Goal: Task Accomplishment & Management: Complete application form

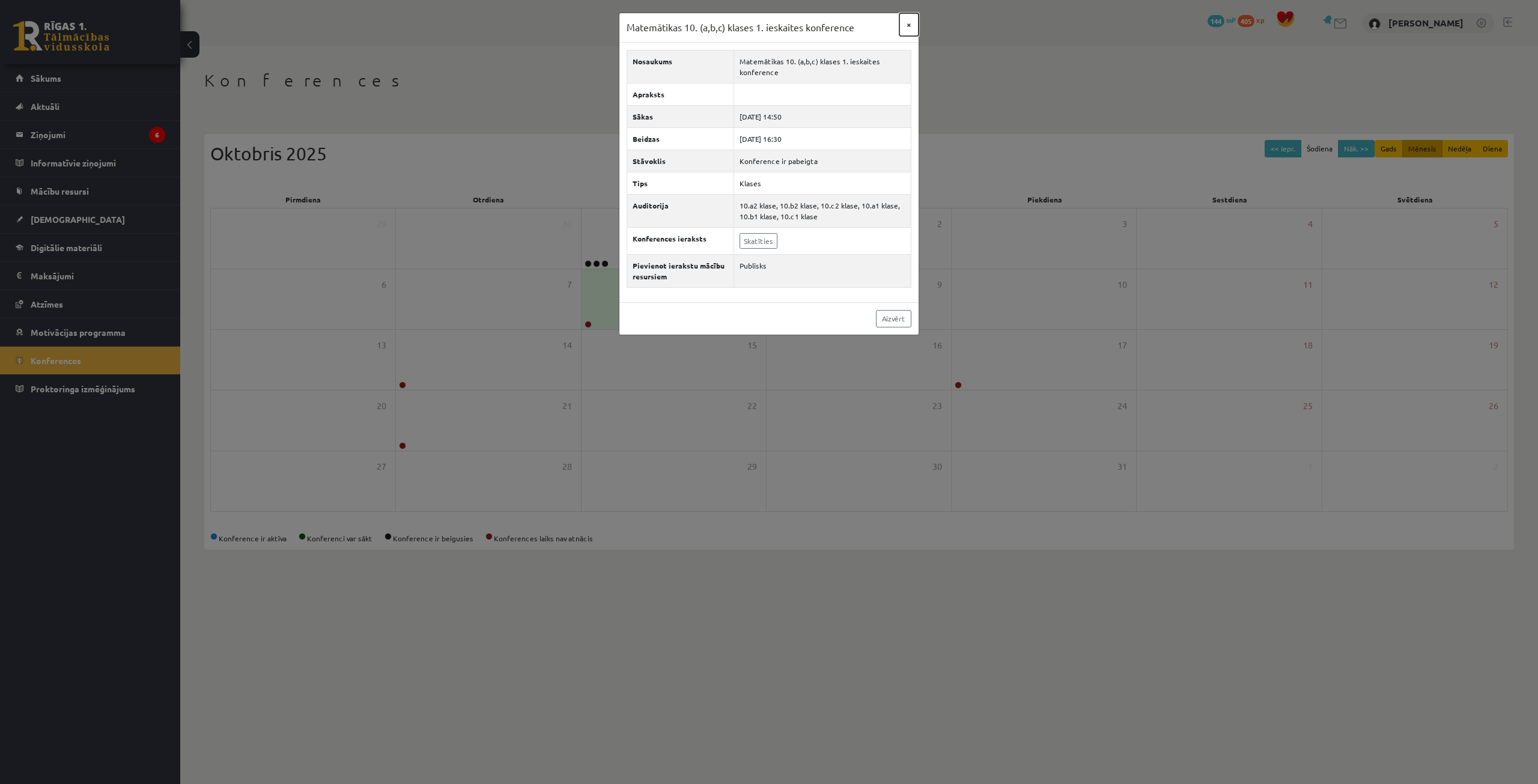
click at [909, 25] on button "×" at bounding box center [909, 25] width 20 height 23
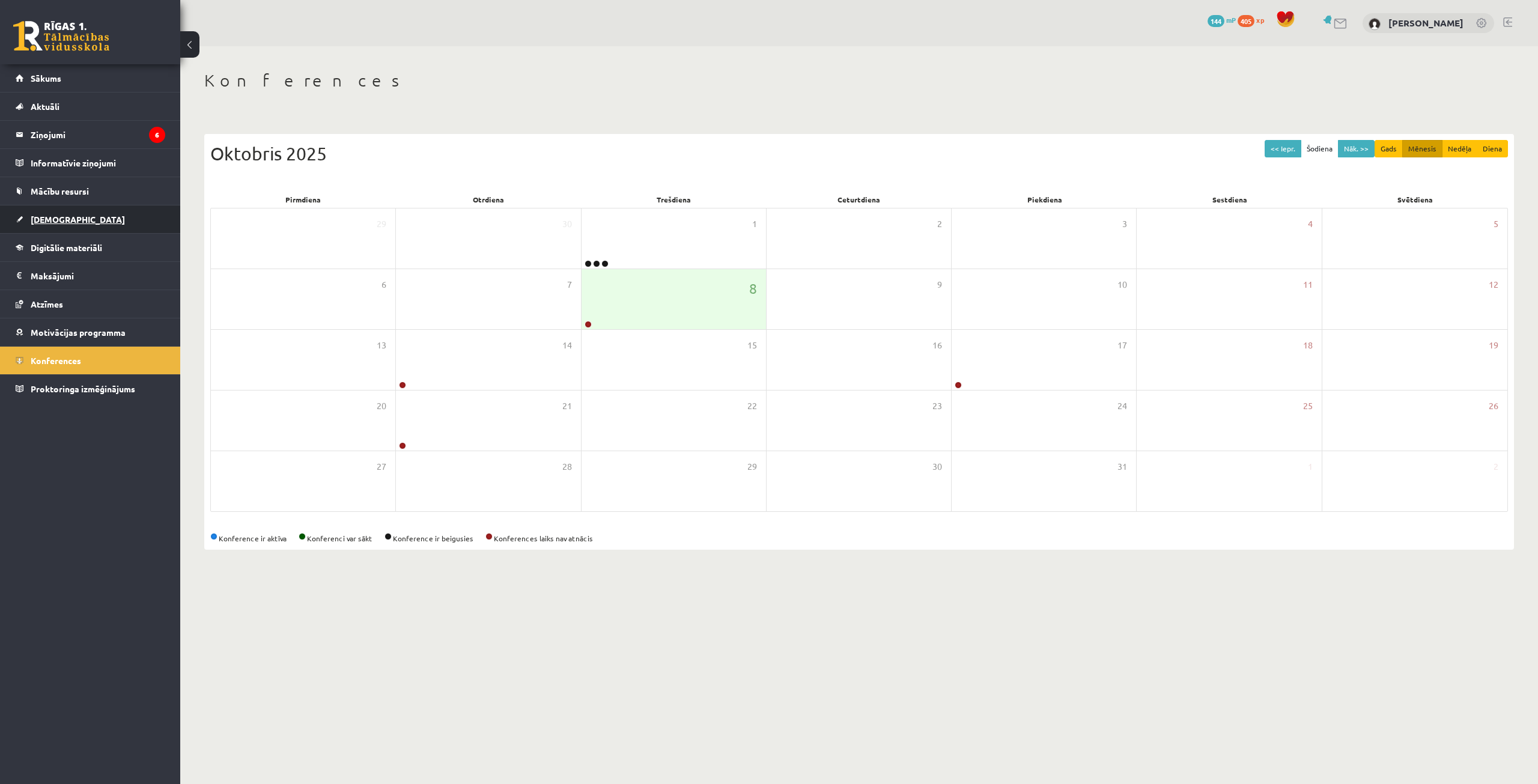
click at [56, 218] on span "[DEMOGRAPHIC_DATA]" at bounding box center [78, 219] width 95 height 11
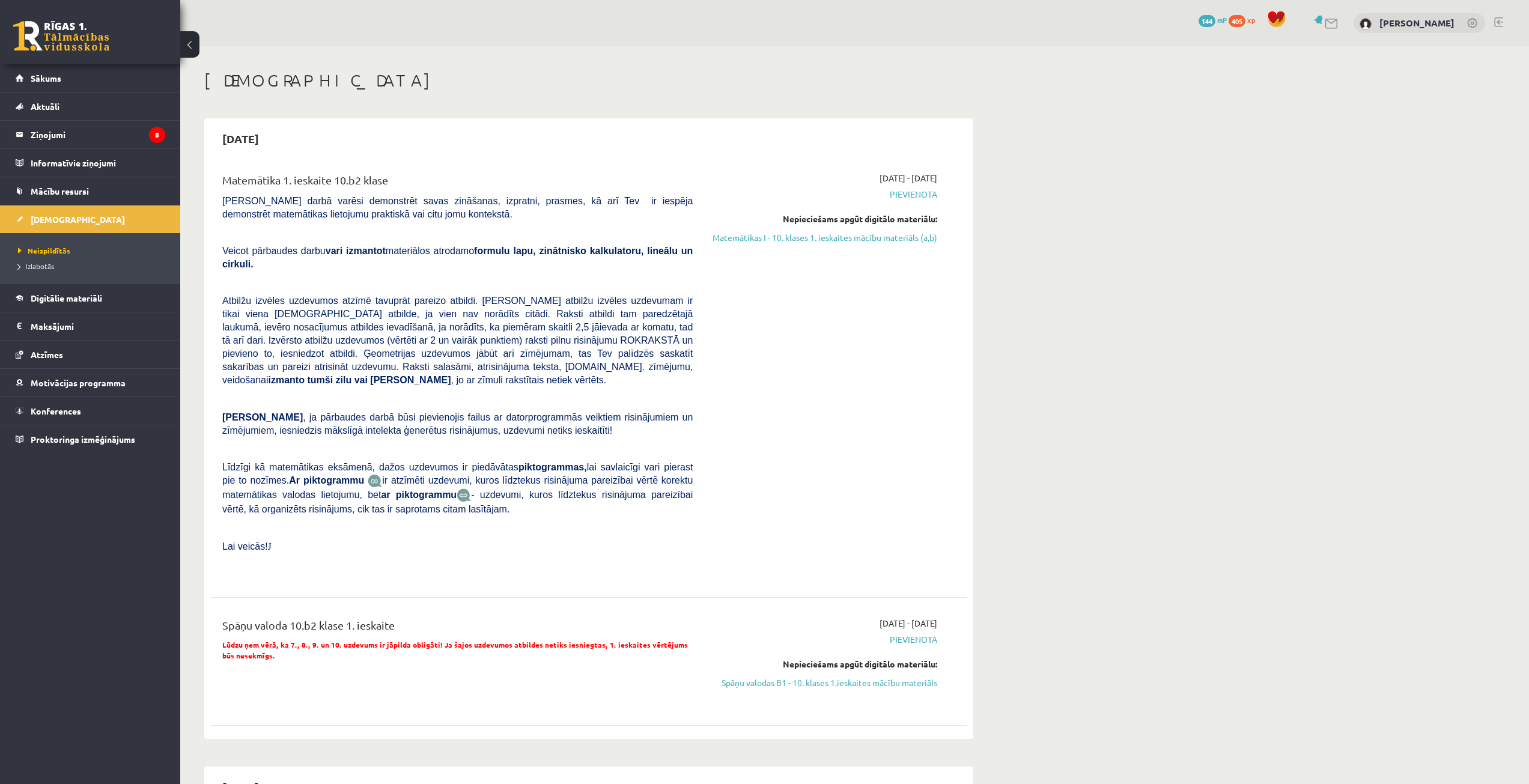
drag, startPoint x: 763, startPoint y: 235, endPoint x: 819, endPoint y: 56, distance: 187.6
click at [763, 235] on link "Matemātikas I - 10. klases 1. ieskaites mācību materiāls (a,b)" at bounding box center [824, 237] width 227 height 12
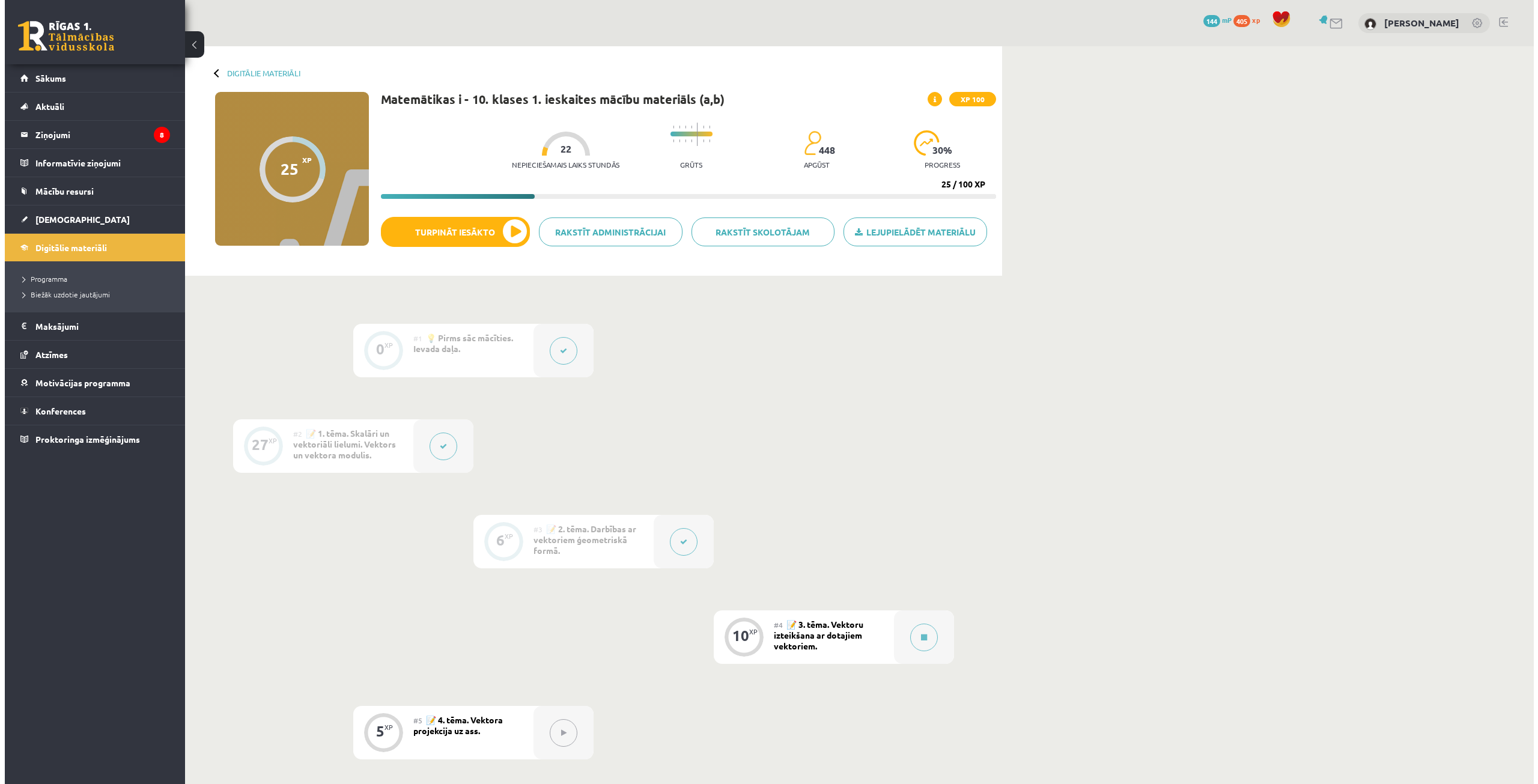
scroll to position [240, 0]
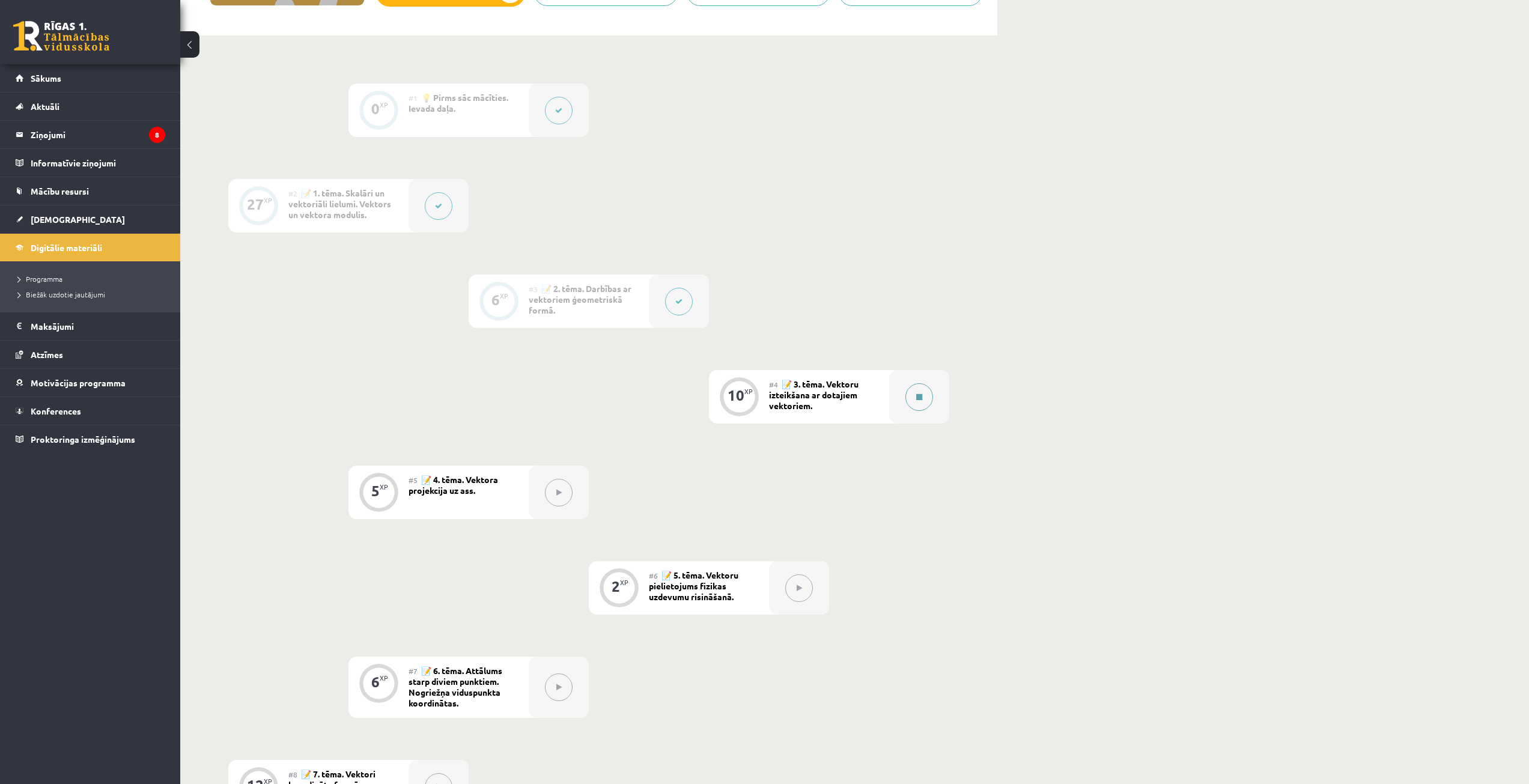
click at [915, 393] on button at bounding box center [919, 397] width 28 height 28
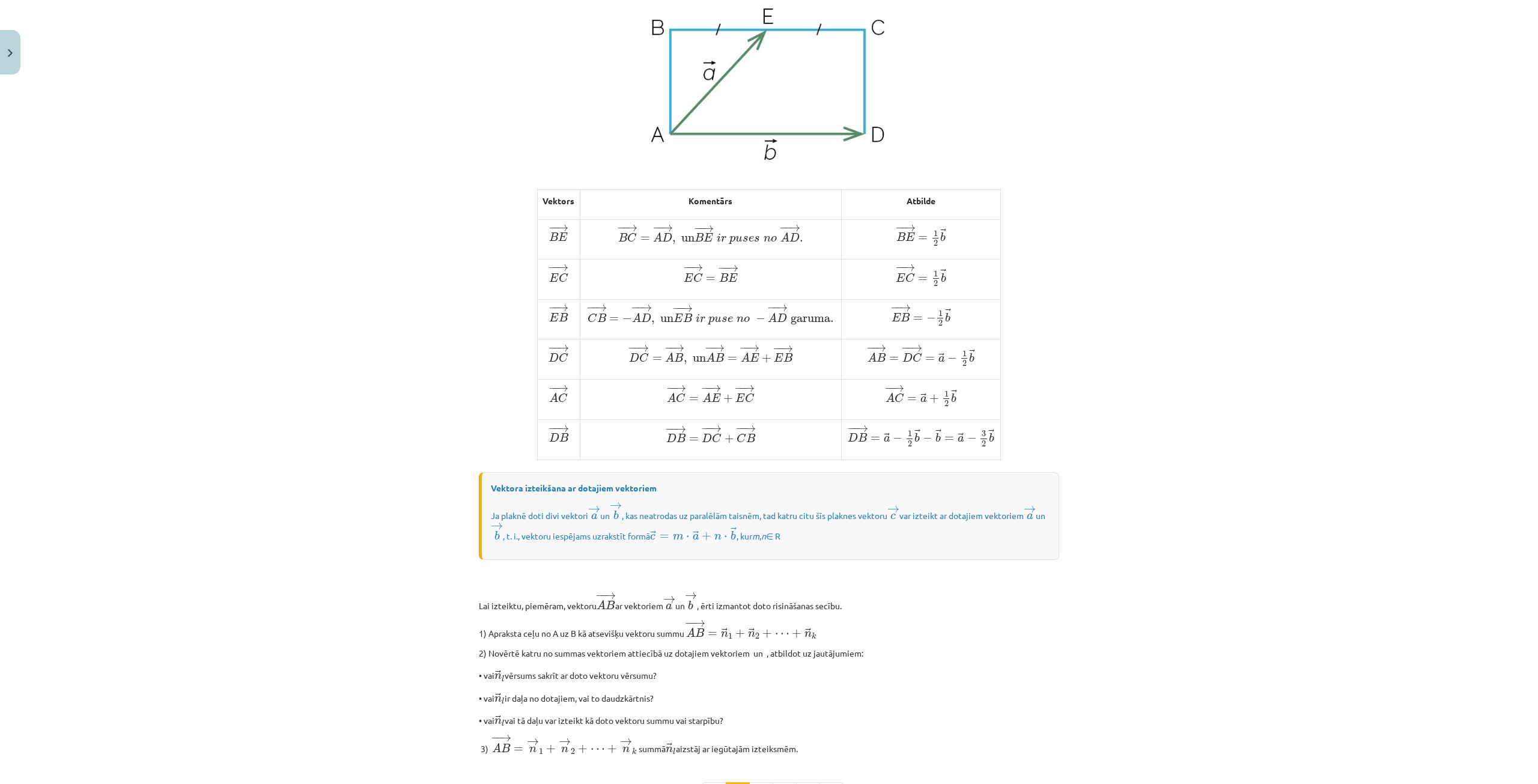
scroll to position [661, 0]
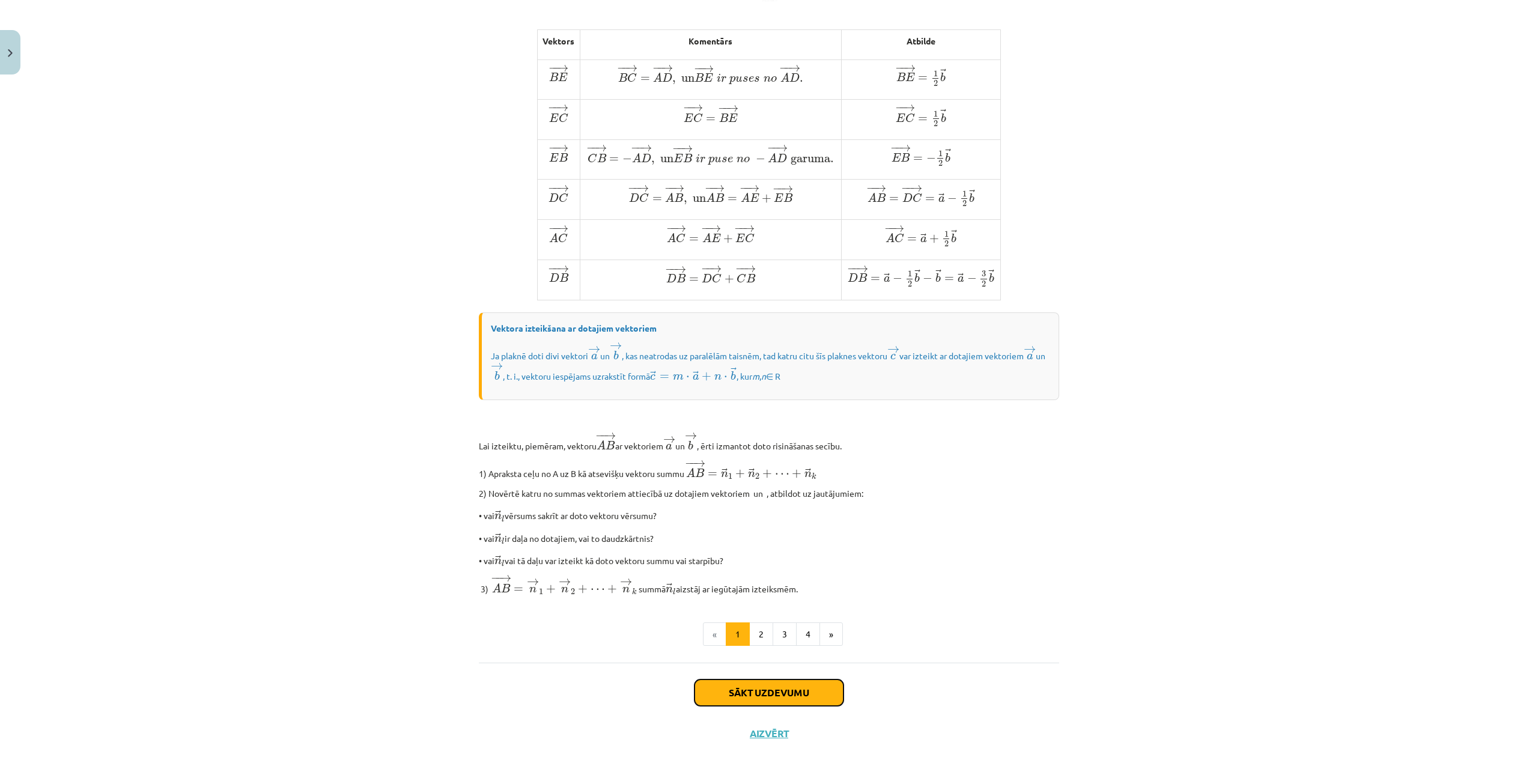
click at [777, 693] on button "Sākt uzdevumu" at bounding box center [768, 693] width 149 height 27
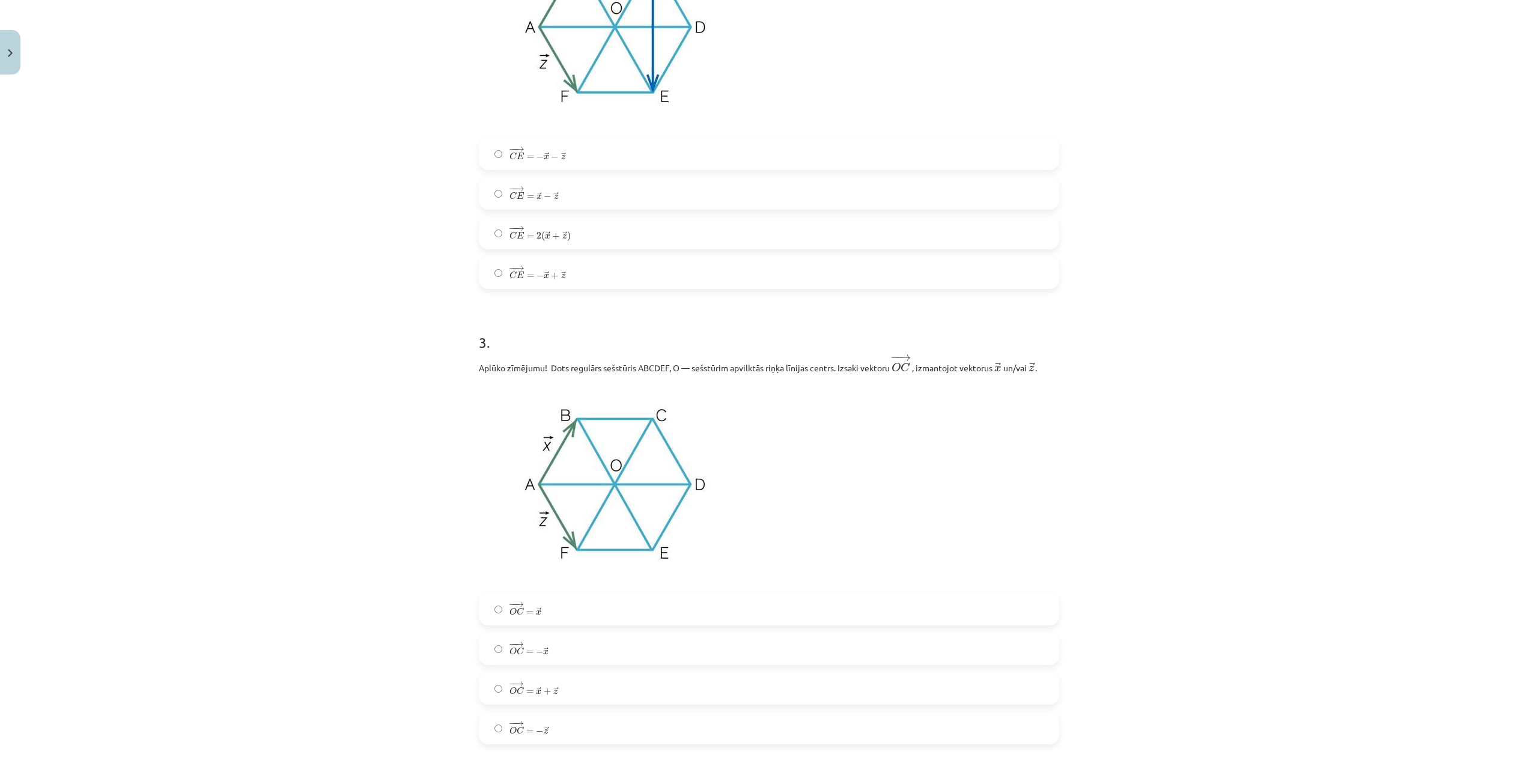
scroll to position [991, 0]
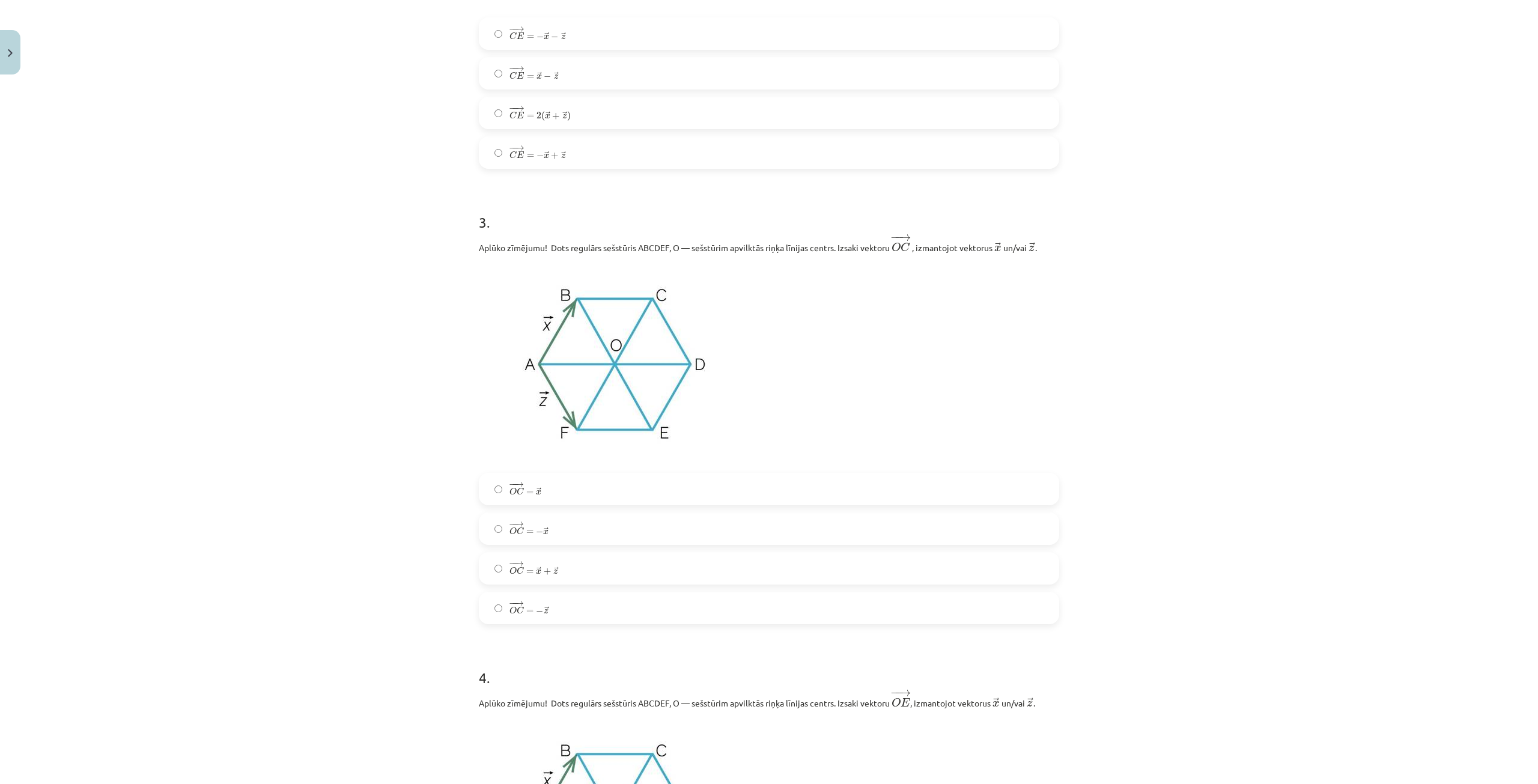
click at [558, 486] on label "− − → O C = → x O C → = x →" at bounding box center [769, 489] width 578 height 30
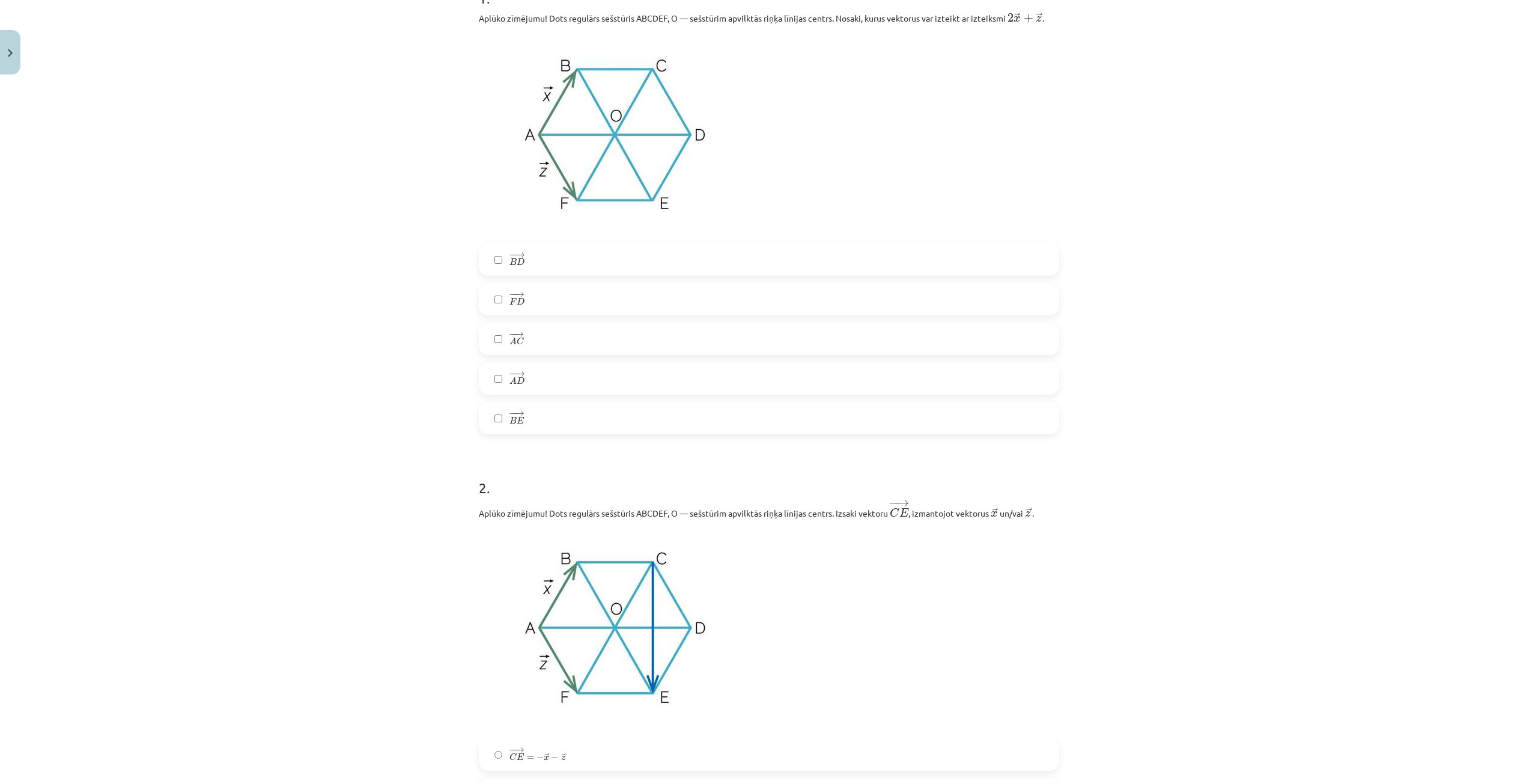
scroll to position [90, 0]
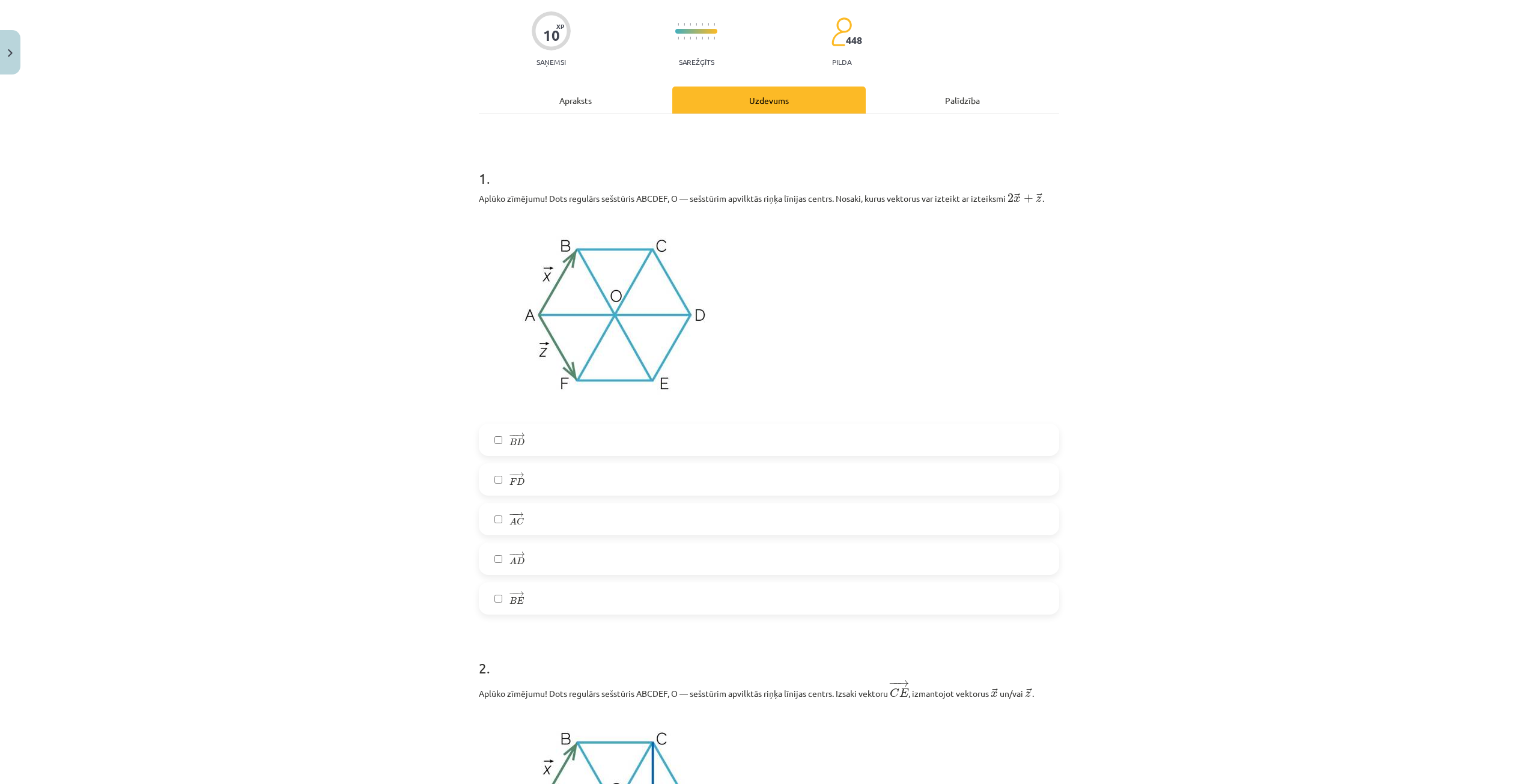
click at [488, 479] on label "− − → F D F D →" at bounding box center [769, 479] width 578 height 30
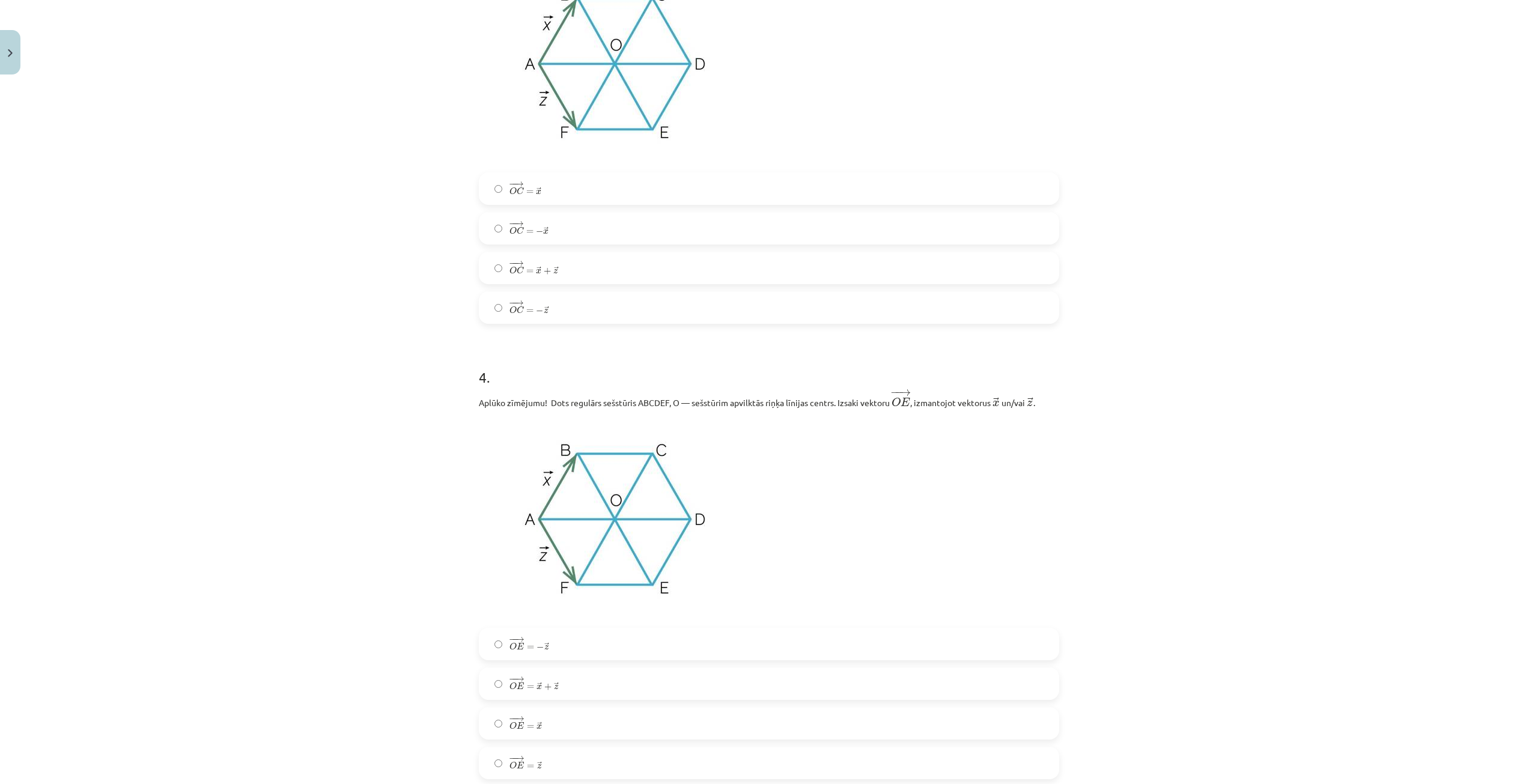
scroll to position [1531, 0]
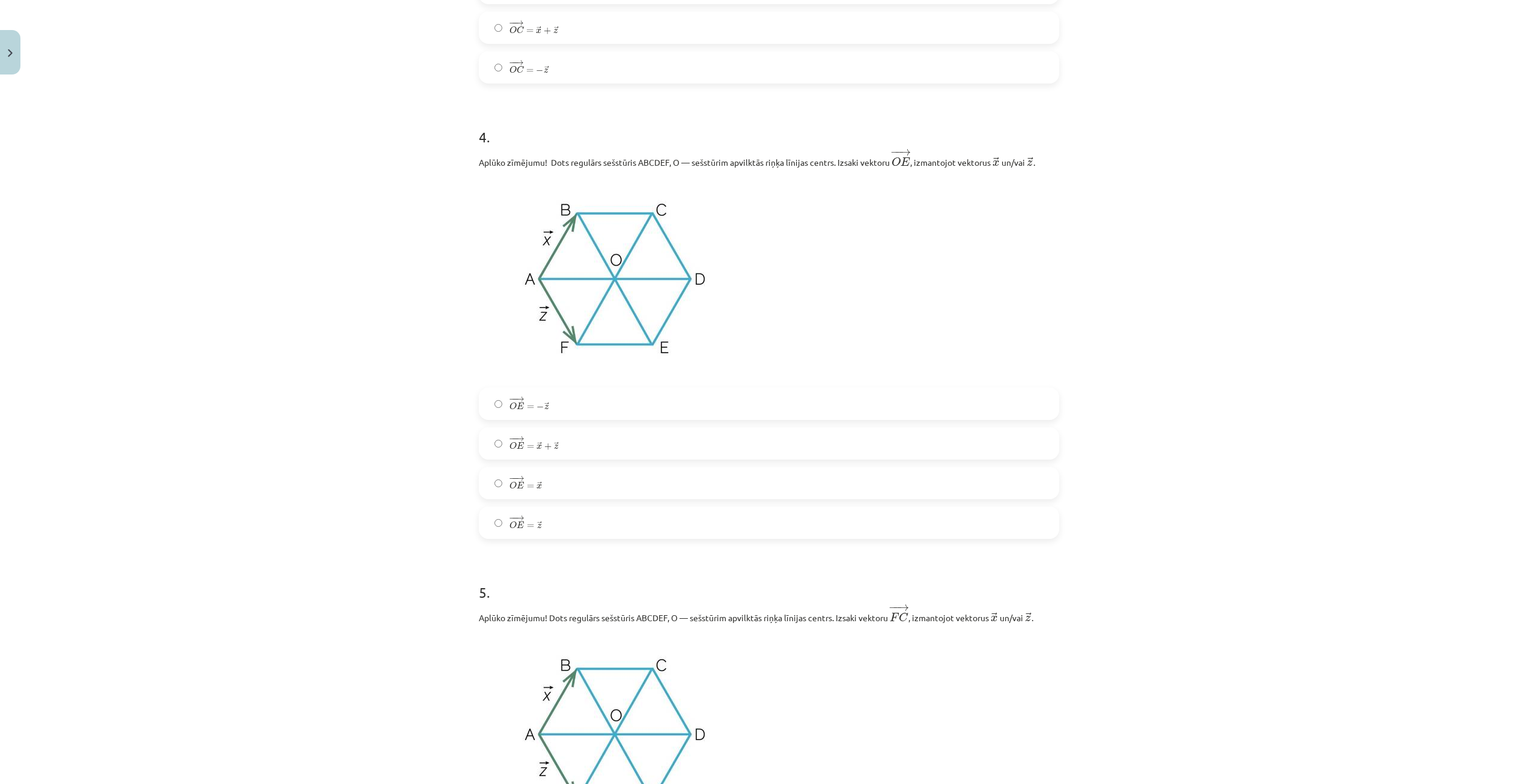
click at [544, 408] on span "z" at bounding box center [546, 407] width 4 height 4
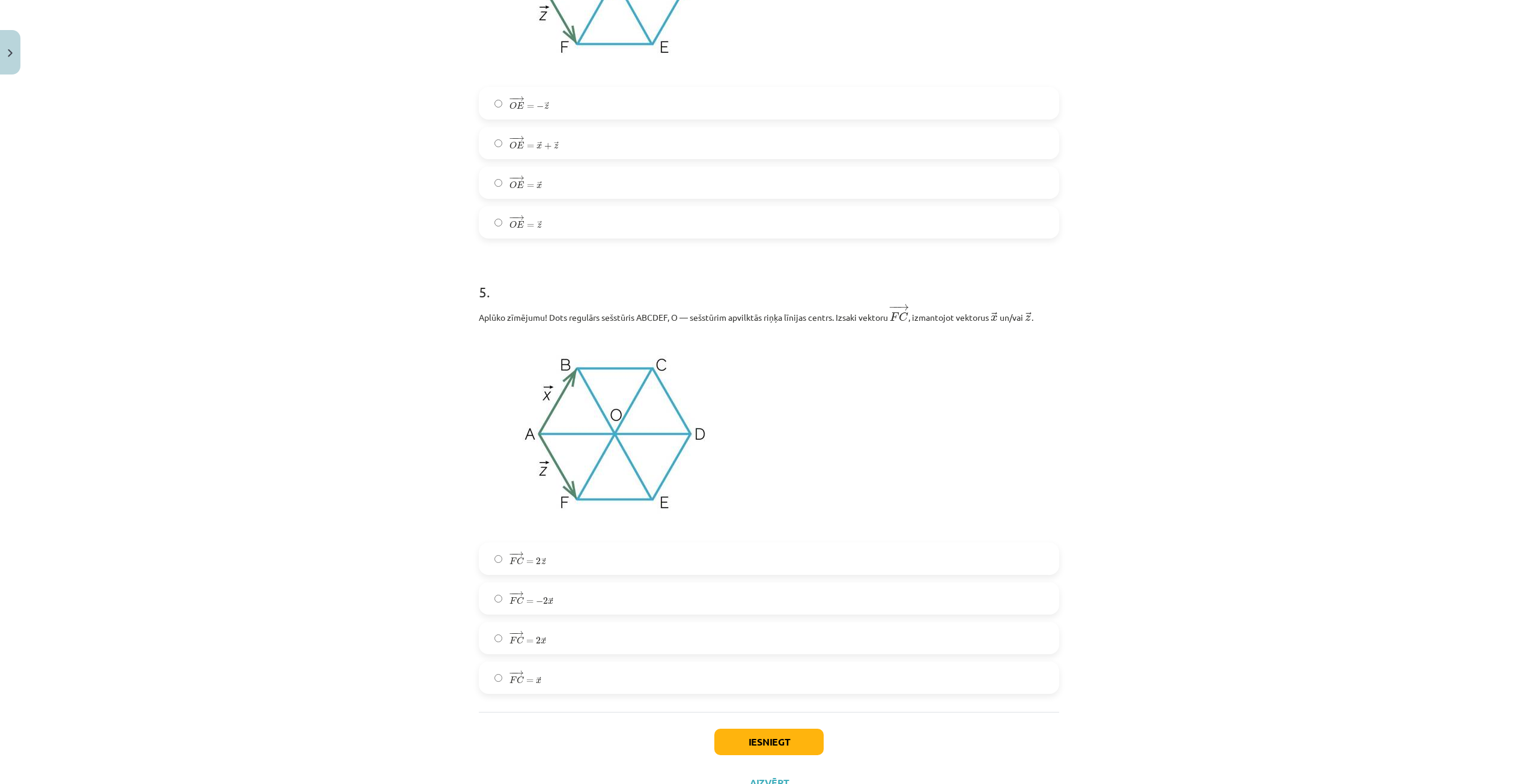
scroll to position [1881, 0]
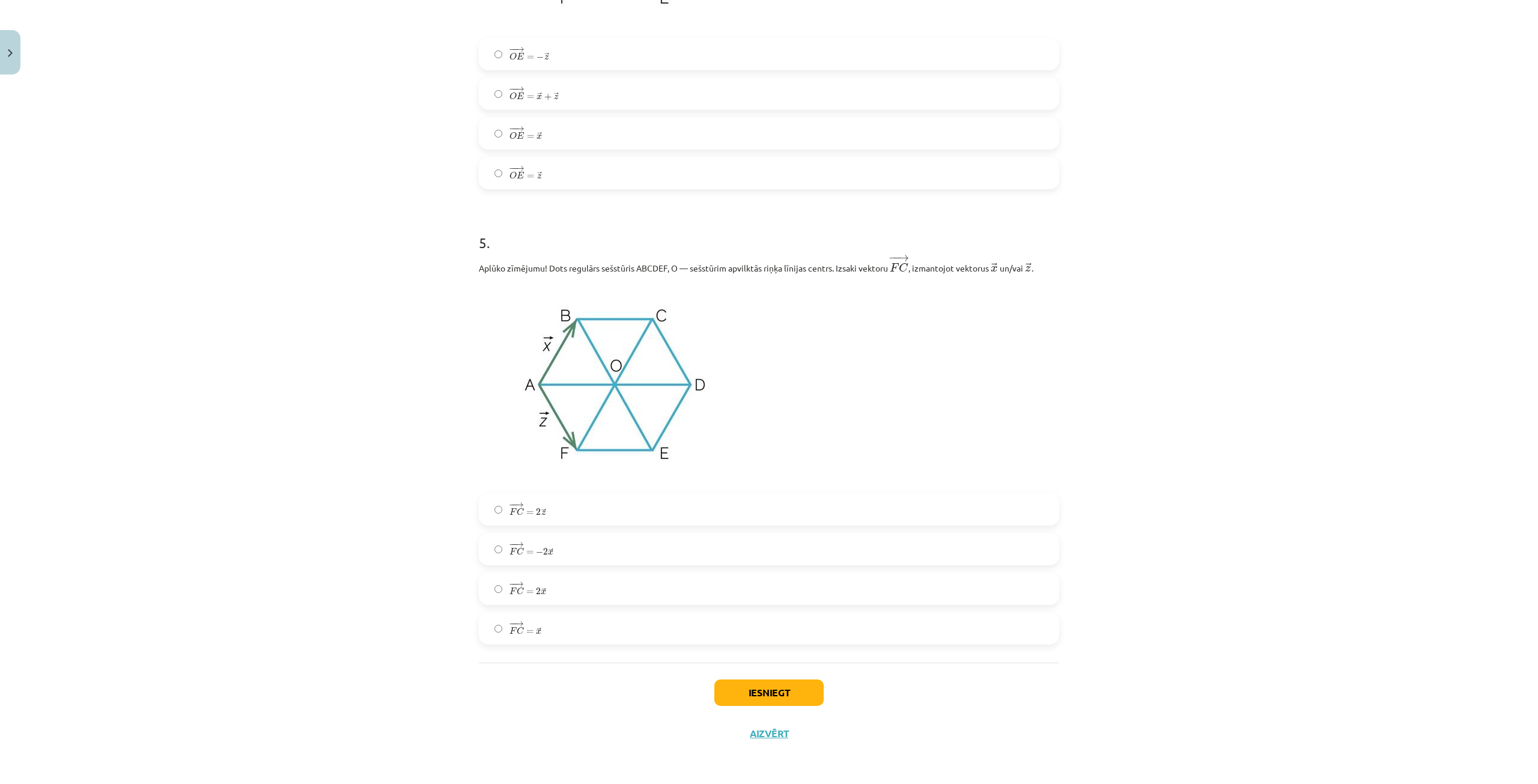
click at [541, 591] on span "x" at bounding box center [543, 591] width 5 height 4
click at [743, 688] on button "Iesniegt" at bounding box center [769, 693] width 110 height 27
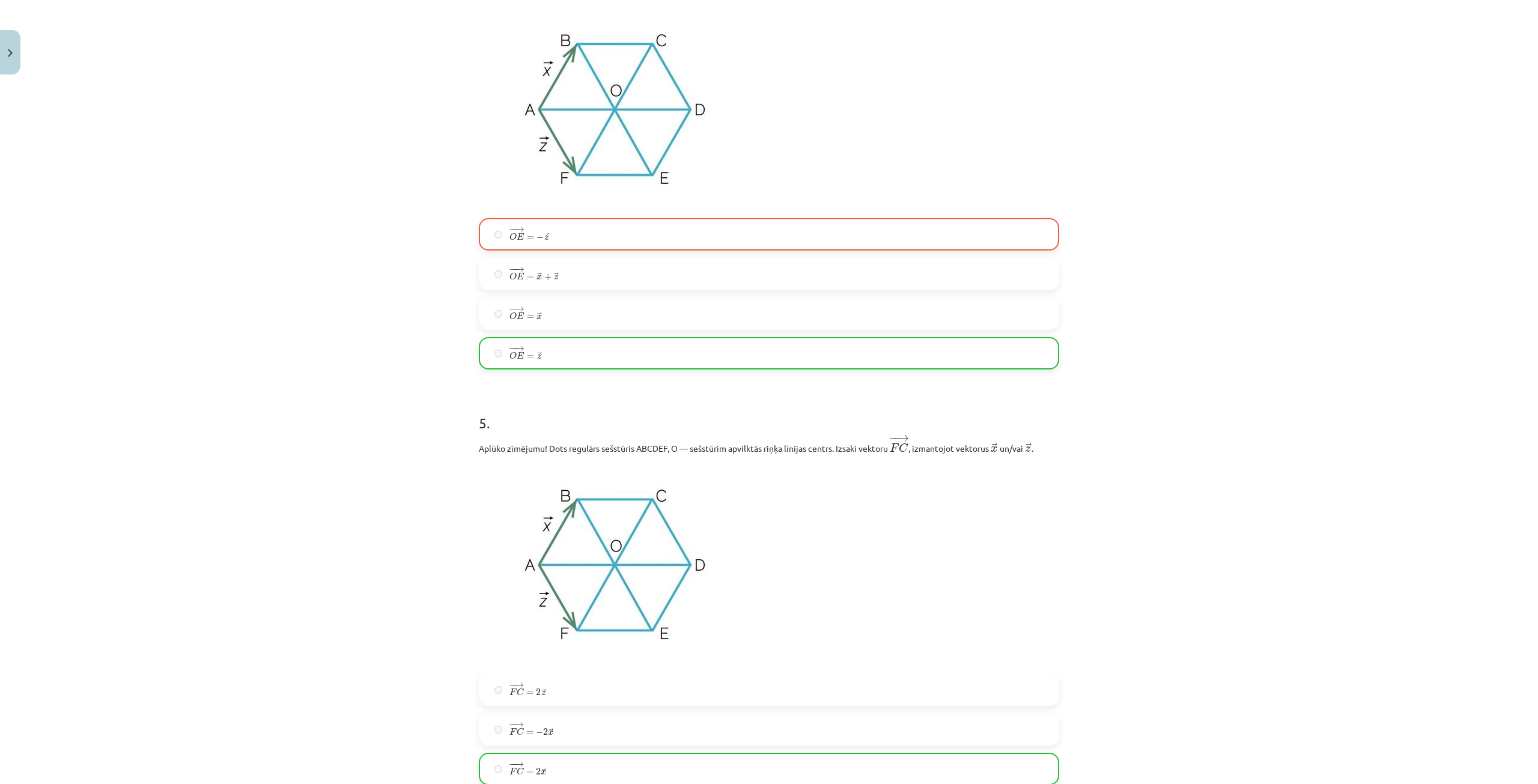
scroll to position [1400, 0]
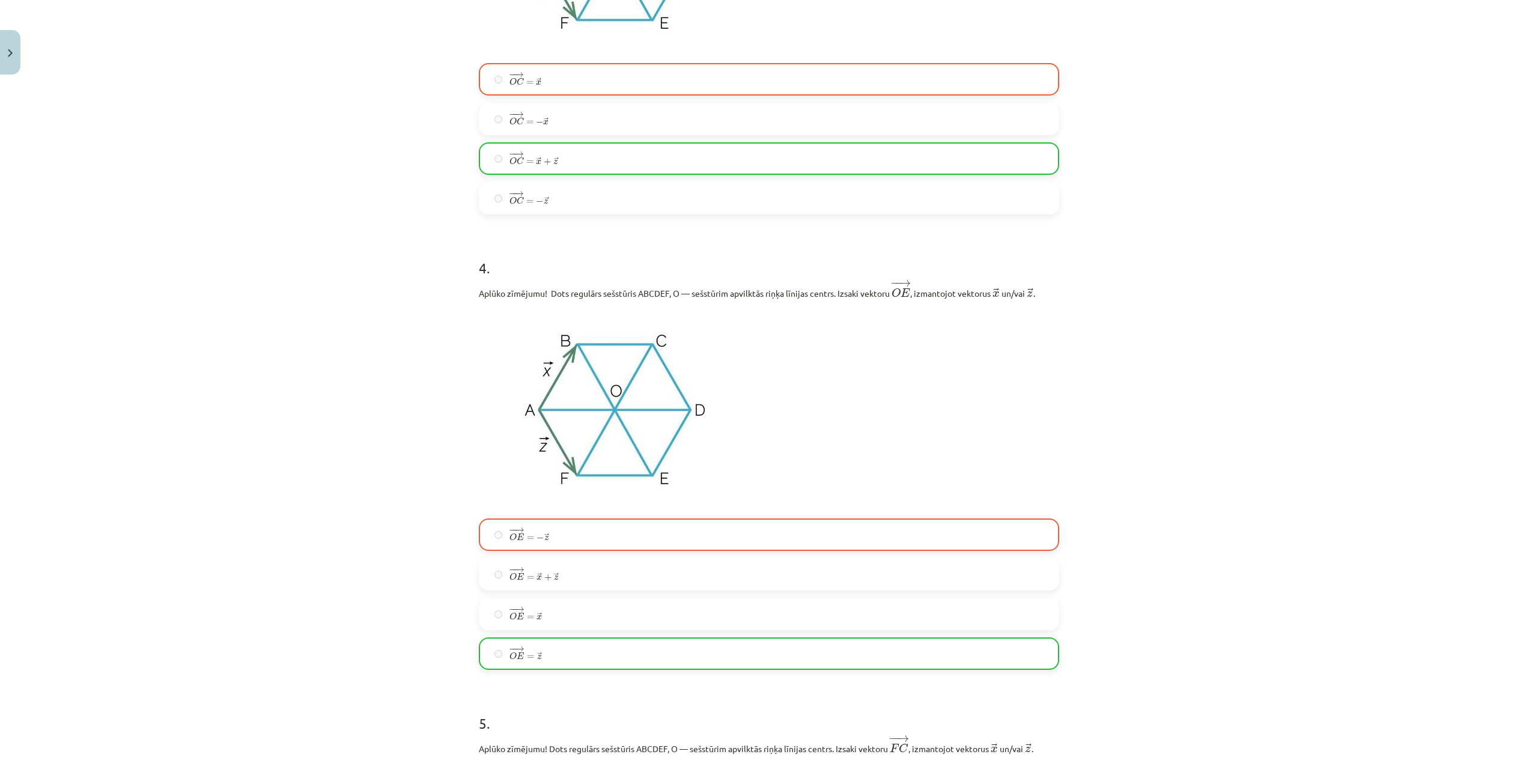
click at [492, 539] on label "− − → O E = − → z O E → = − z →" at bounding box center [769, 534] width 578 height 30
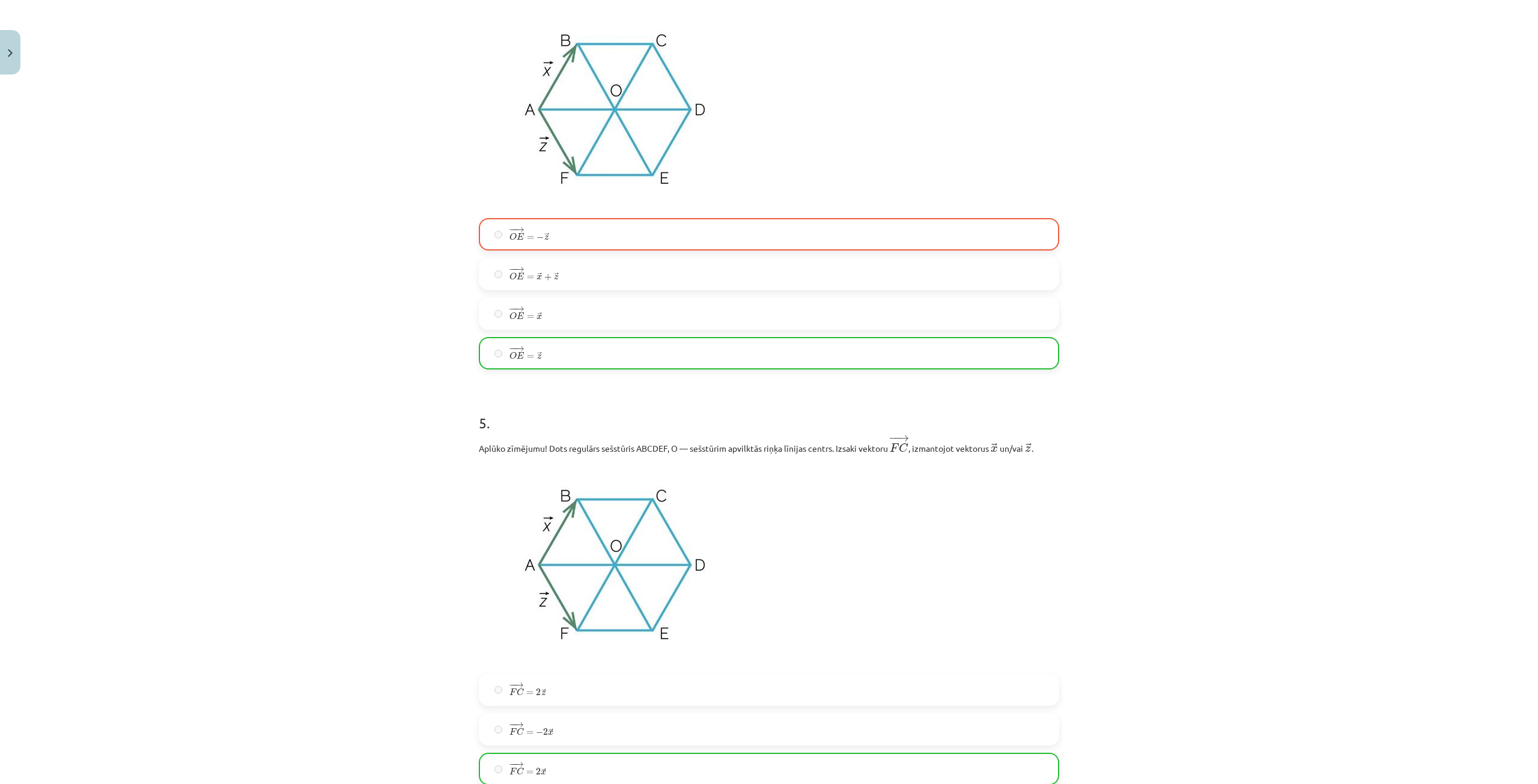
scroll to position [1919, 0]
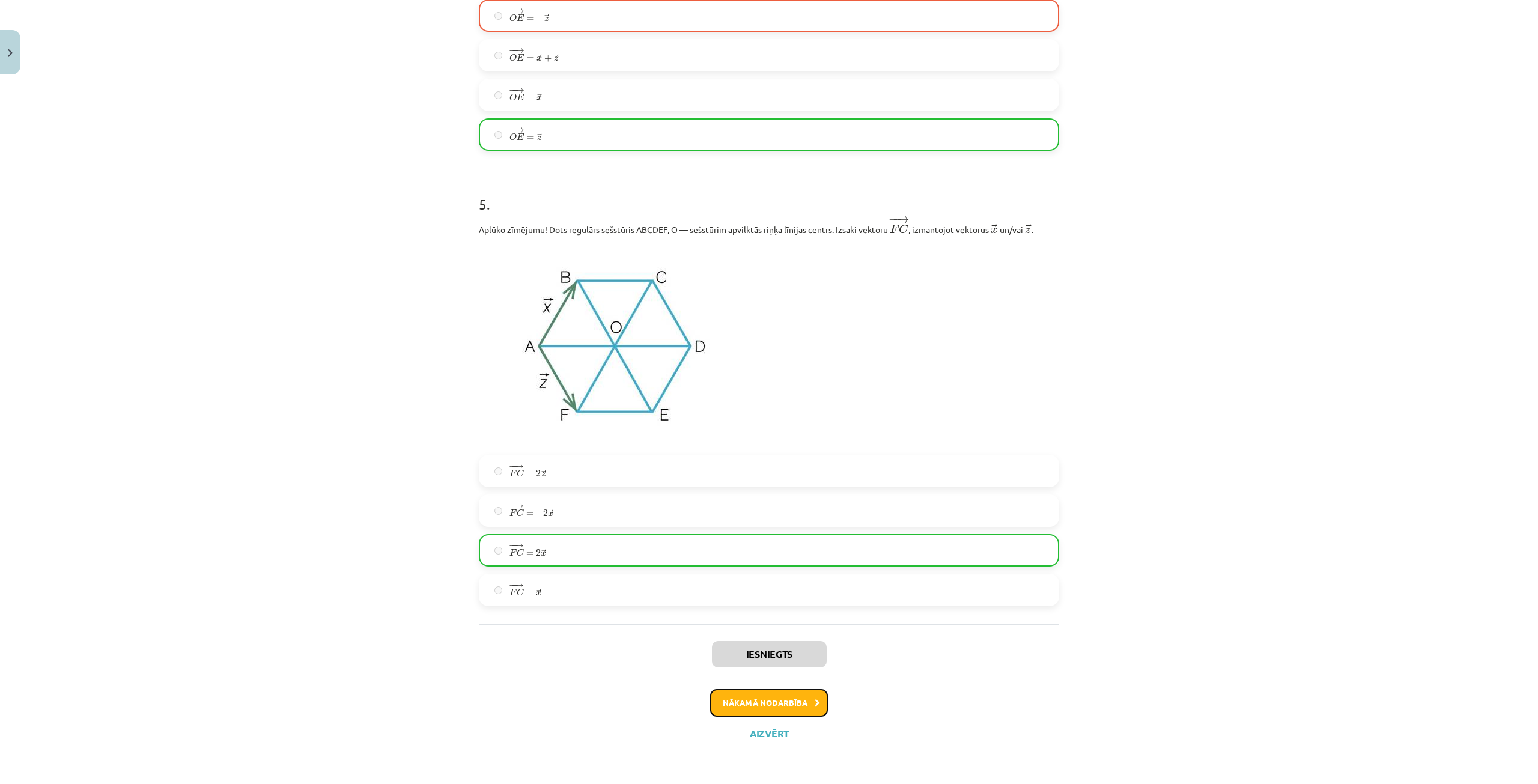
click at [792, 705] on button "Nākamā nodarbība" at bounding box center [769, 702] width 118 height 28
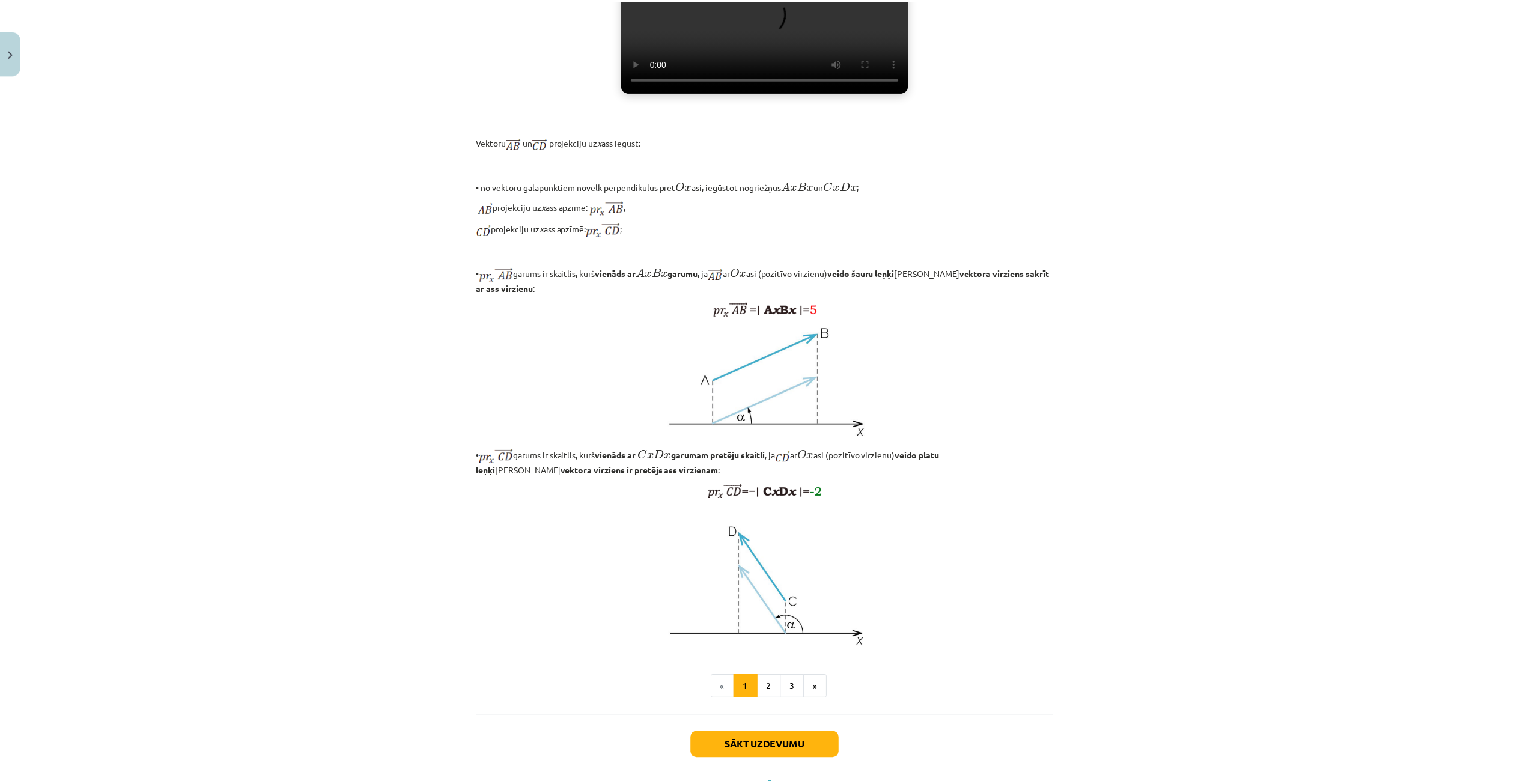
scroll to position [645, 0]
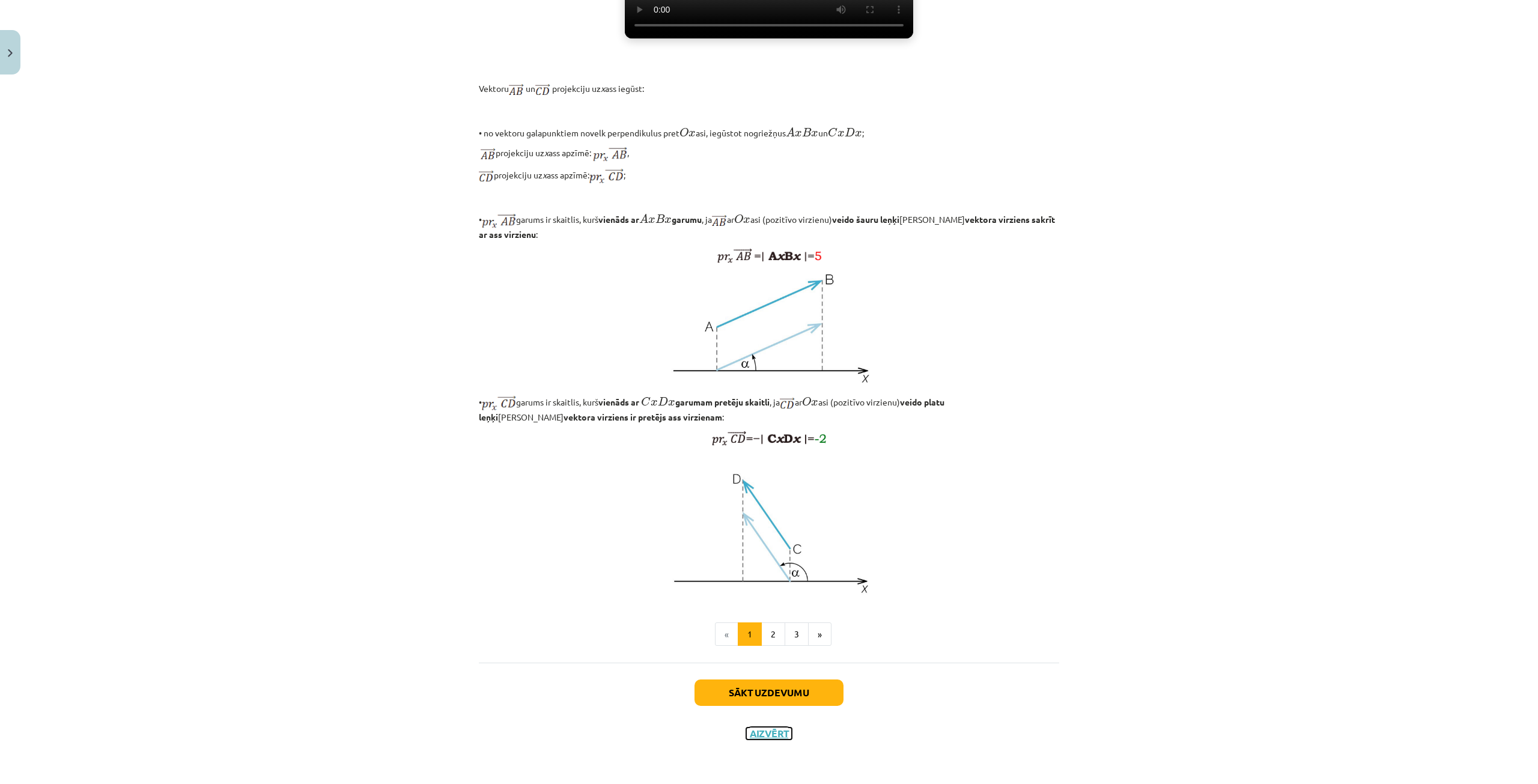
click at [750, 732] on button "Aizvērt" at bounding box center [768, 732] width 45 height 12
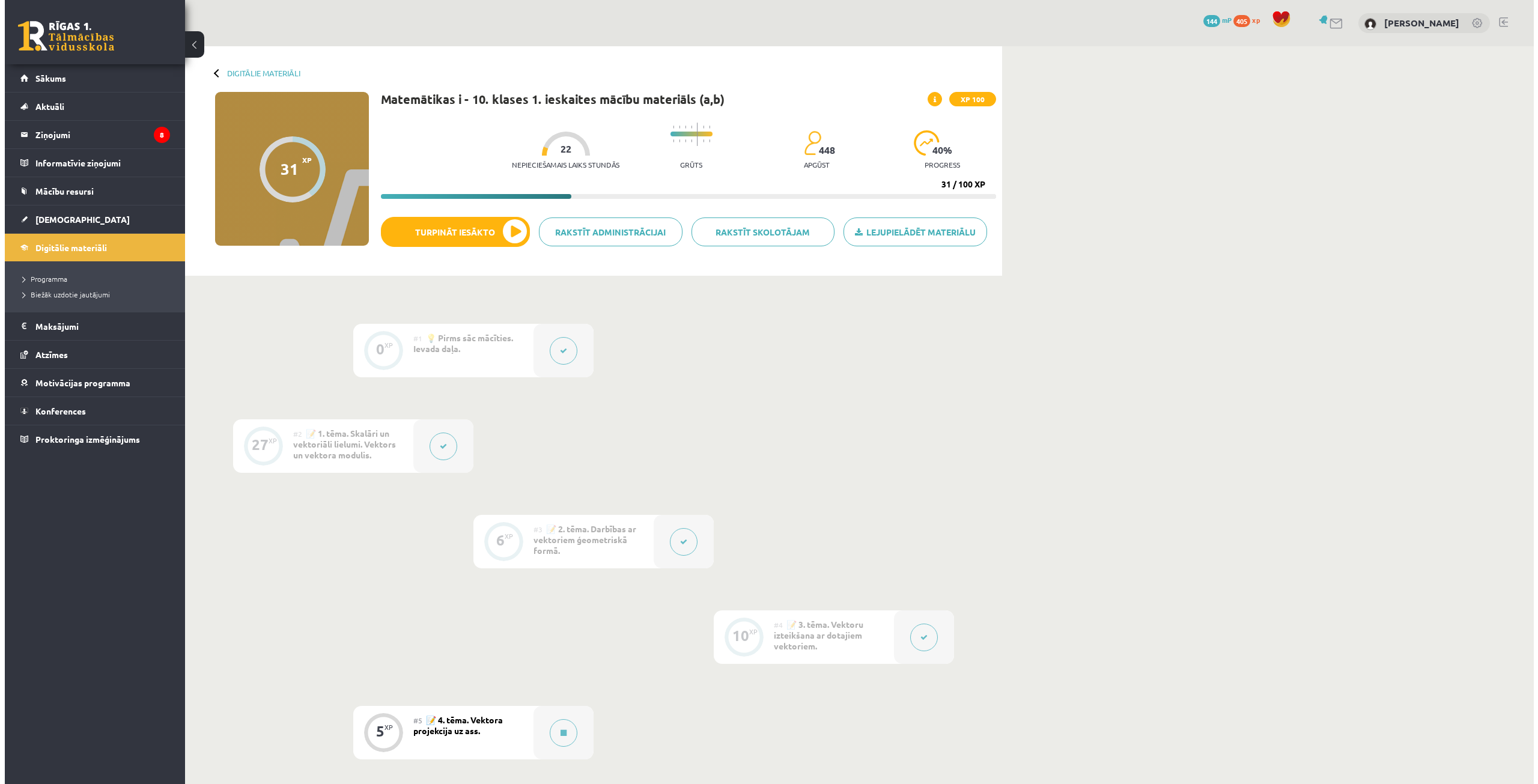
scroll to position [301, 0]
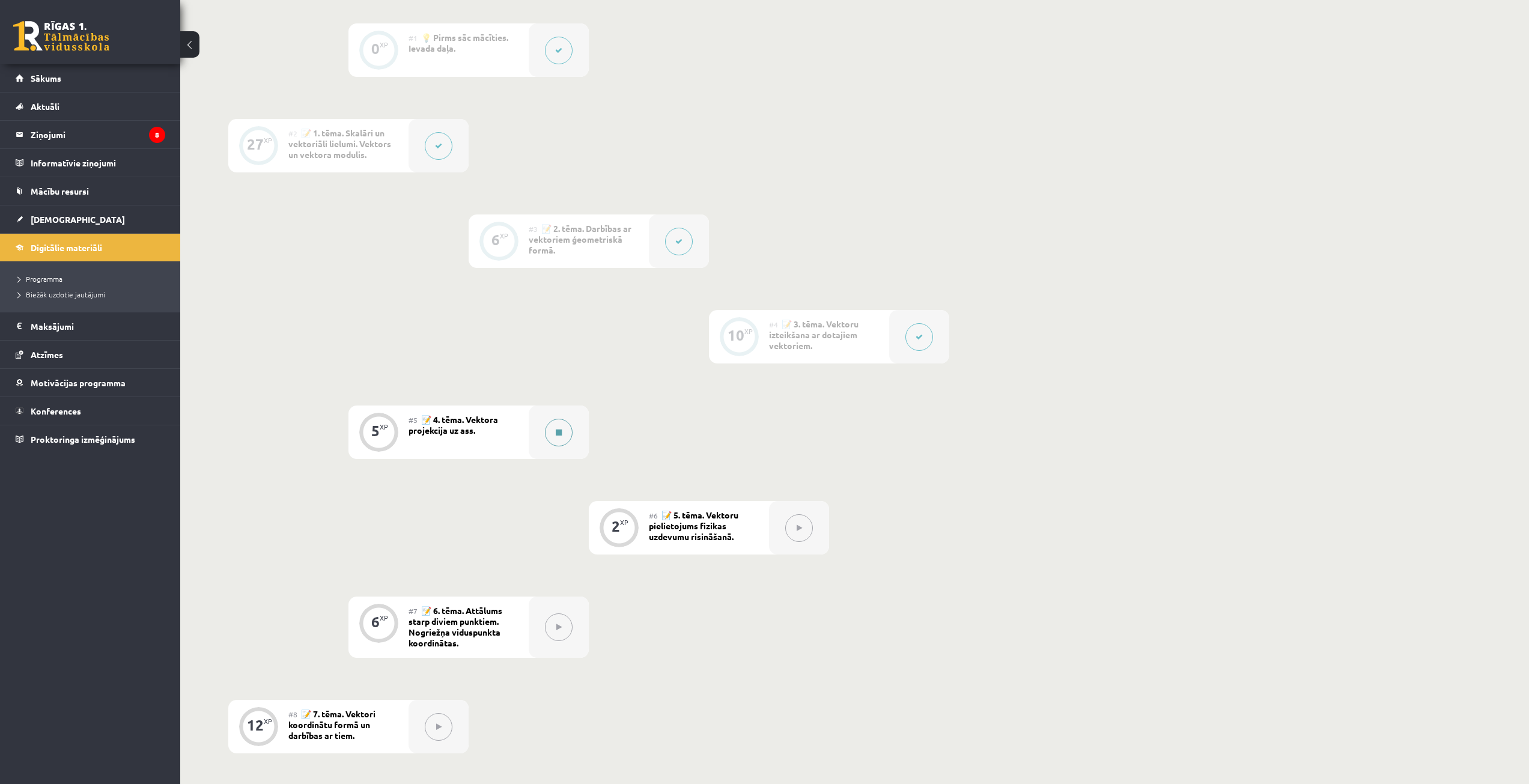
click at [552, 433] on button at bounding box center [558, 432] width 28 height 28
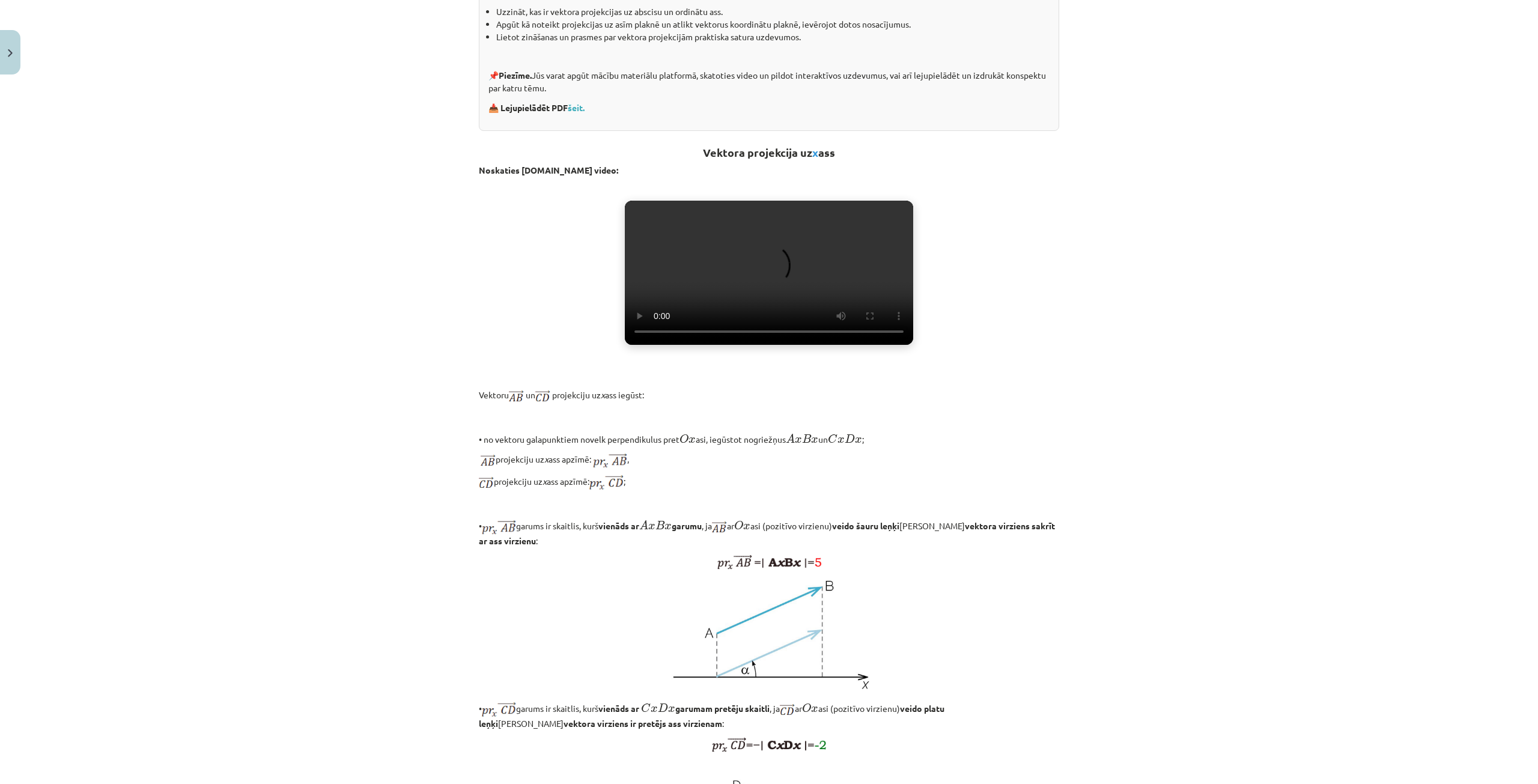
scroll to position [0, 0]
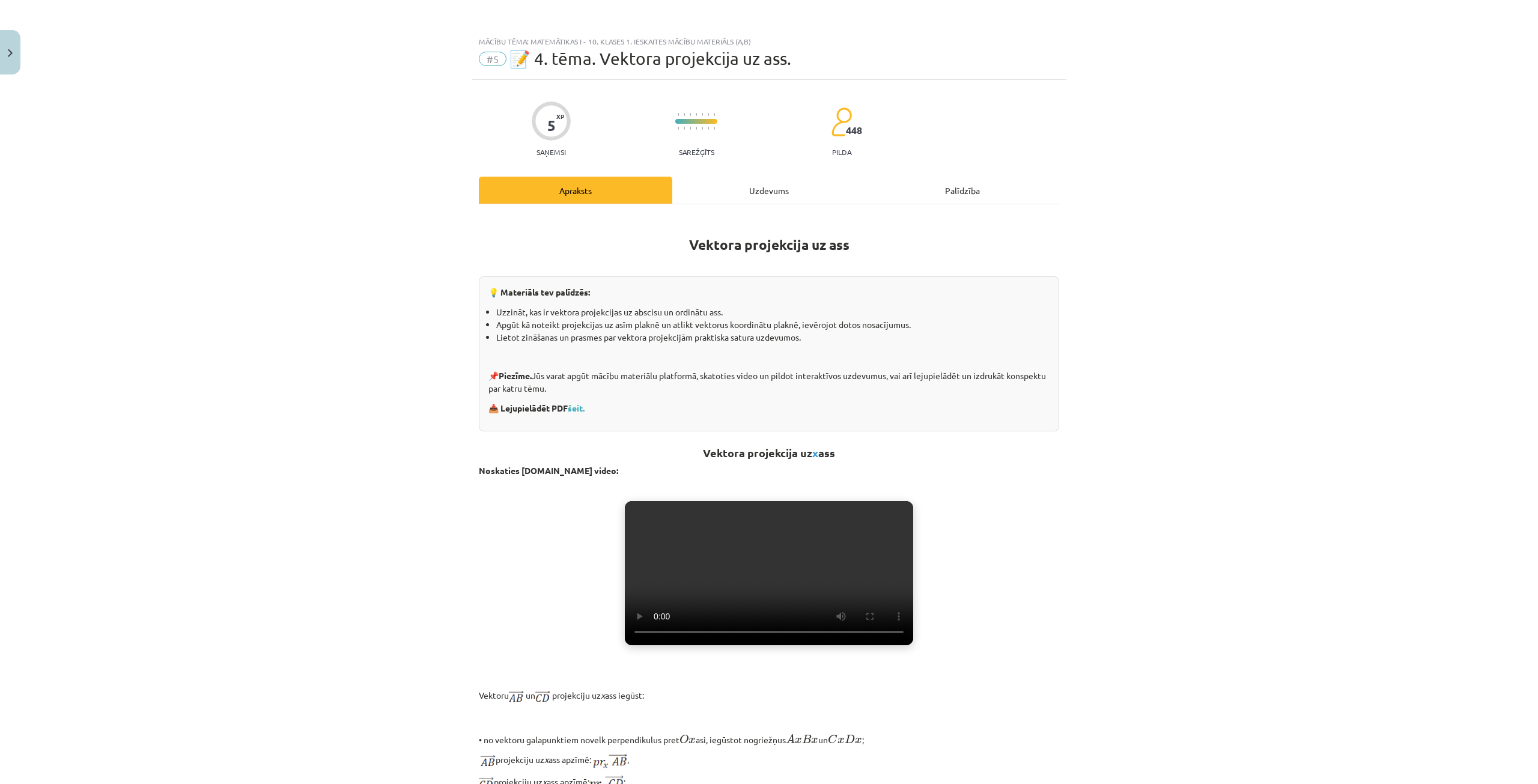
click at [743, 196] on div "Uzdevums" at bounding box center [768, 190] width 194 height 27
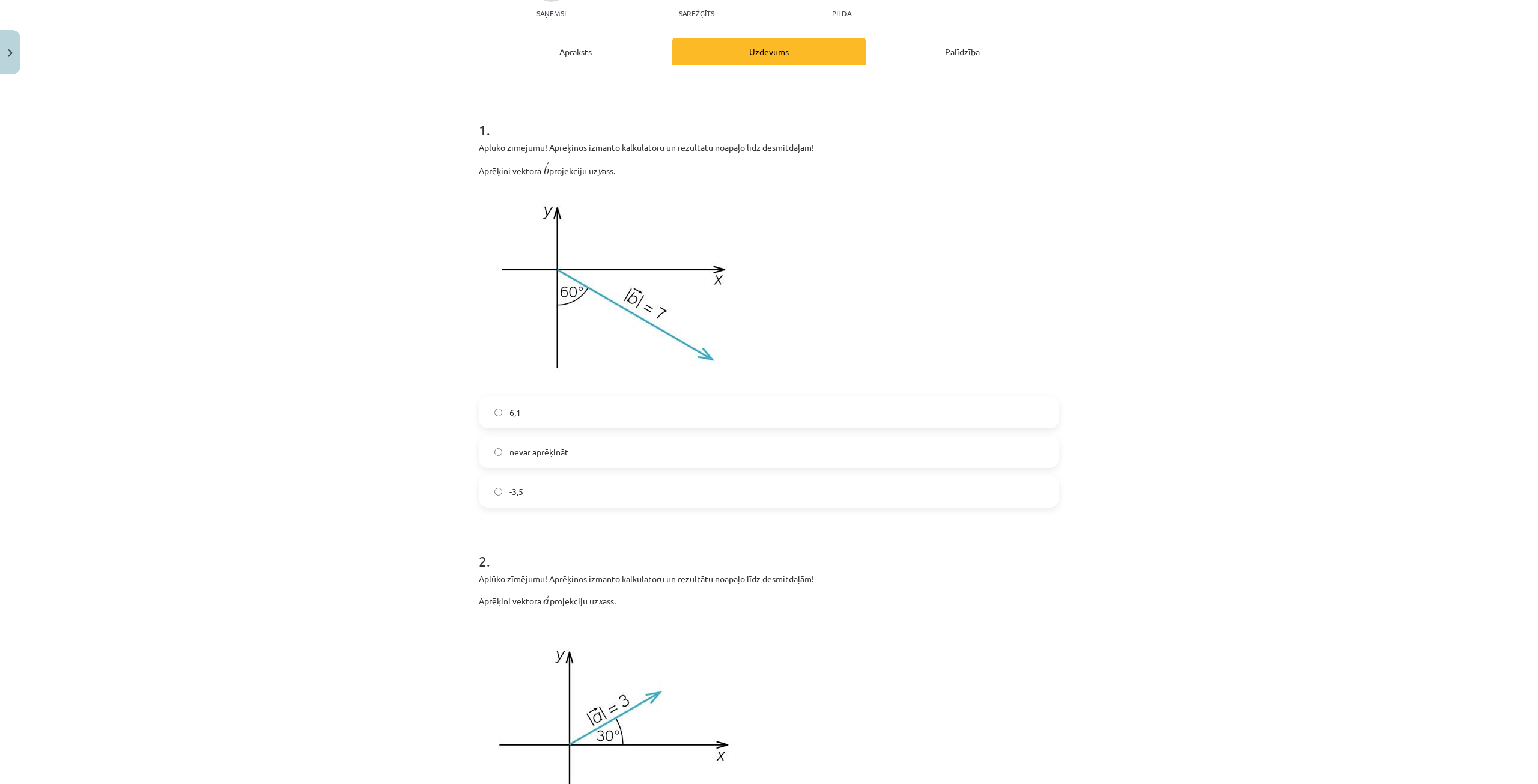
scroll to position [19, 0]
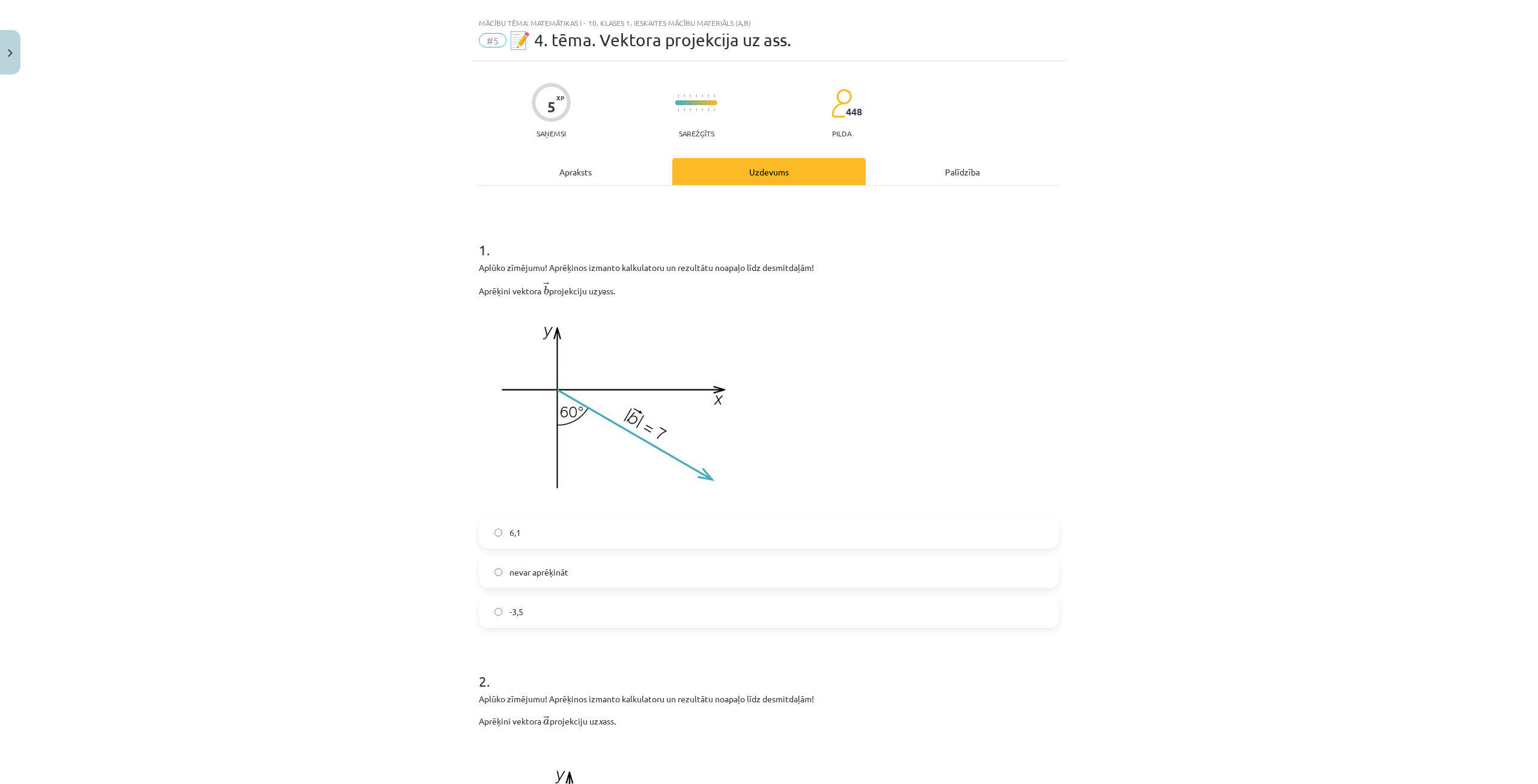
click at [615, 169] on div "Apraksts" at bounding box center [575, 171] width 194 height 27
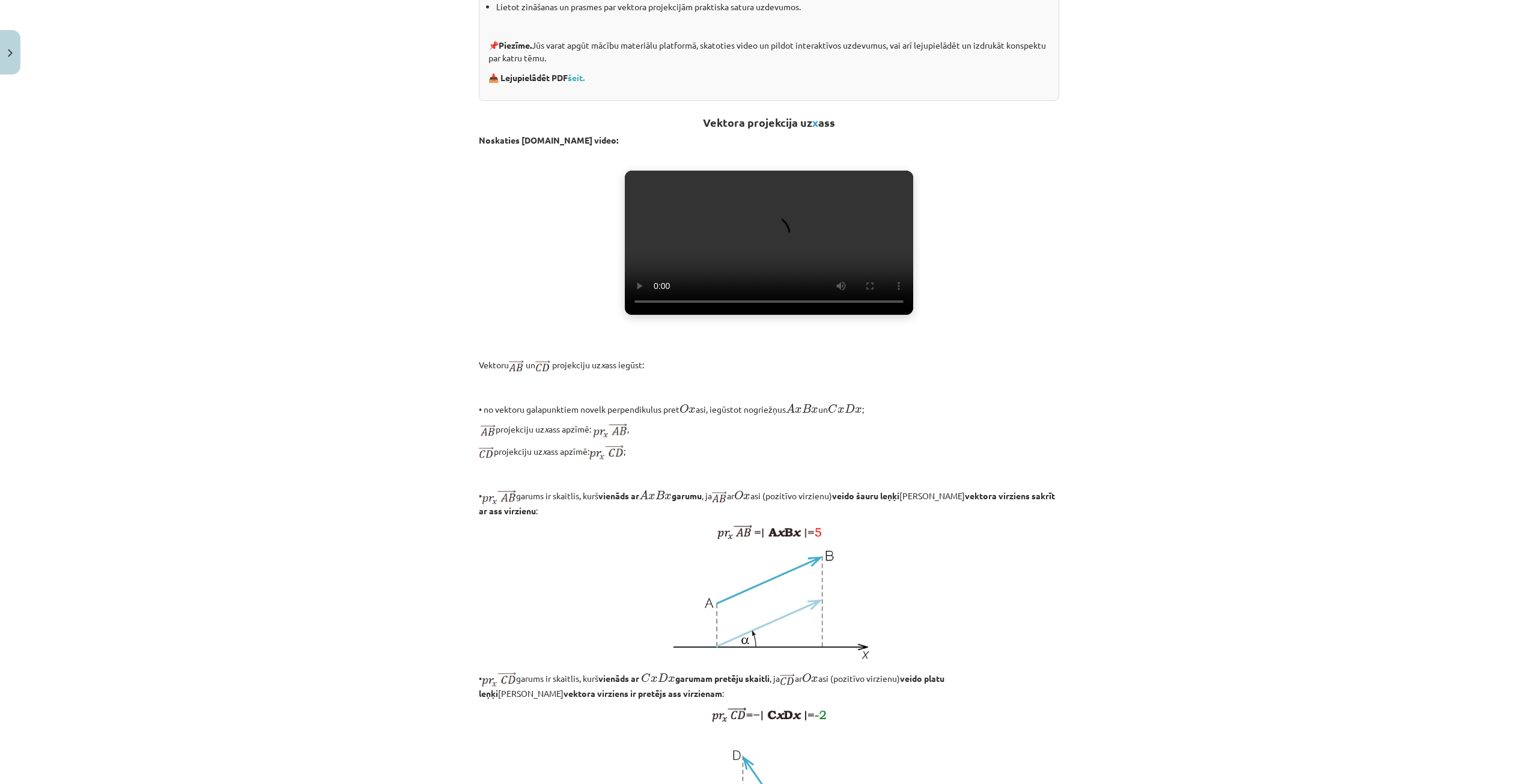
scroll to position [553, 0]
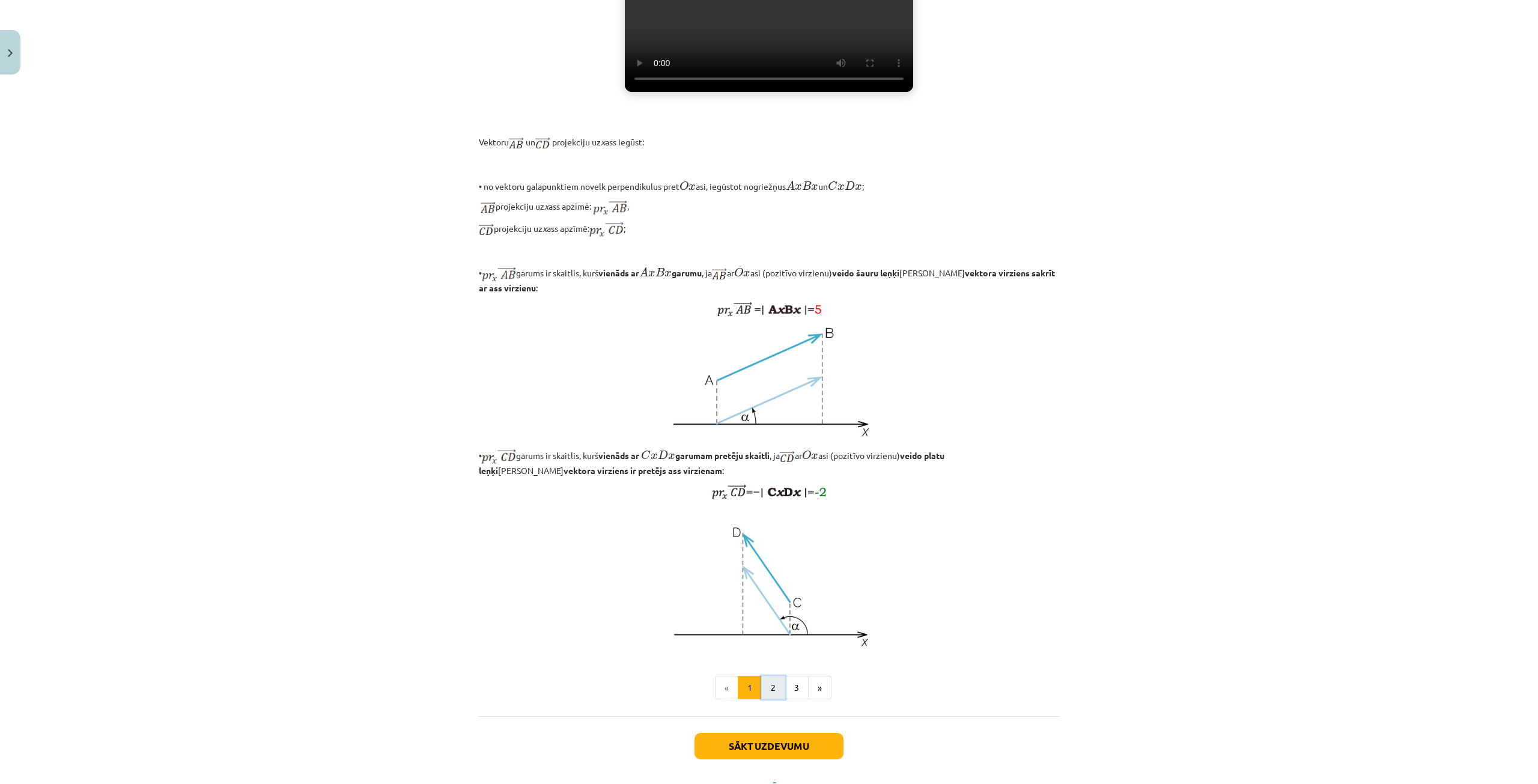
click at [765, 699] on button "2" at bounding box center [773, 687] width 24 height 24
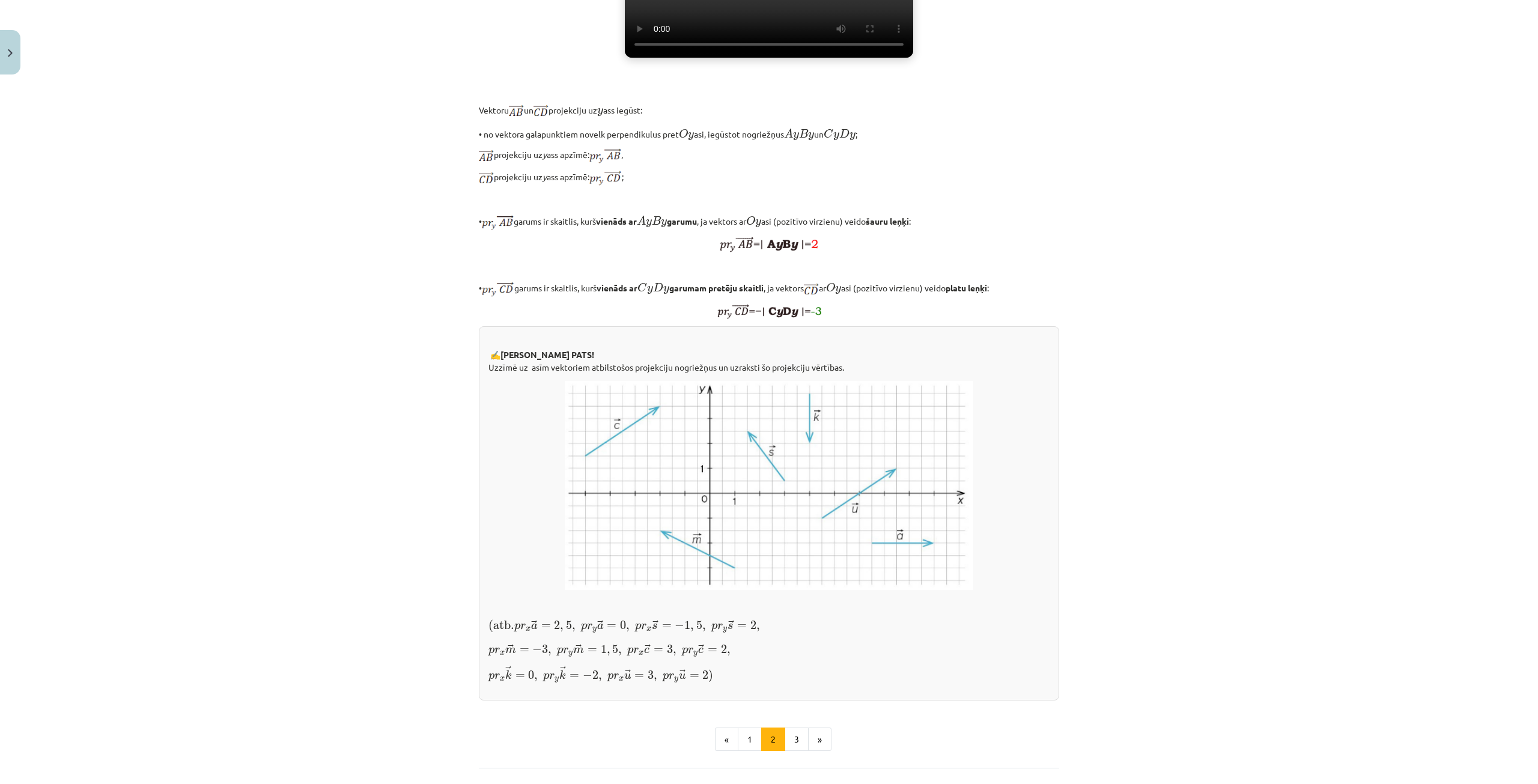
scroll to position [691, 0]
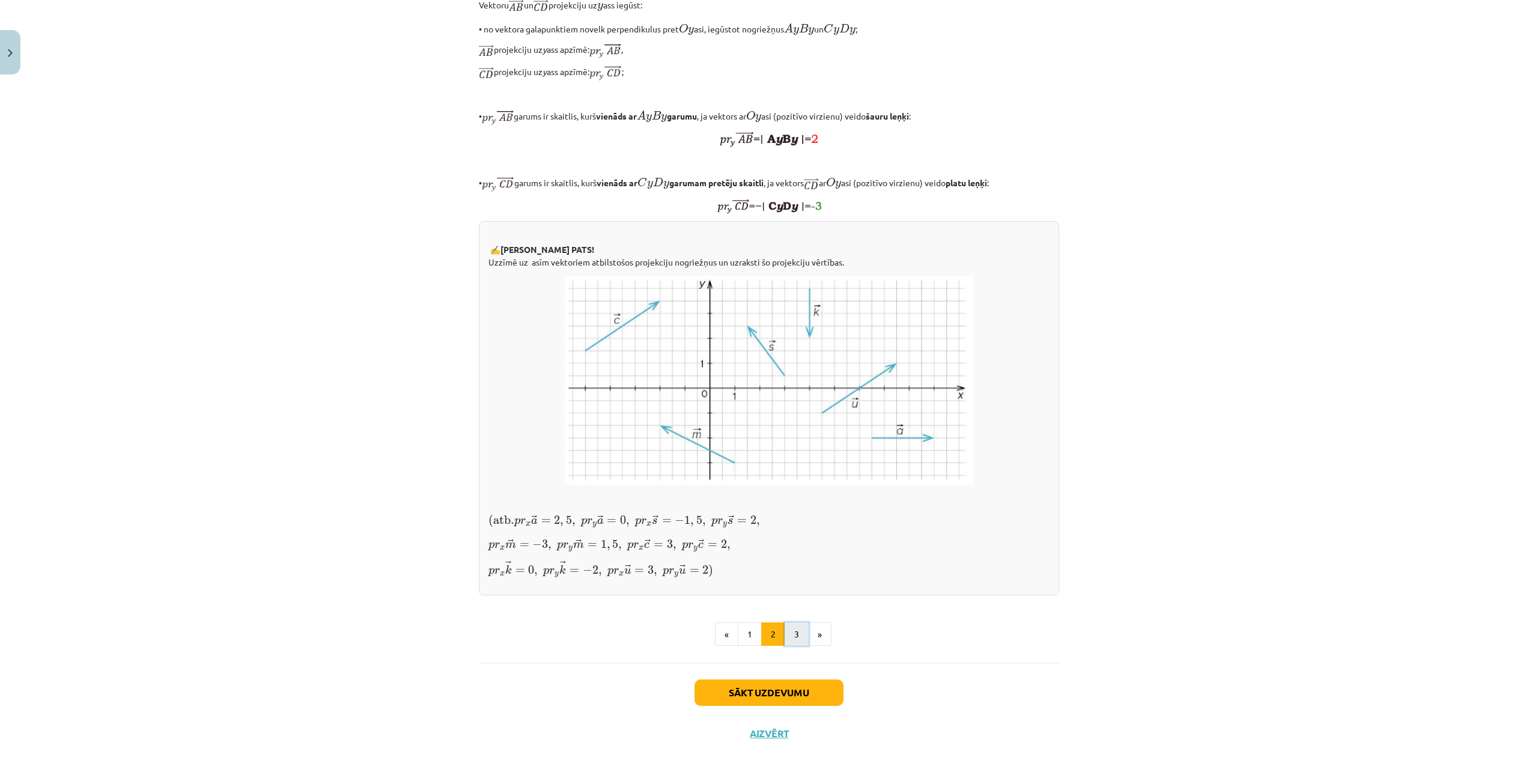
click at [788, 646] on button "3" at bounding box center [796, 634] width 24 height 24
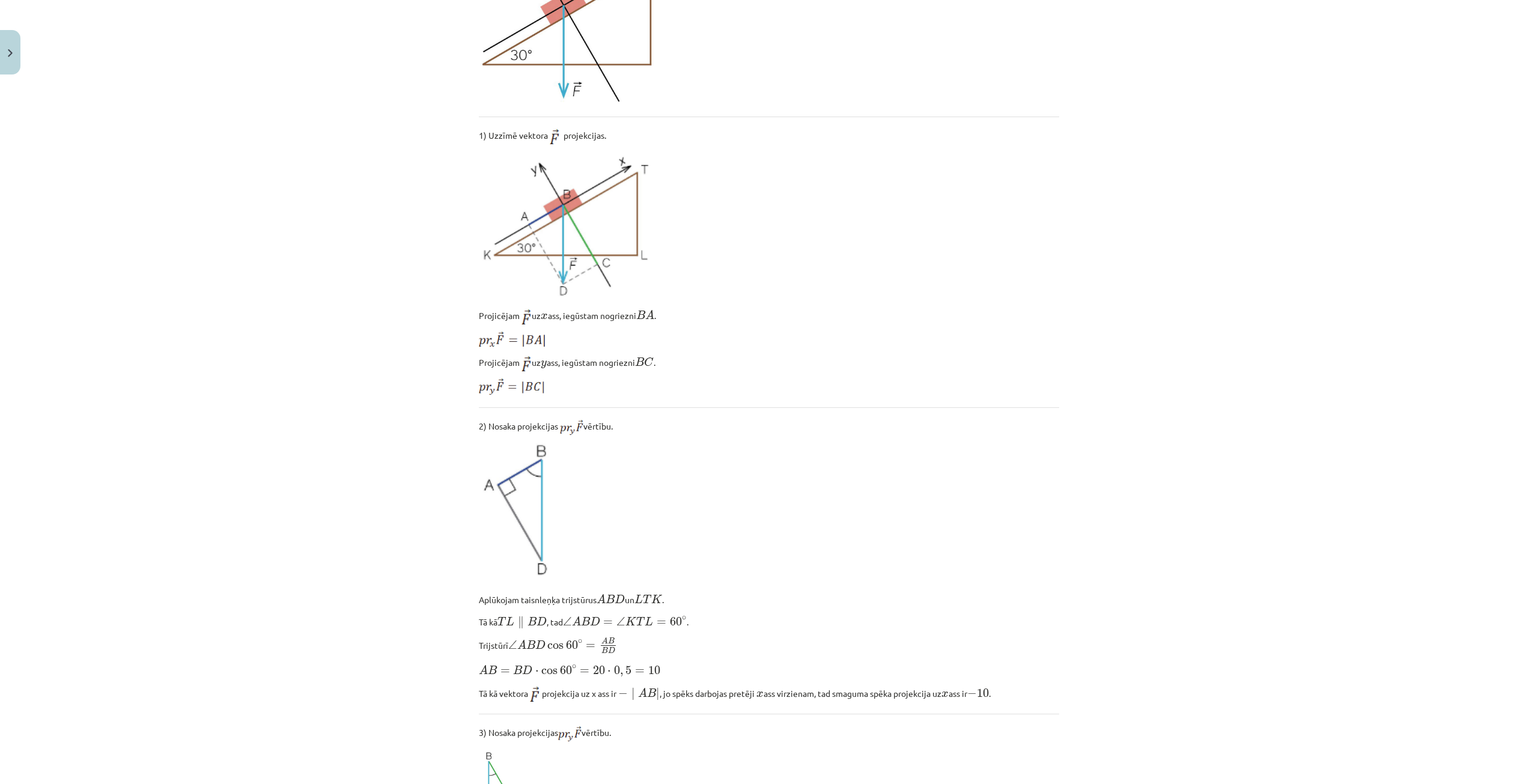
scroll to position [0, 0]
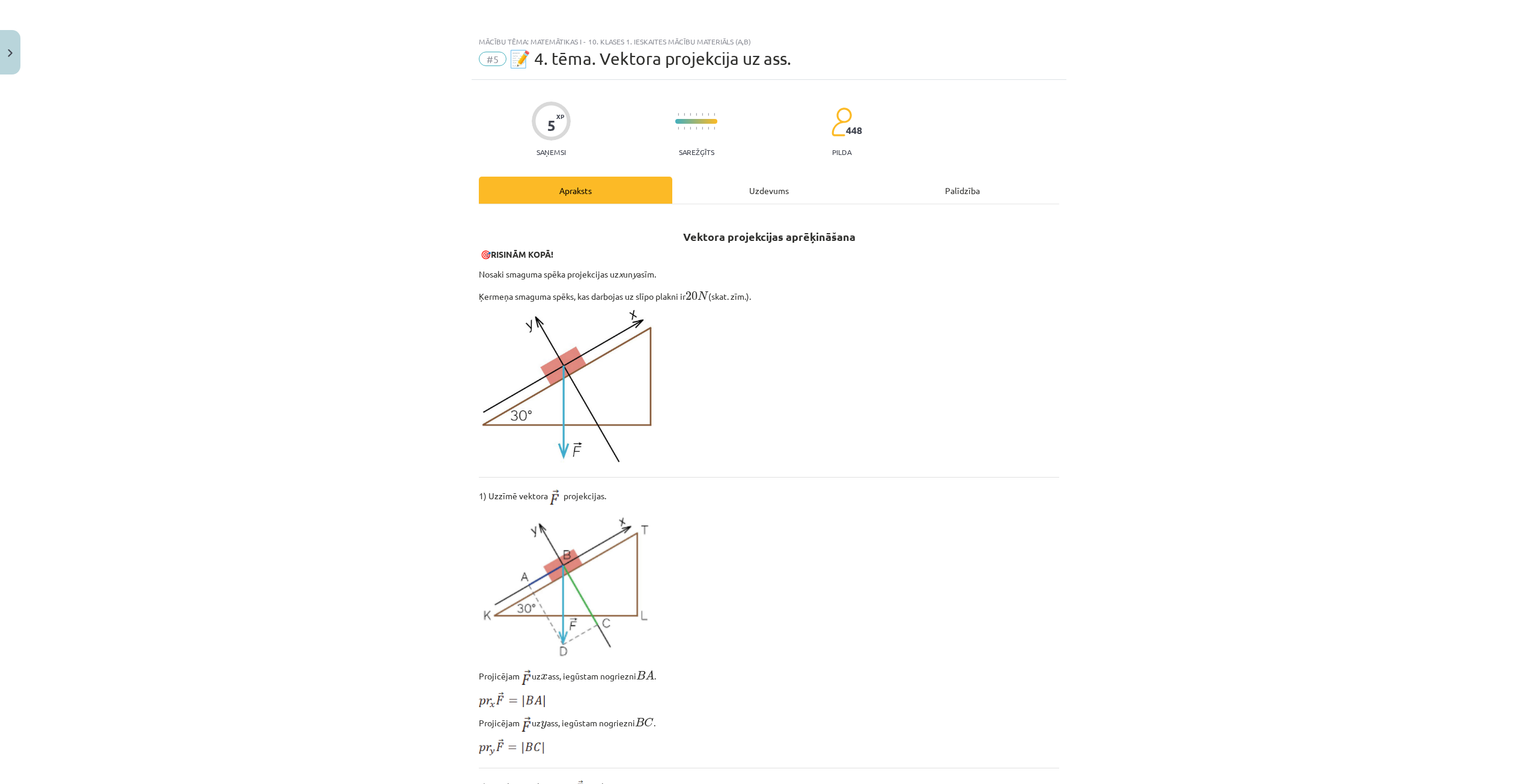
click at [758, 190] on div "Uzdevums" at bounding box center [768, 190] width 194 height 27
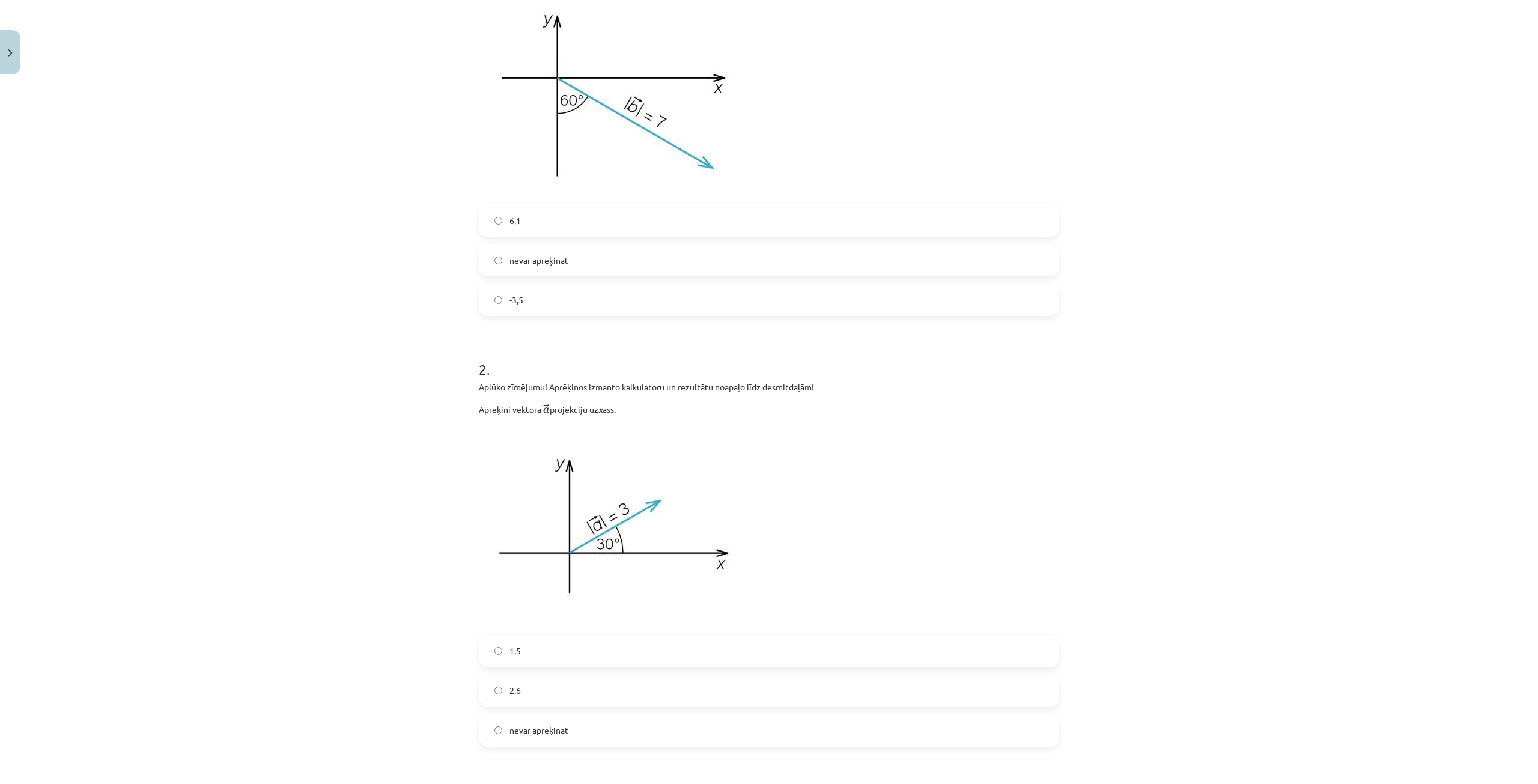
scroll to position [391, 0]
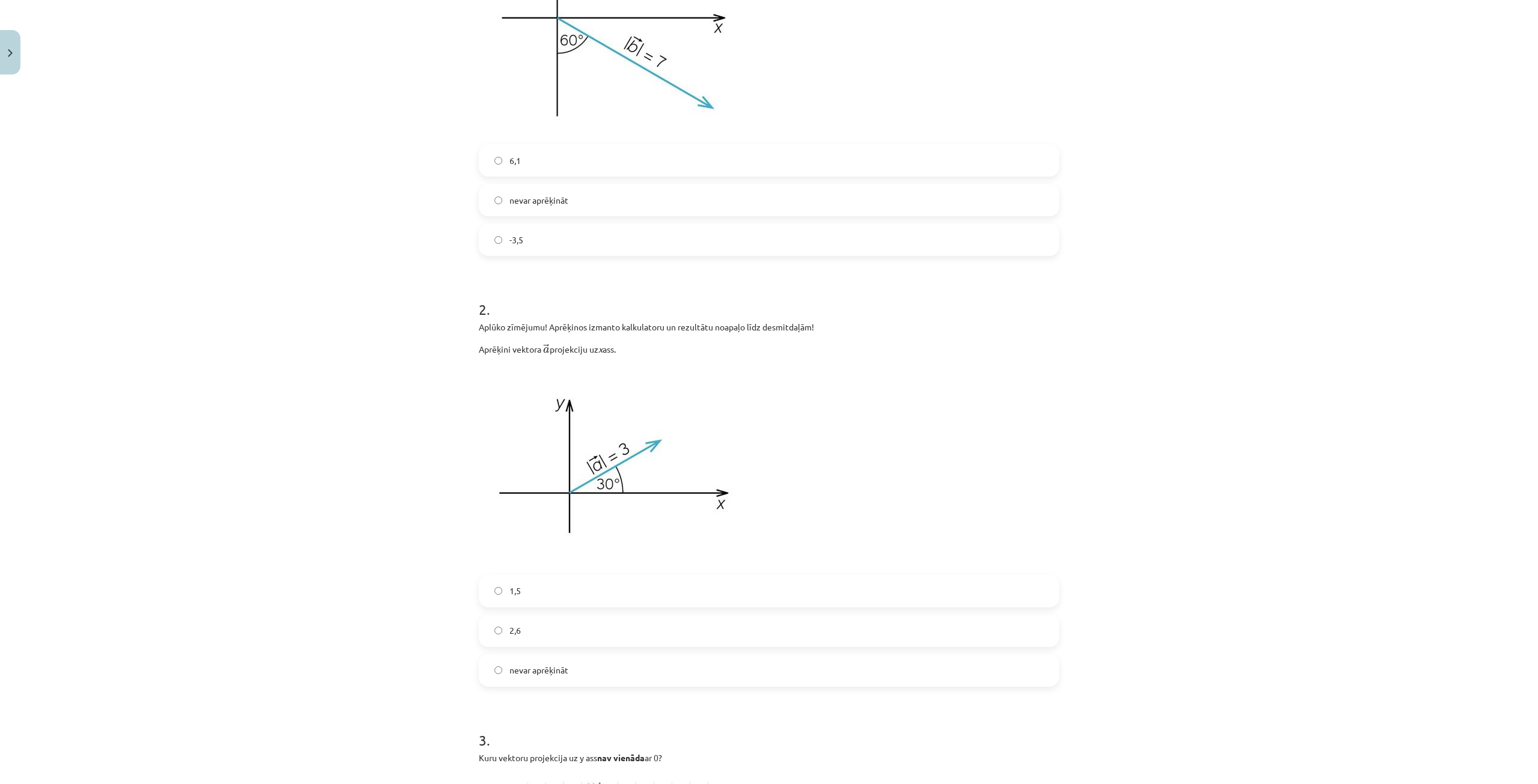
click at [509, 590] on span "1,5" at bounding box center [515, 590] width 12 height 12
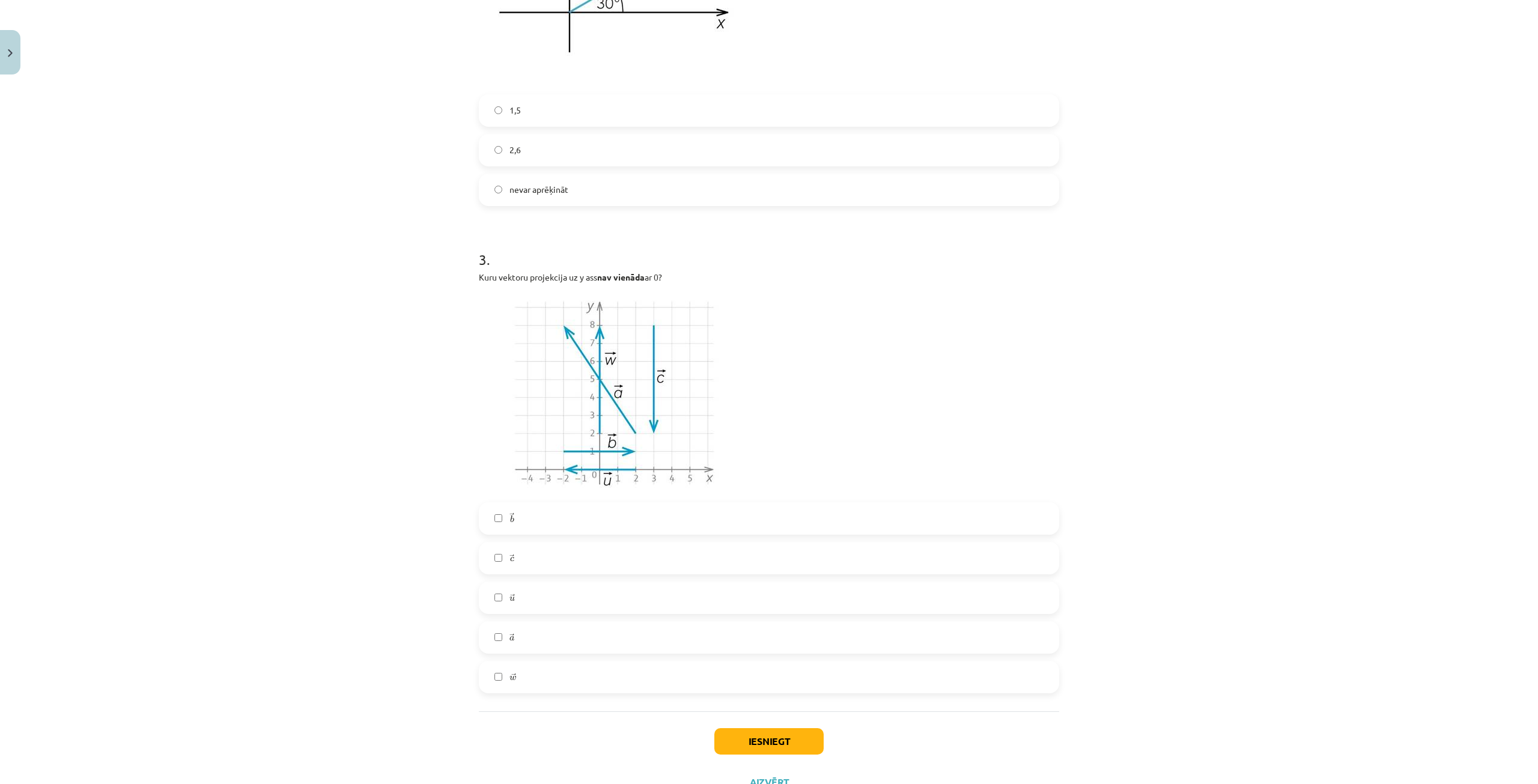
scroll to position [920, 0]
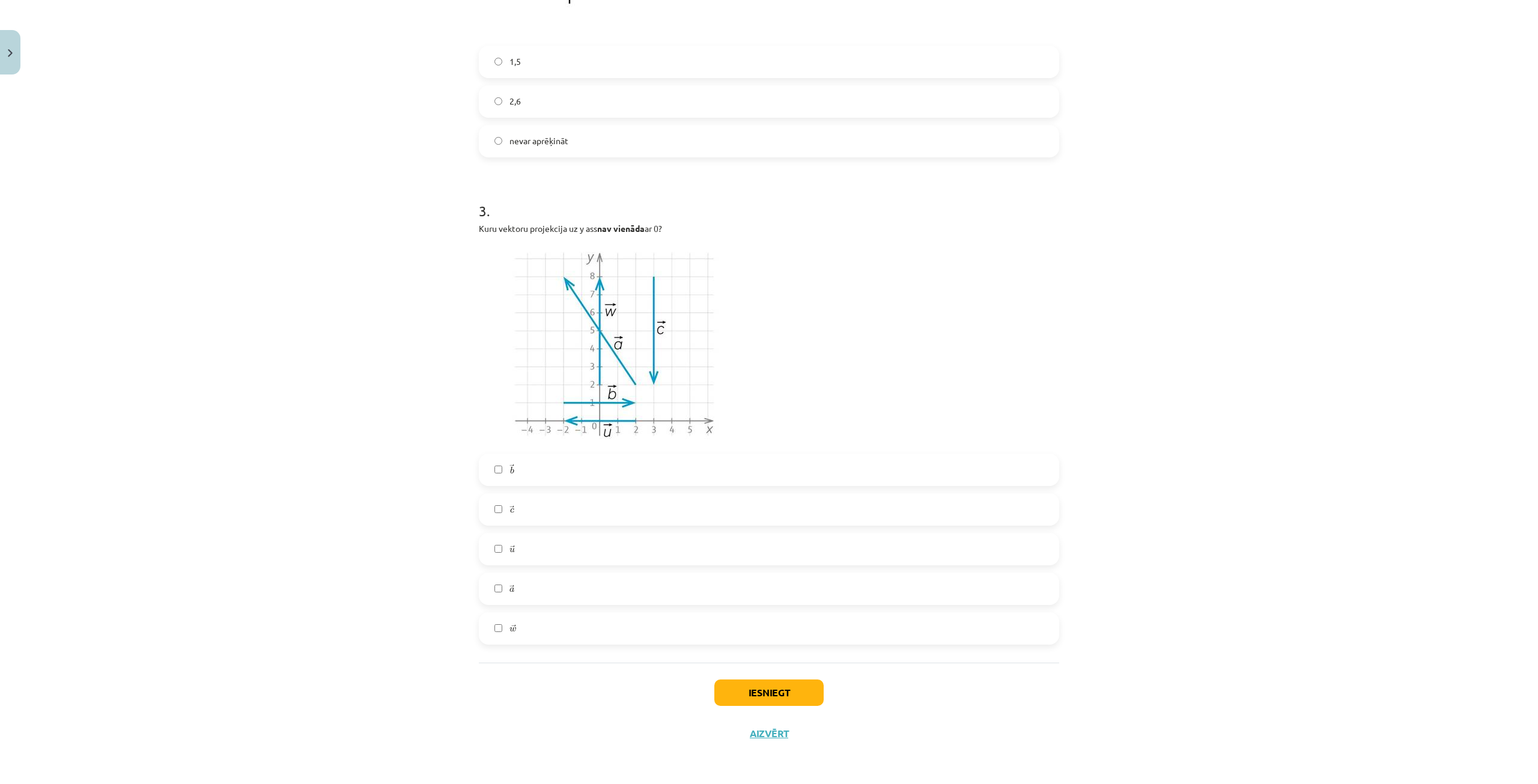
click at [488, 589] on label "→ a a →" at bounding box center [769, 589] width 578 height 30
click at [489, 548] on label "→ u u →" at bounding box center [769, 549] width 578 height 30
click at [758, 699] on button "Iesniegt" at bounding box center [769, 693] width 110 height 27
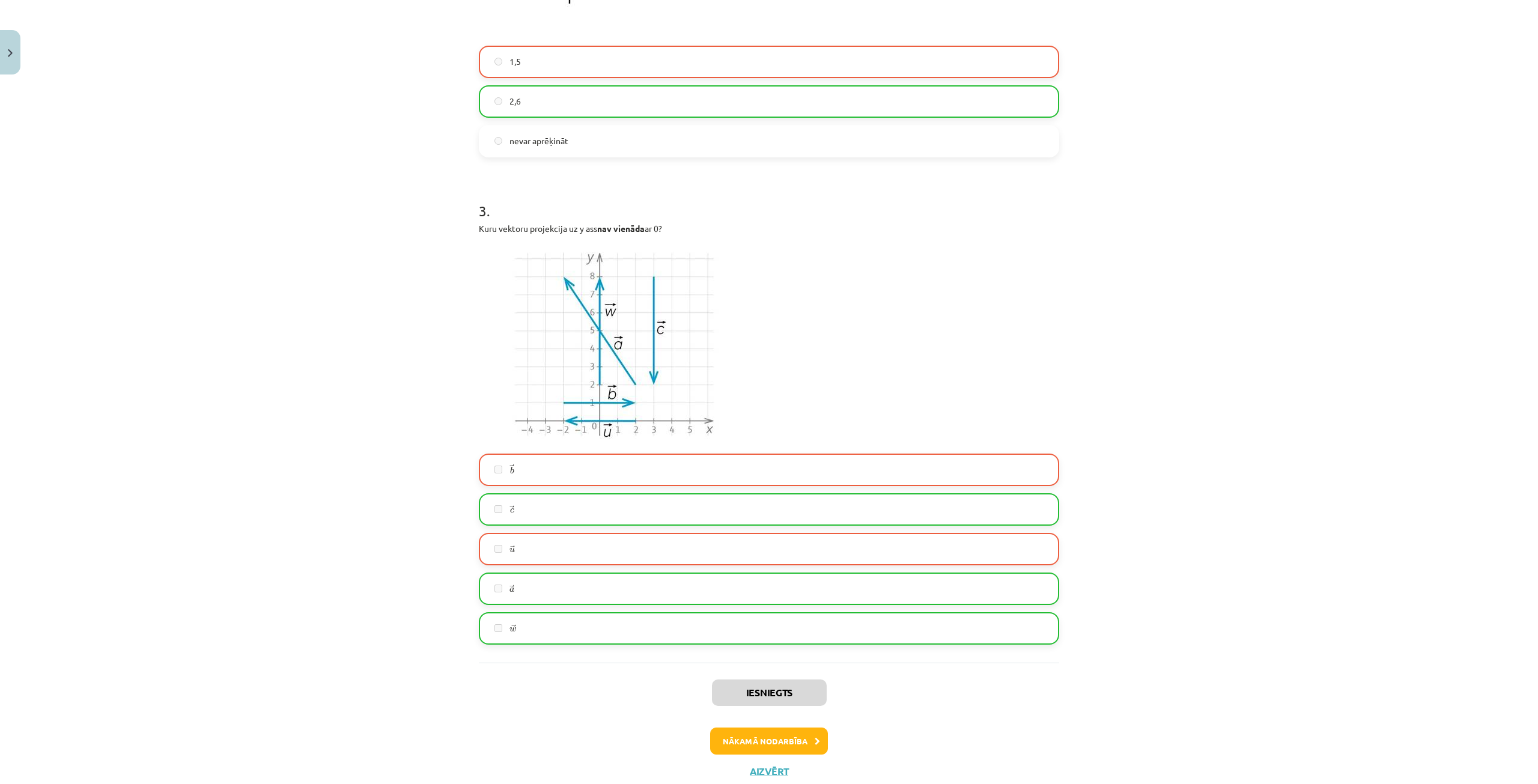
scroll to position [957, 0]
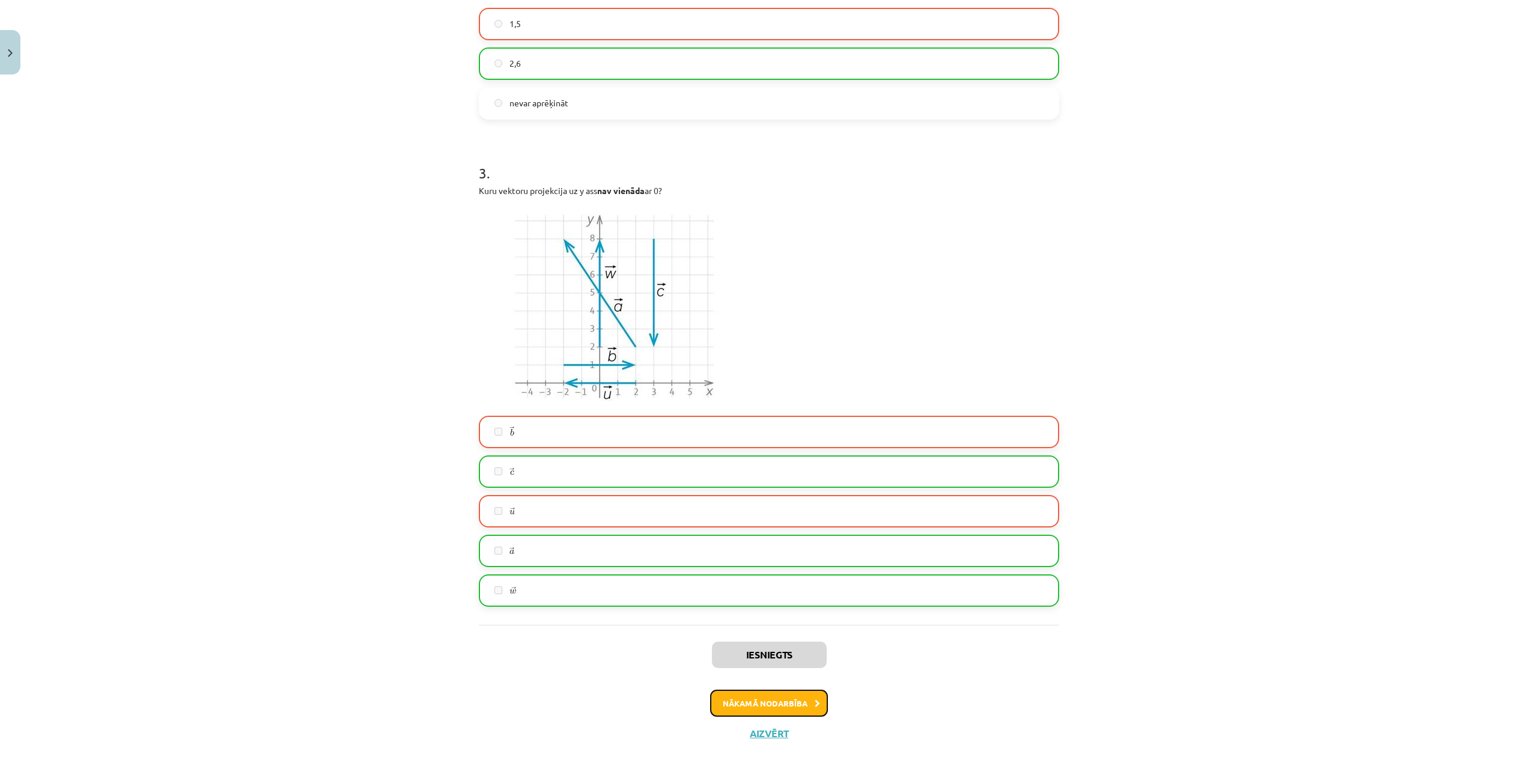
click at [788, 699] on button "Nākamā nodarbība" at bounding box center [769, 703] width 118 height 28
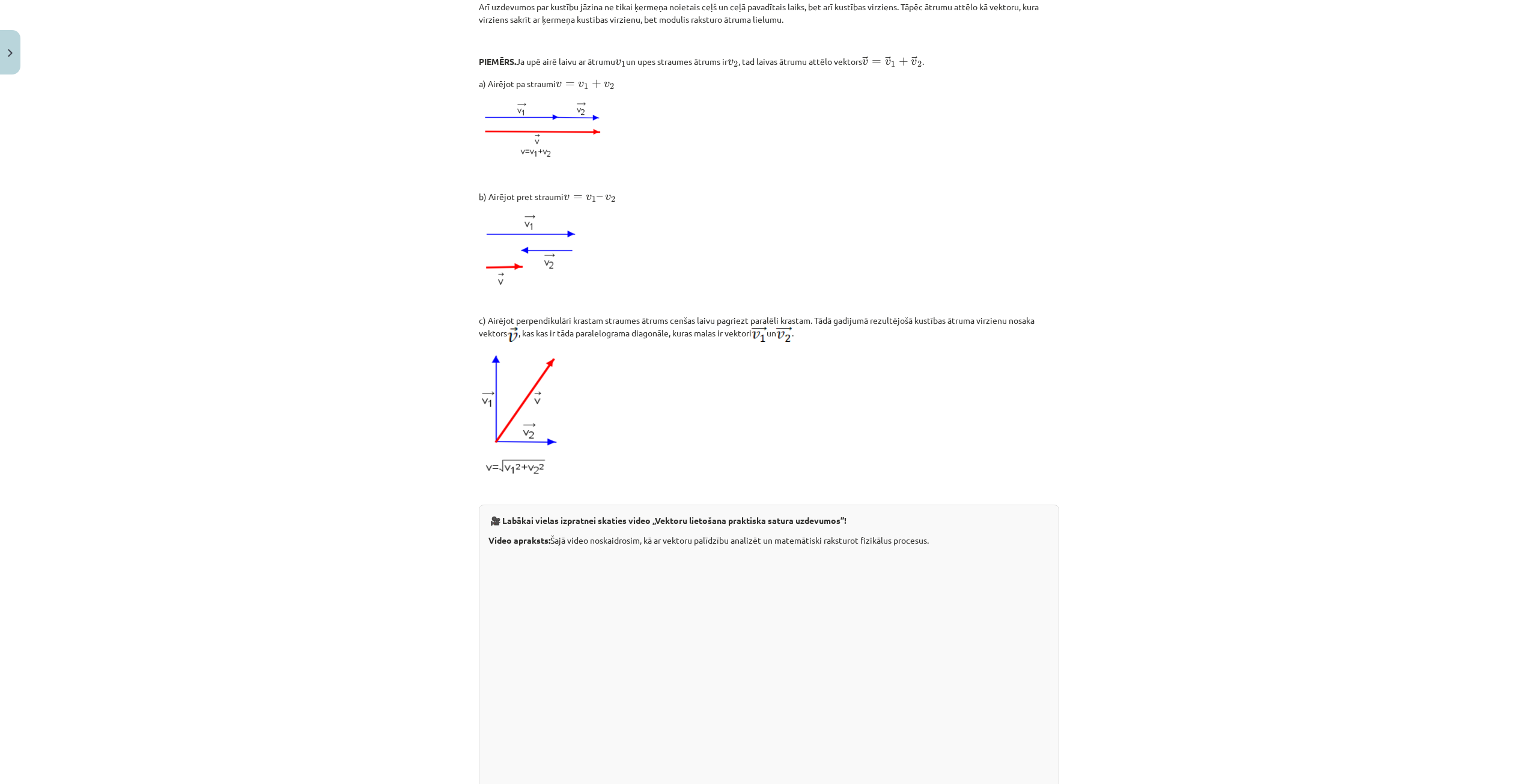
scroll to position [898, 0]
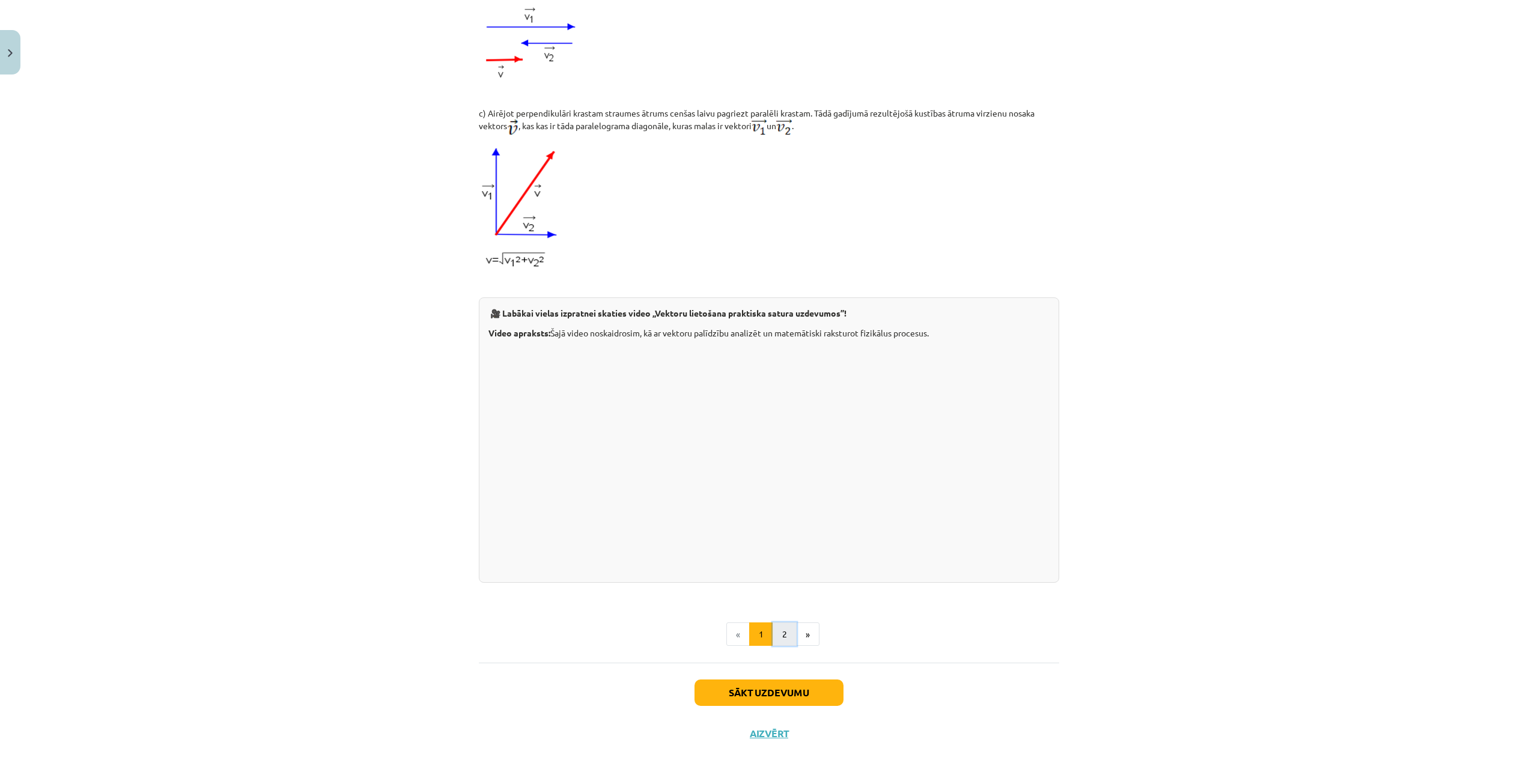
click at [775, 636] on button "2" at bounding box center [784, 634] width 24 height 24
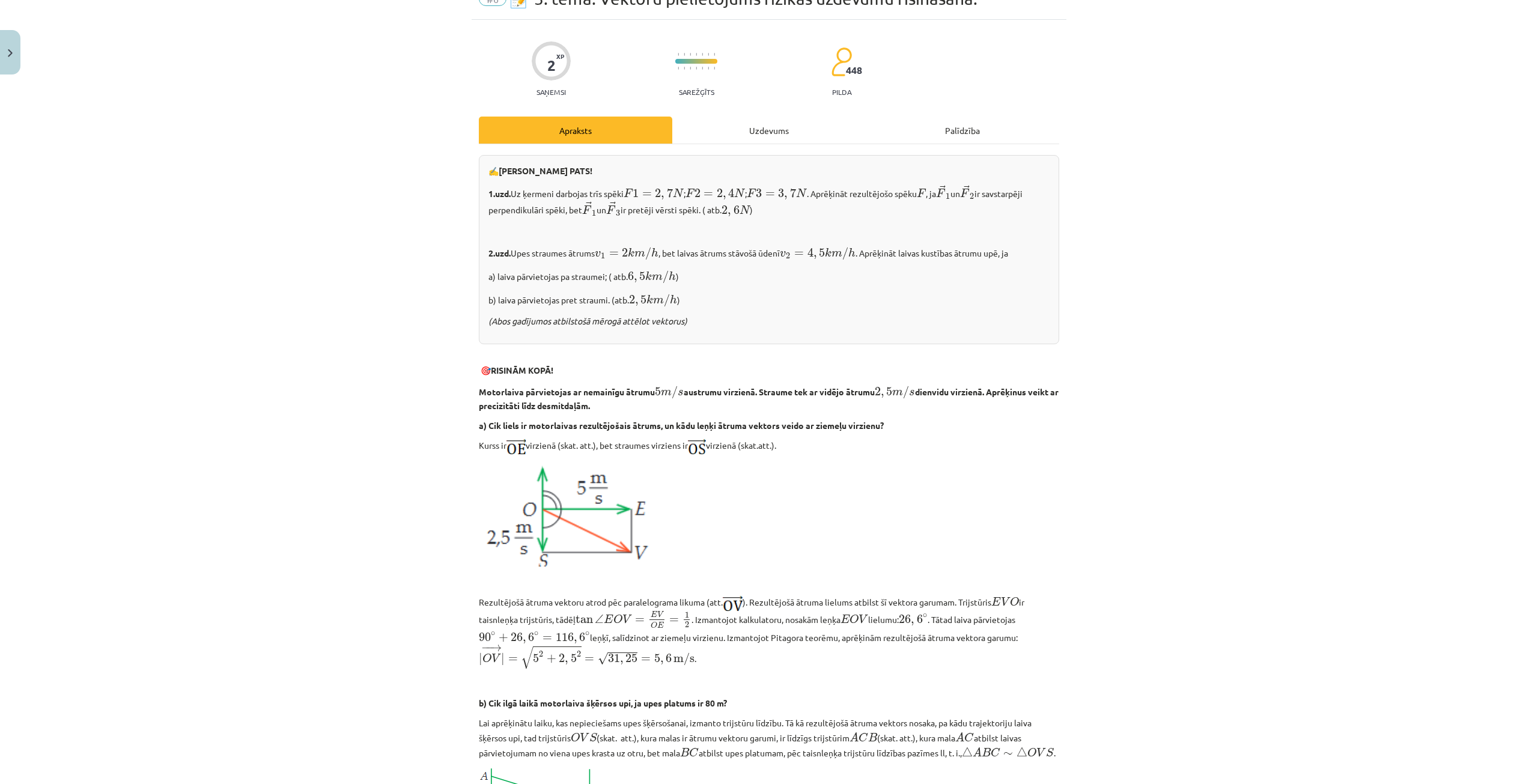
scroll to position [0, 0]
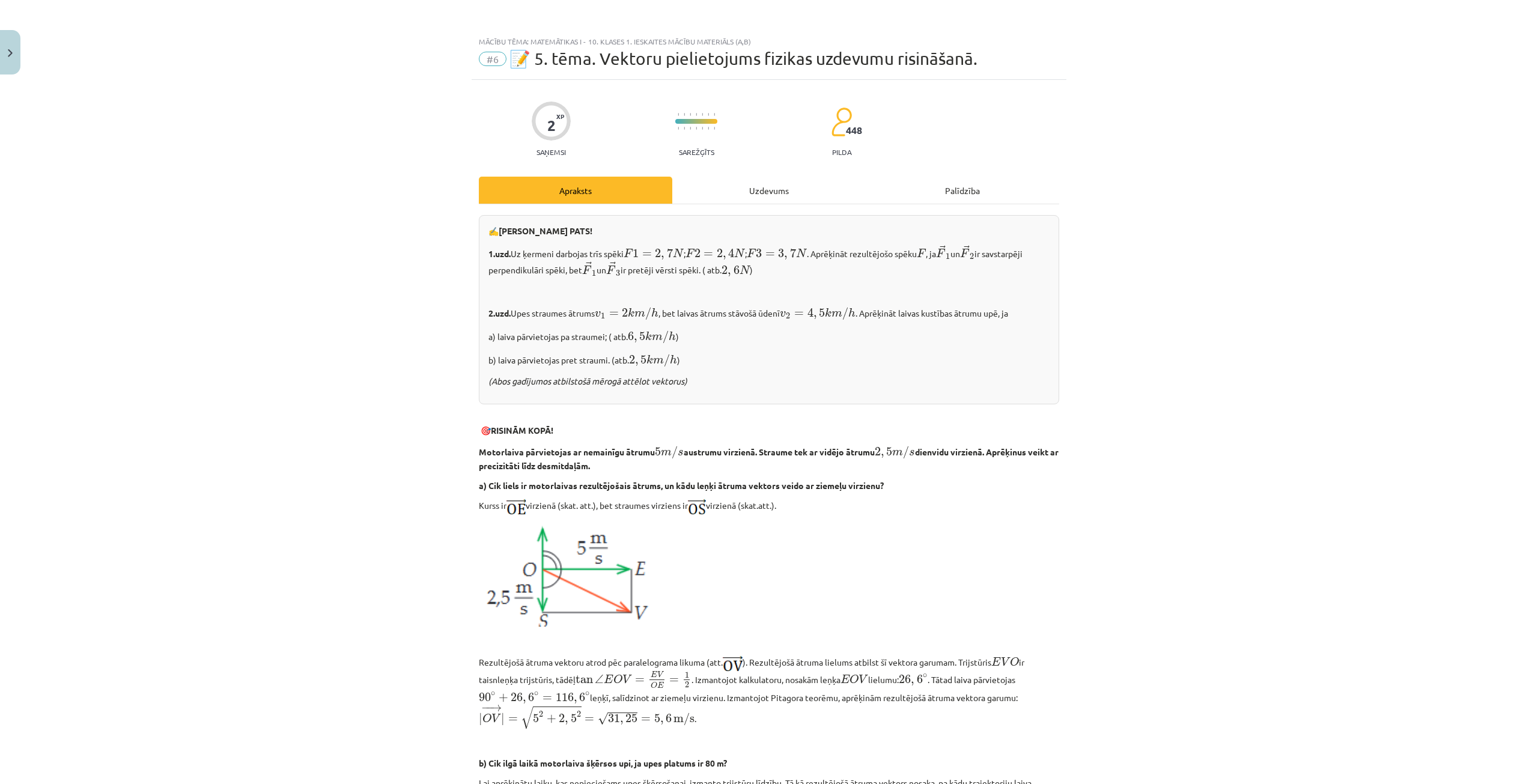
click at [734, 190] on div "Uzdevums" at bounding box center [768, 190] width 194 height 27
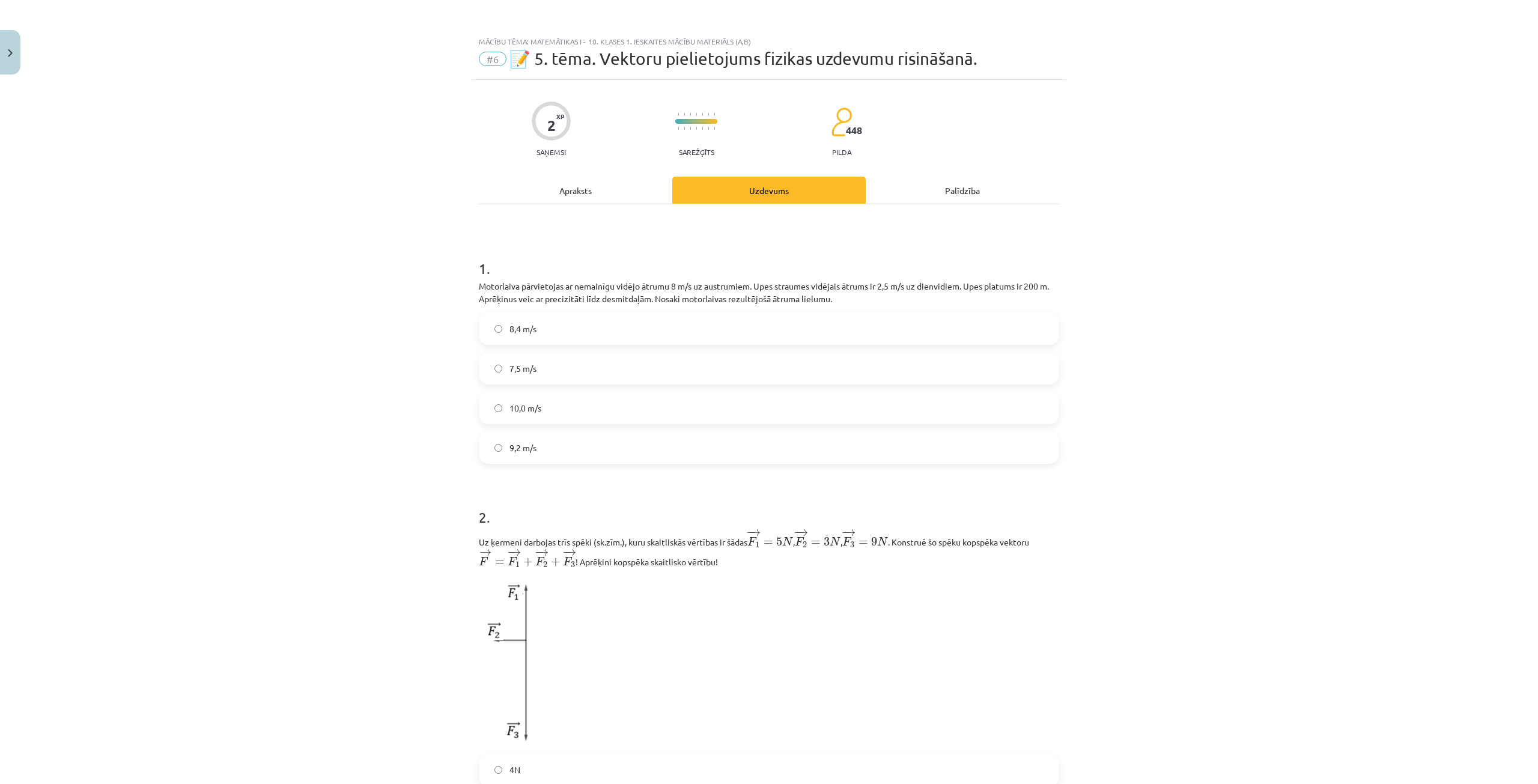
click at [558, 198] on div "Apraksts" at bounding box center [575, 190] width 194 height 27
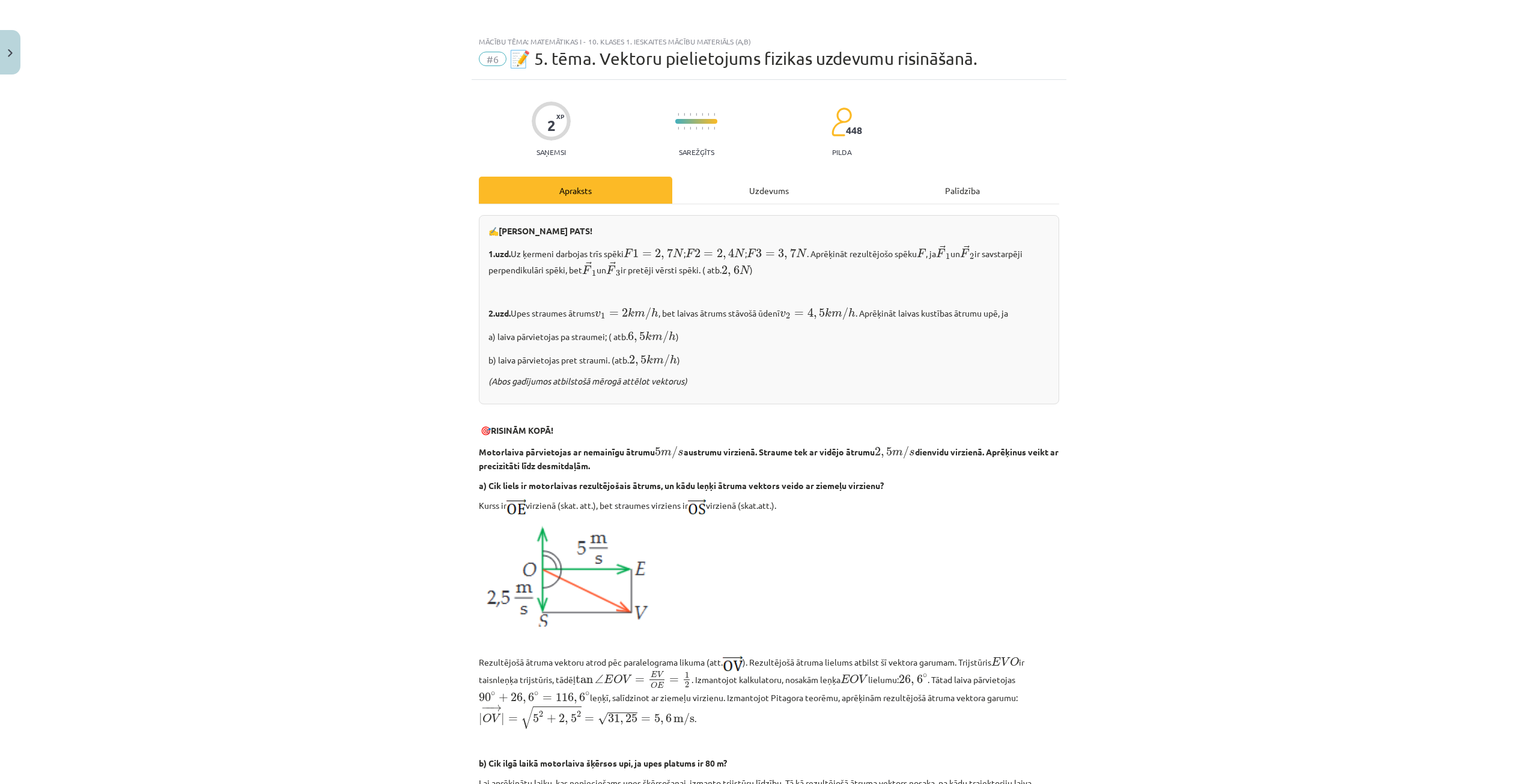
click at [766, 194] on div "Uzdevums" at bounding box center [768, 190] width 194 height 27
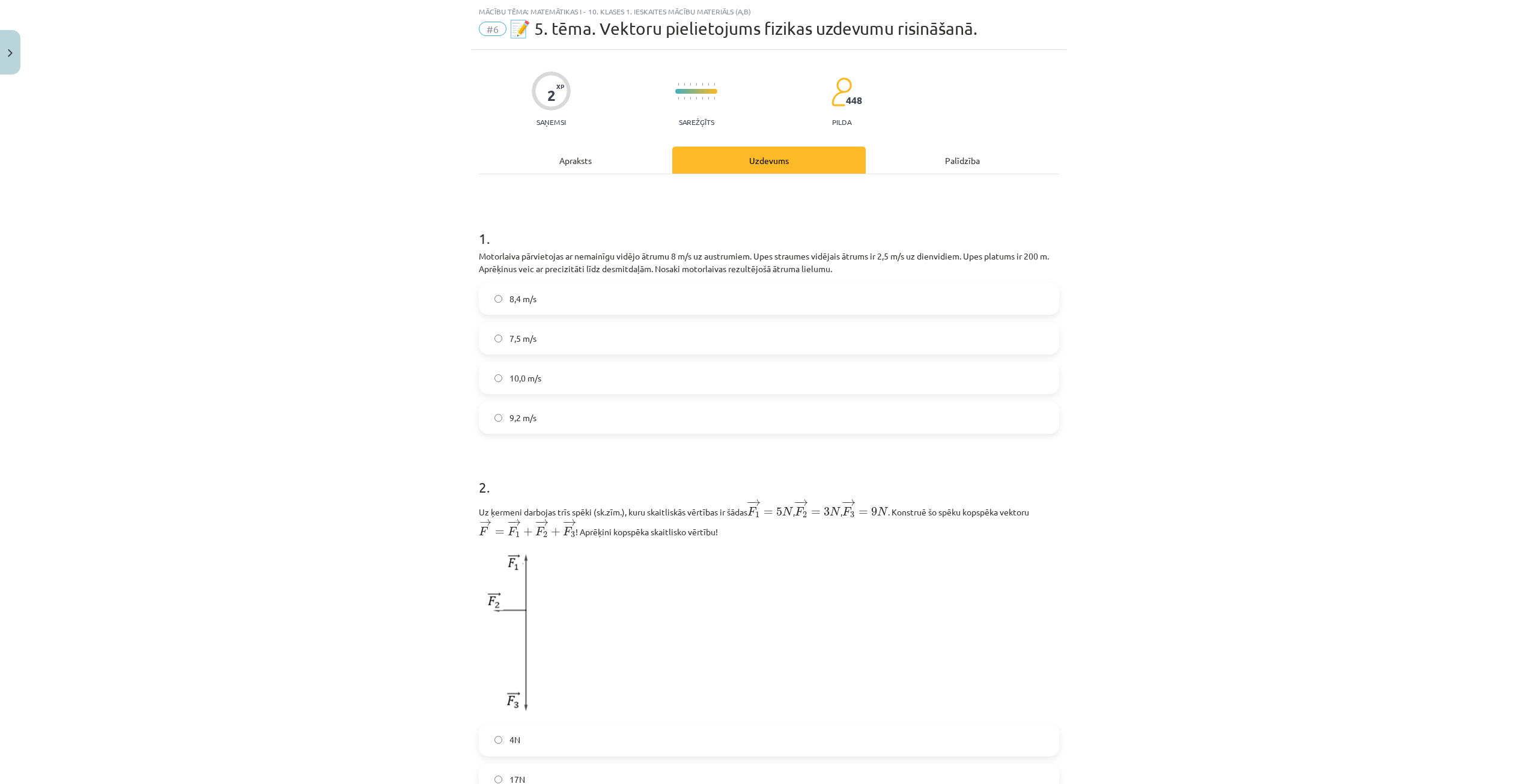
click at [591, 164] on div "Apraksts" at bounding box center [575, 160] width 194 height 27
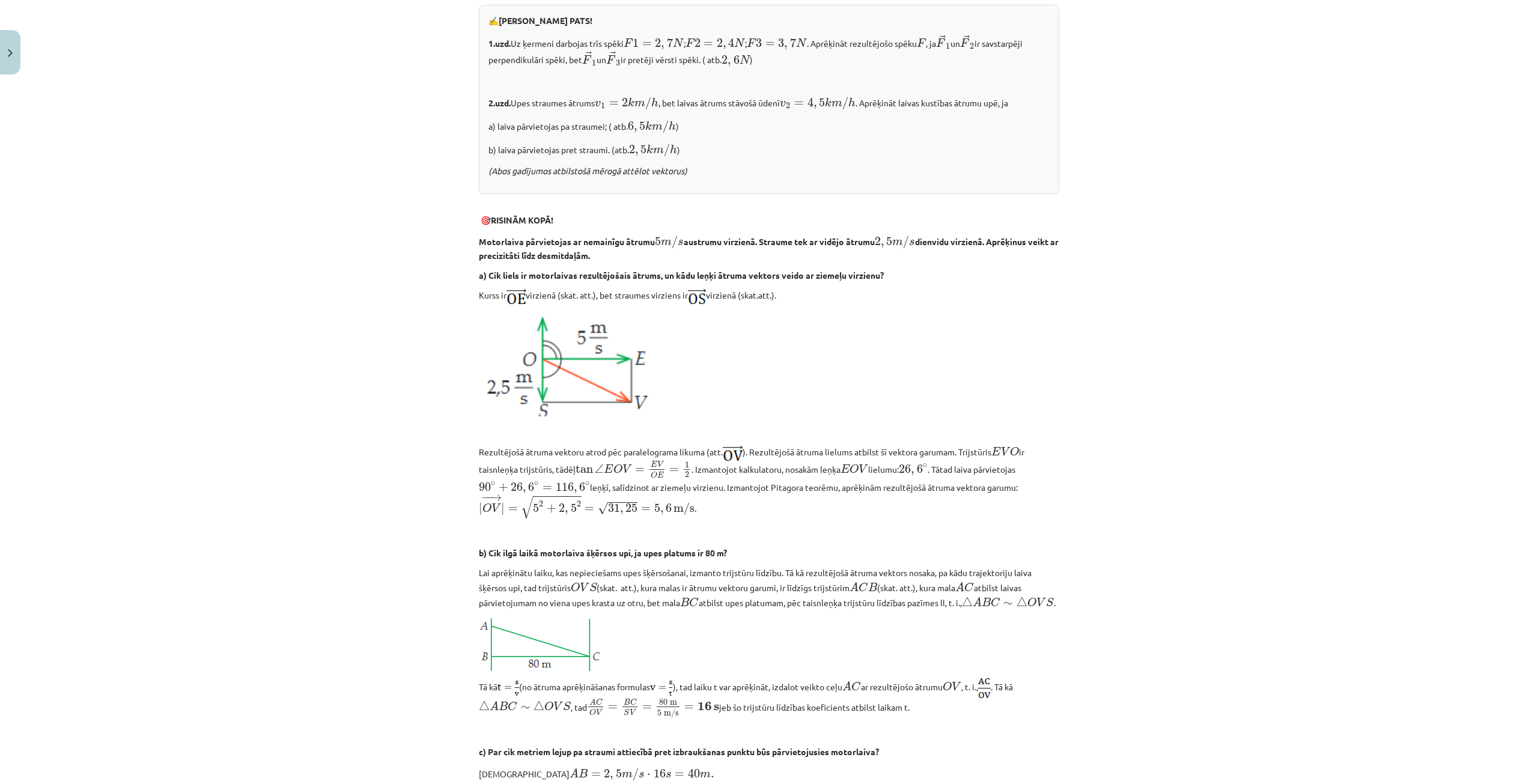
scroll to position [0, 0]
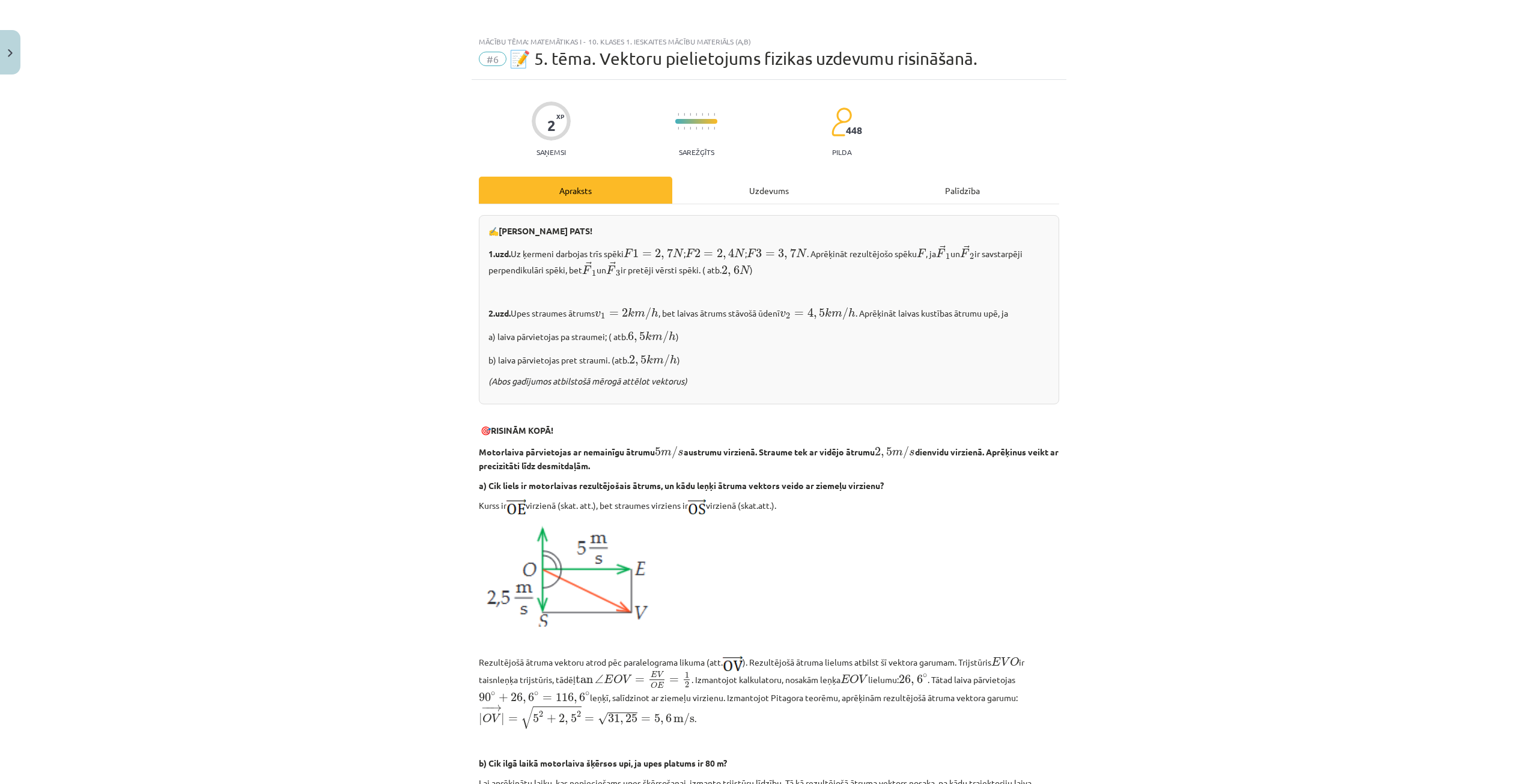
click at [746, 194] on div "Uzdevums" at bounding box center [768, 190] width 194 height 27
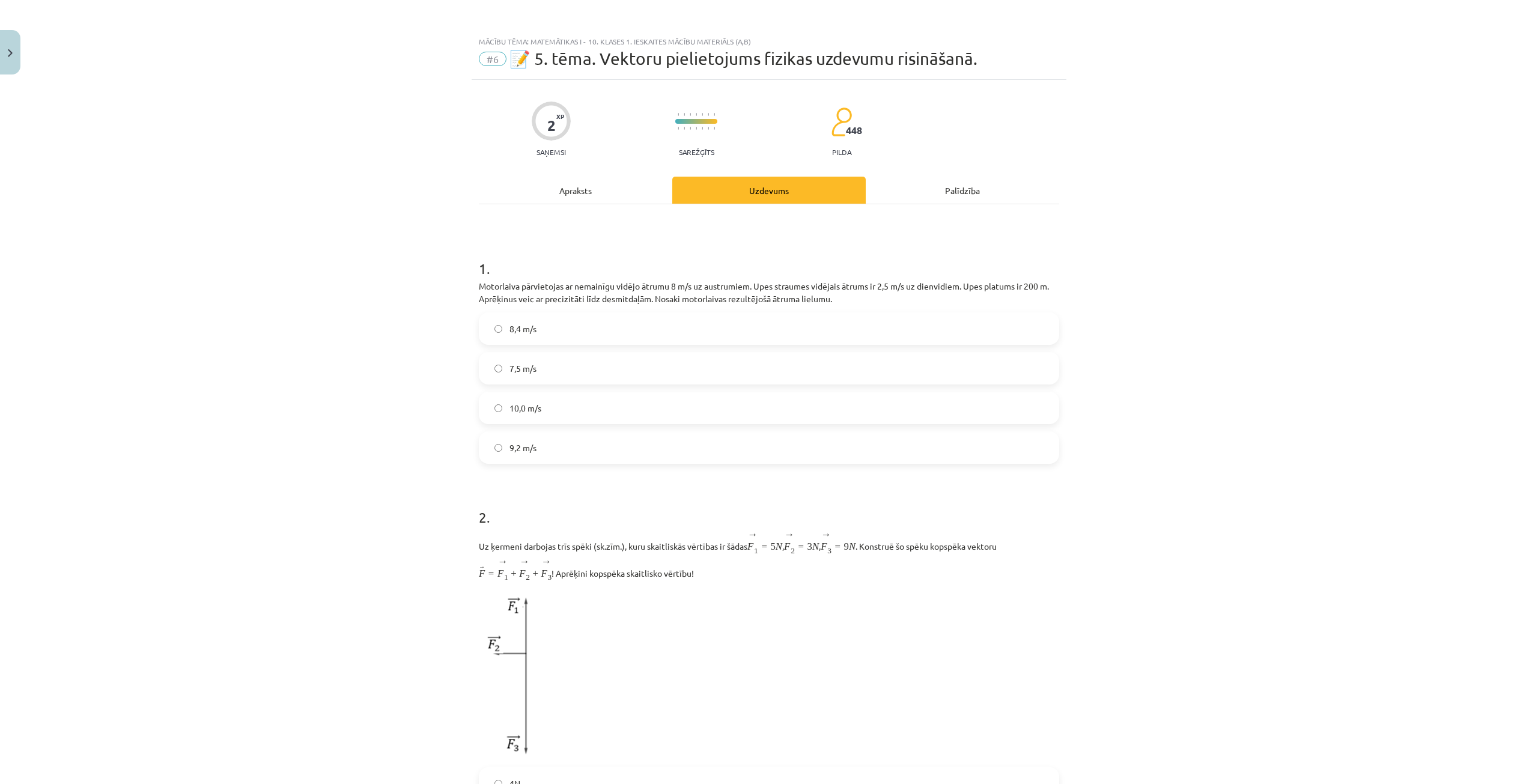
scroll to position [30, 0]
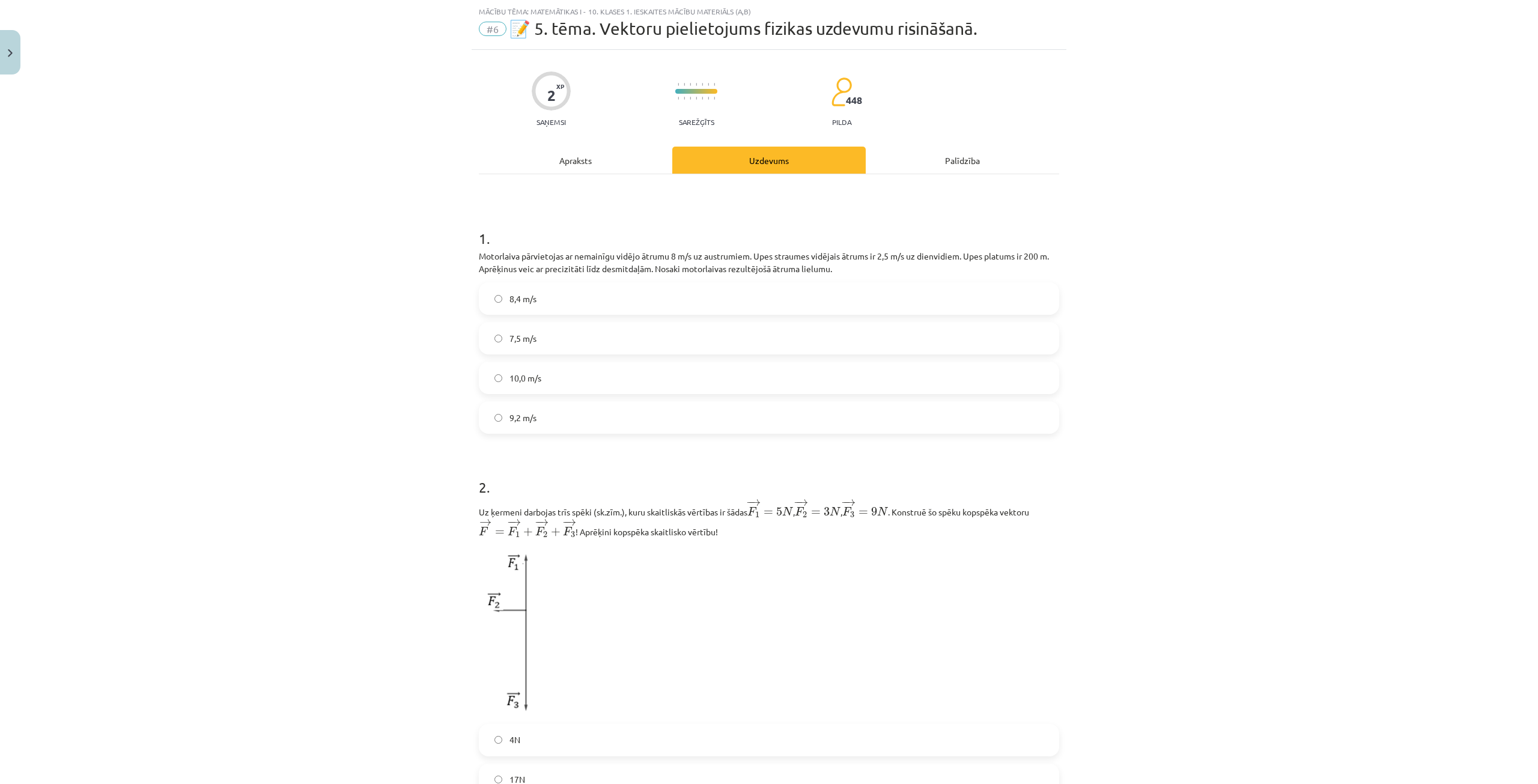
click at [509, 300] on span "8,4 m/s" at bounding box center [523, 299] width 27 height 12
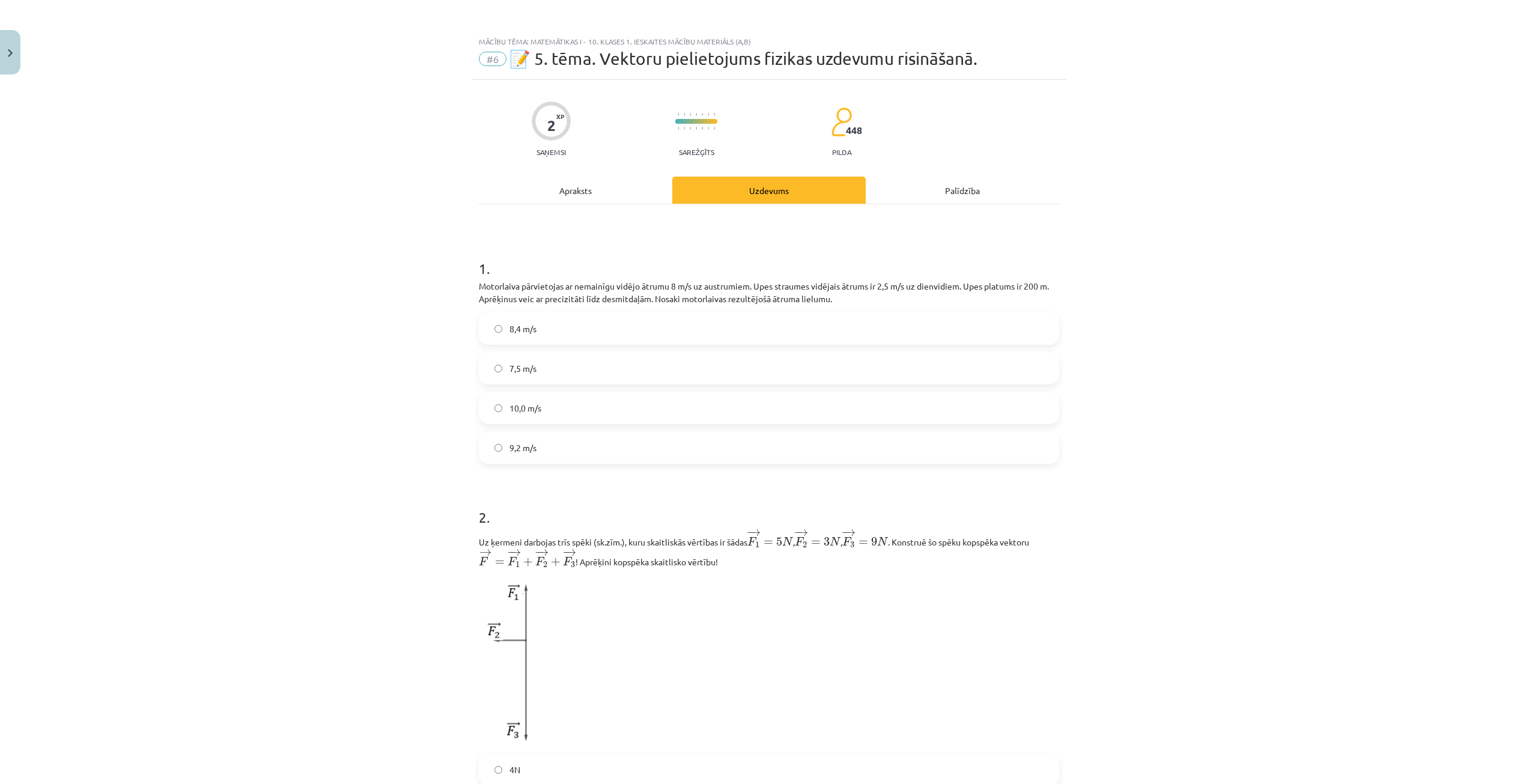
scroll to position [240, 0]
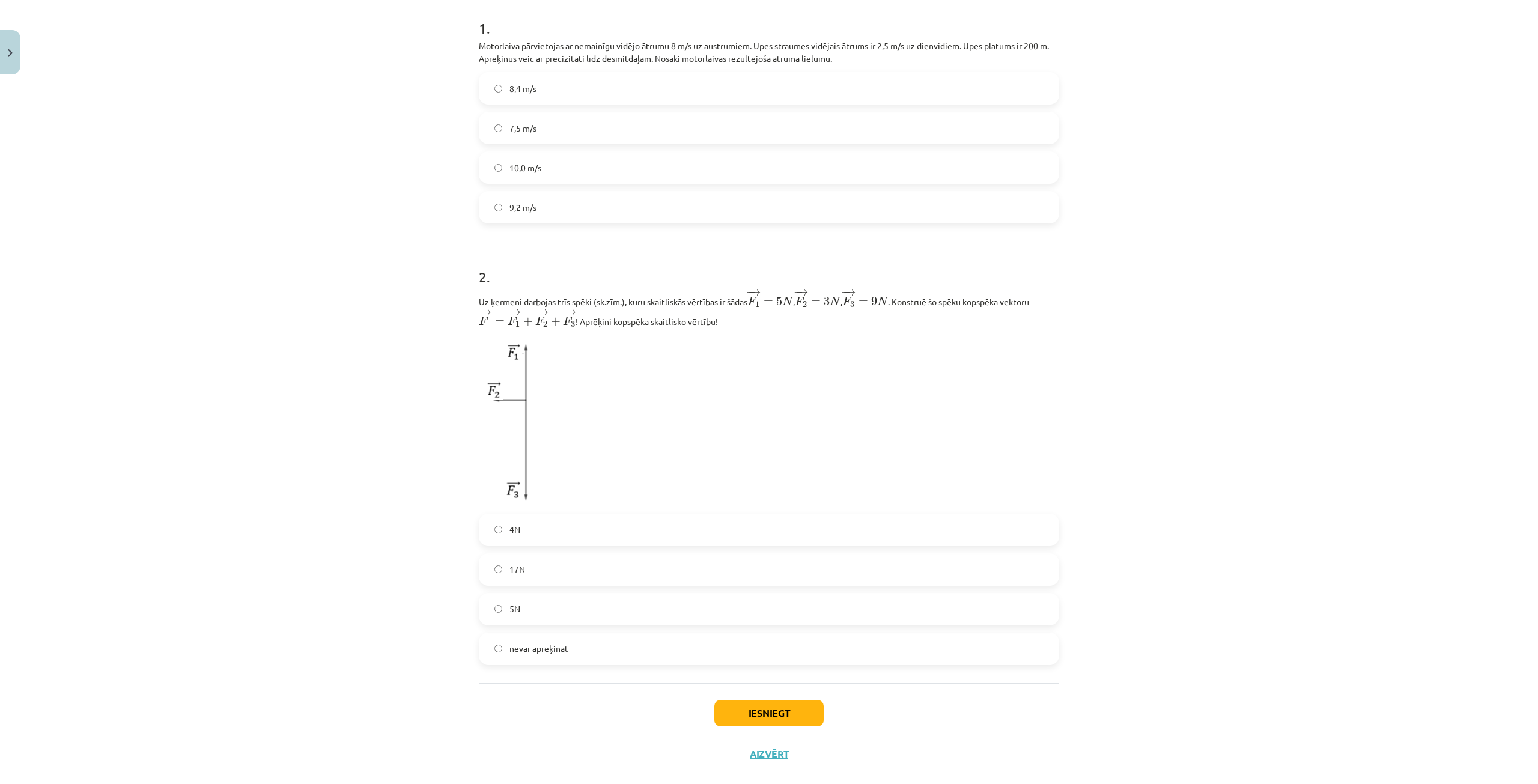
click at [538, 569] on label "17N" at bounding box center [769, 569] width 578 height 30
click at [734, 710] on button "Iesniegt" at bounding box center [769, 713] width 110 height 27
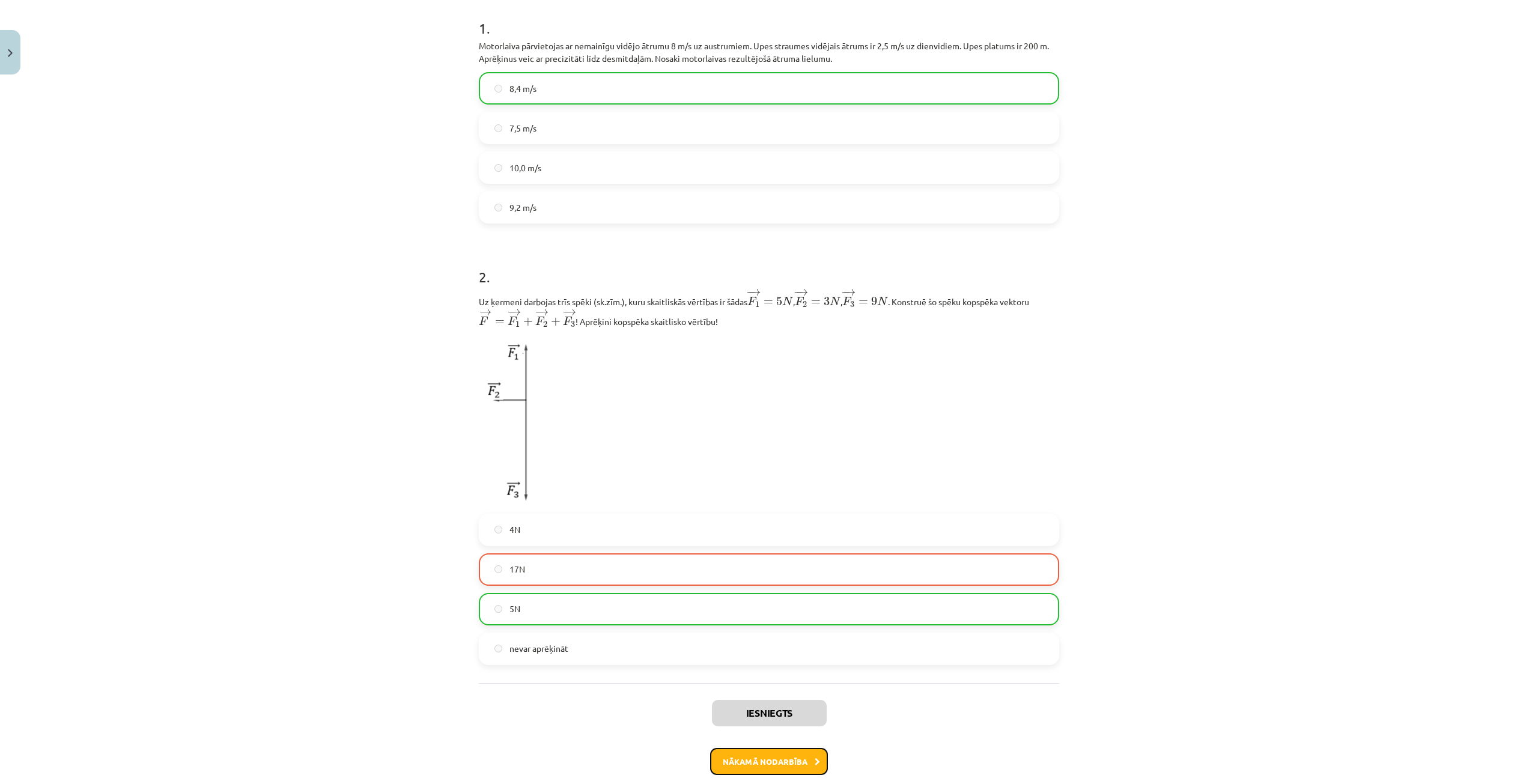
click at [799, 765] on button "Nākamā nodarbība" at bounding box center [769, 761] width 118 height 28
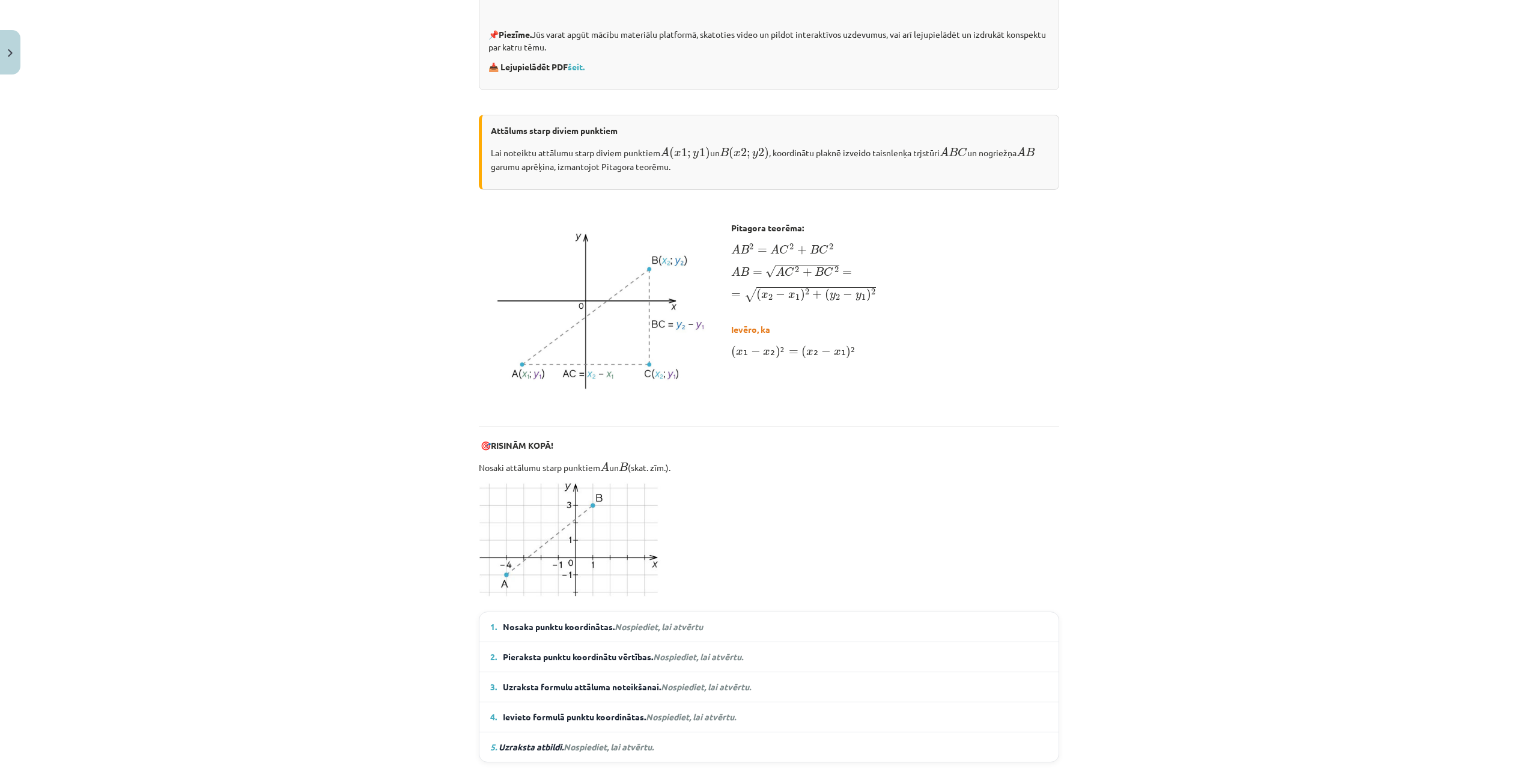
scroll to position [0, 0]
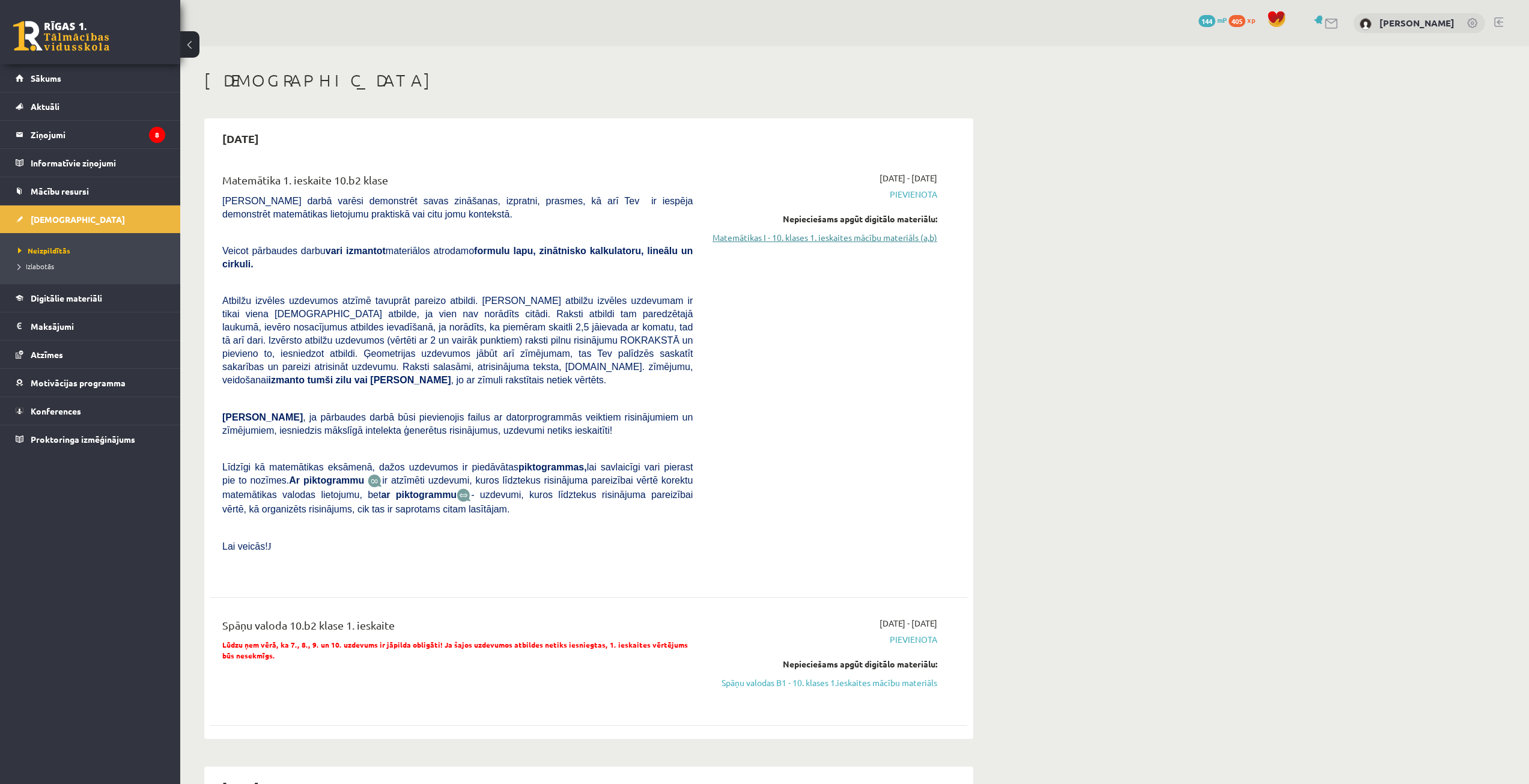
click at [845, 240] on link "Matemātikas I - 10. klases 1. ieskaites mācību materiāls (a,b)" at bounding box center [824, 237] width 227 height 12
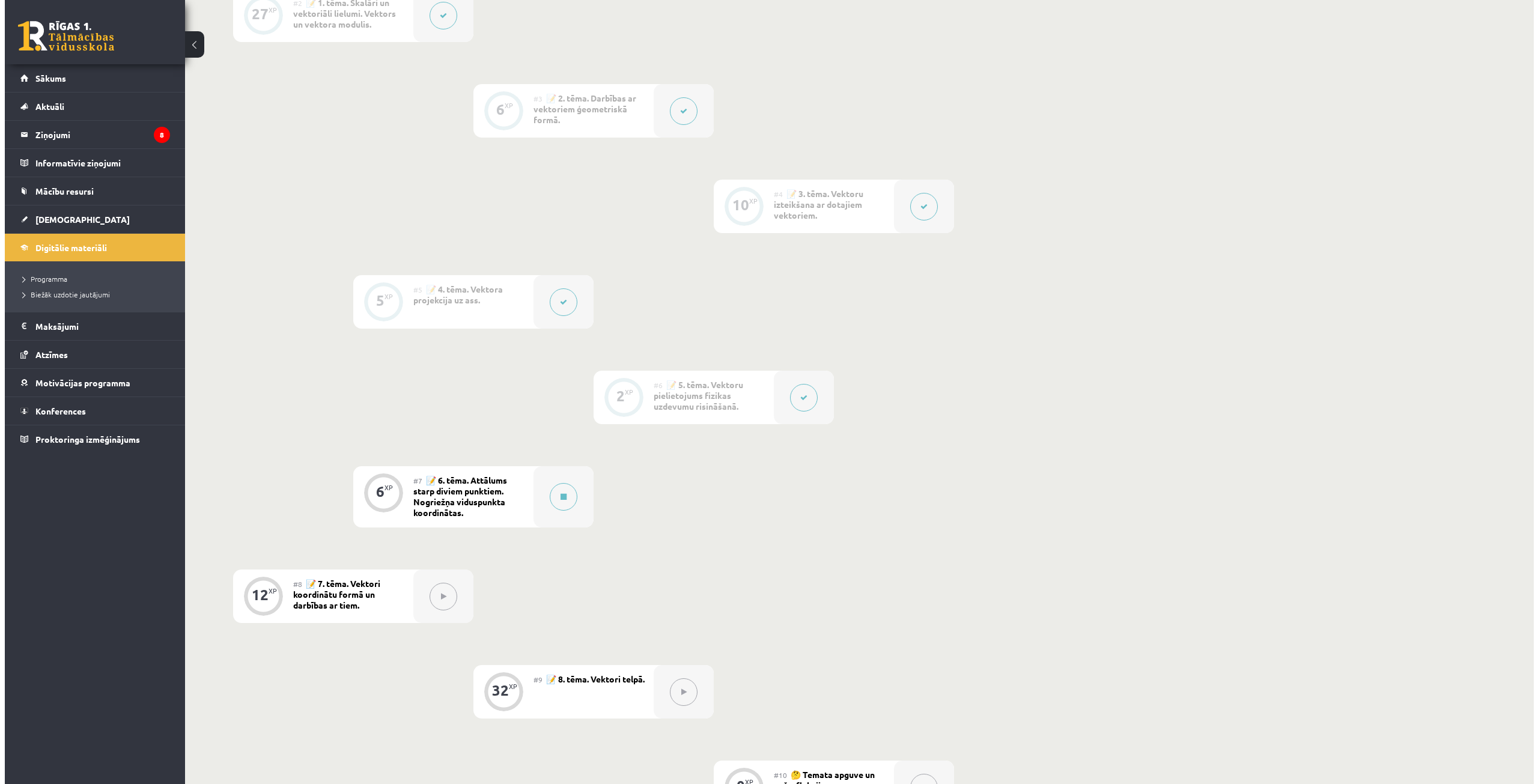
scroll to position [671, 0]
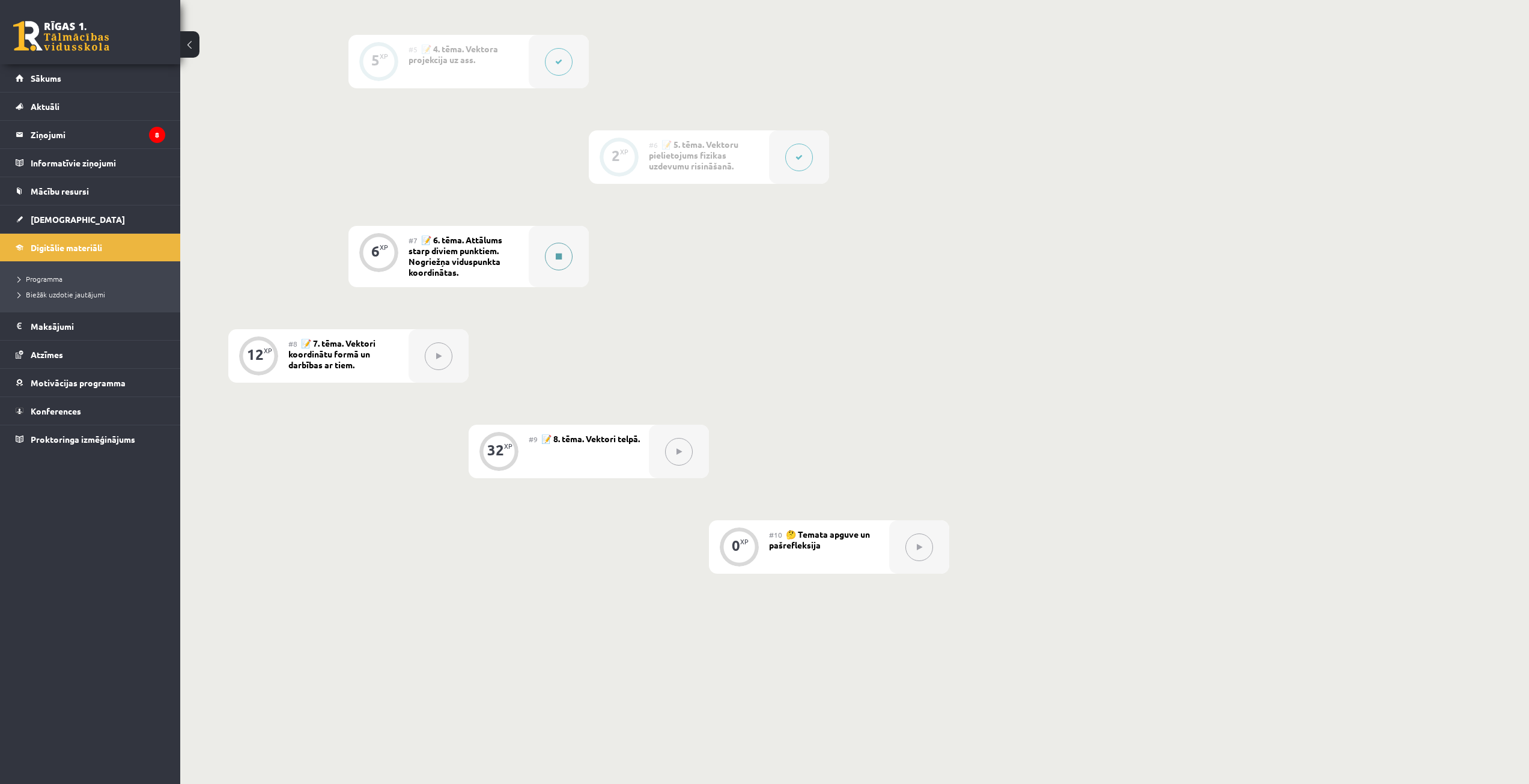
click at [553, 253] on button at bounding box center [558, 256] width 28 height 28
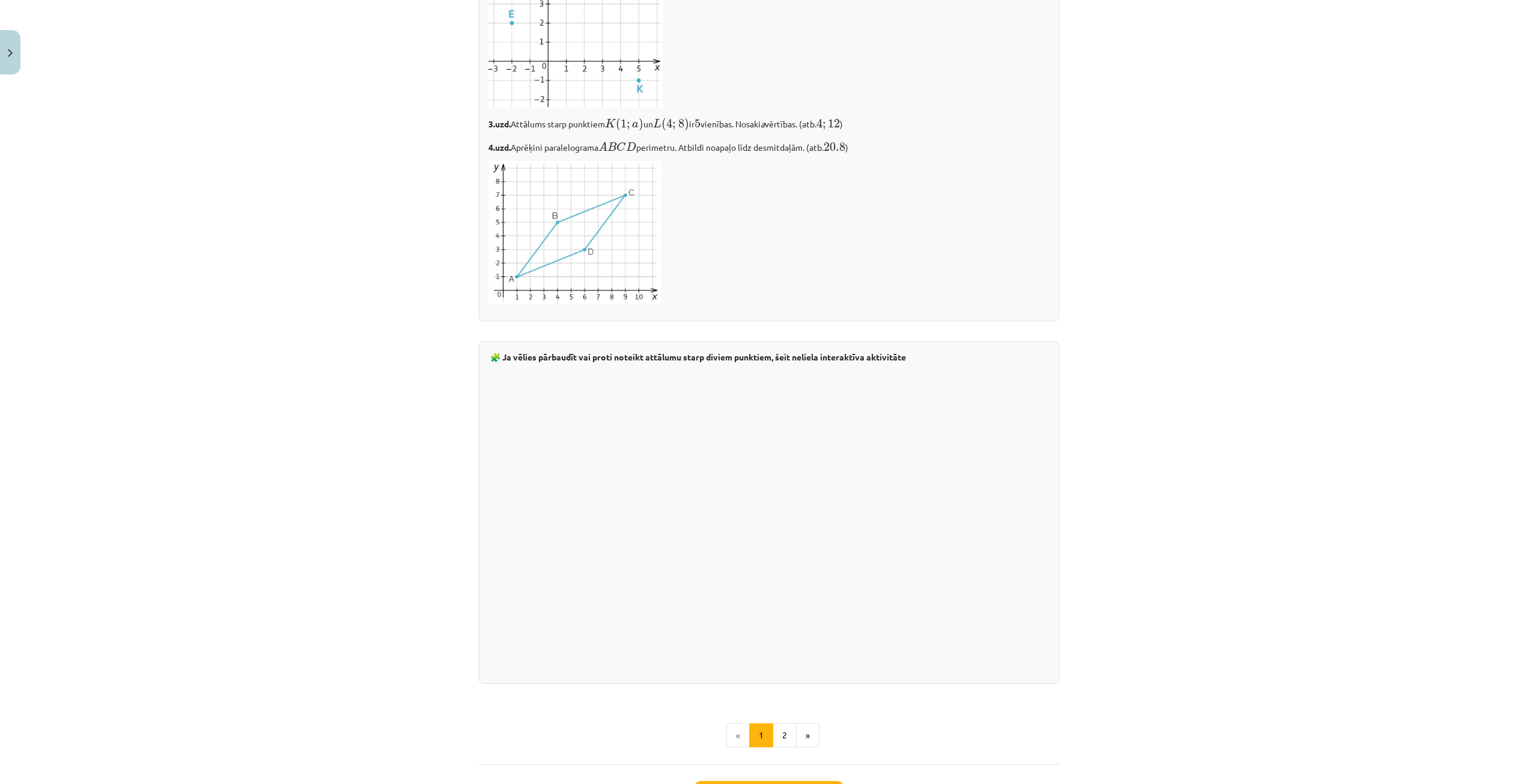
scroll to position [1780, 0]
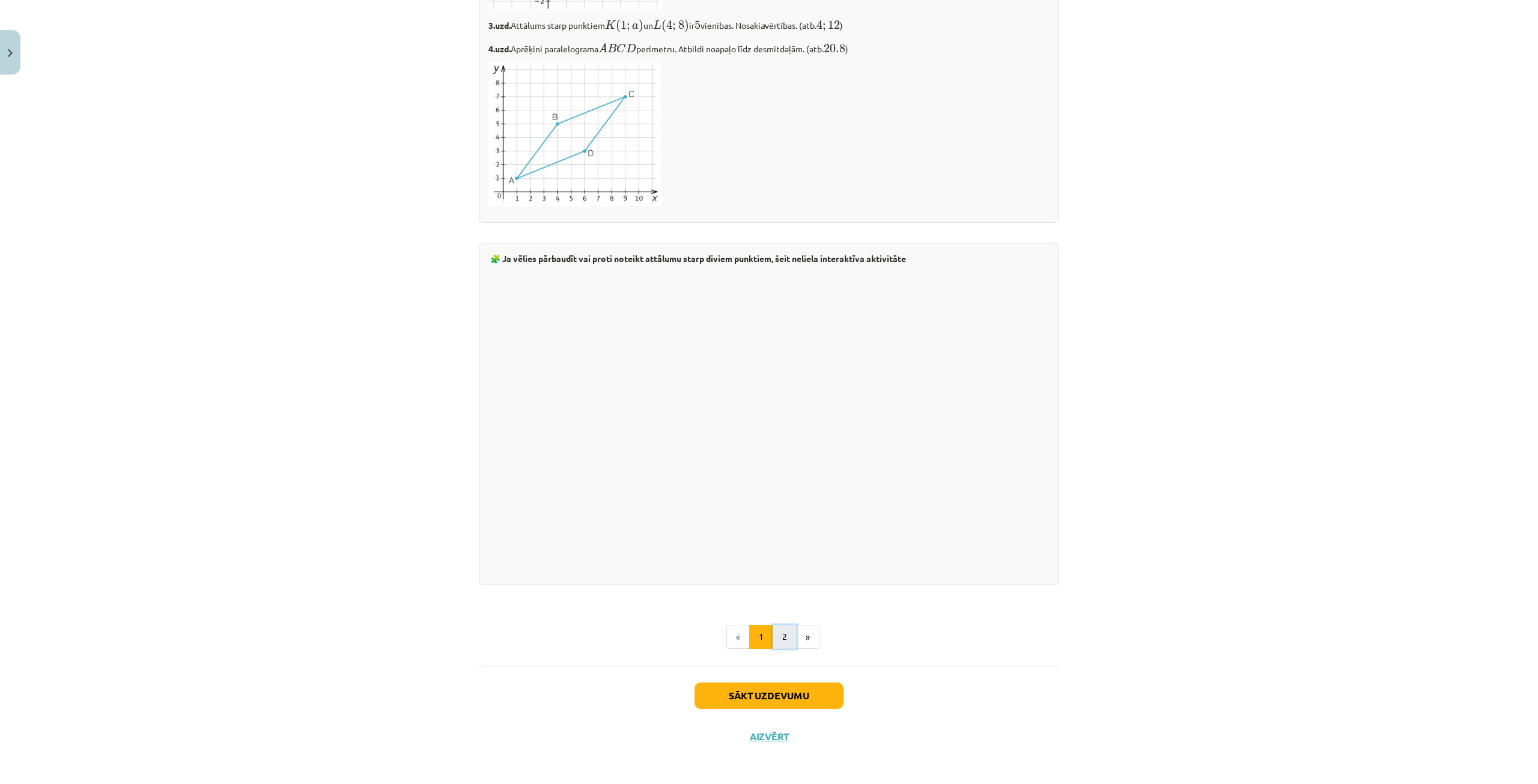
click at [786, 626] on button "2" at bounding box center [784, 636] width 24 height 24
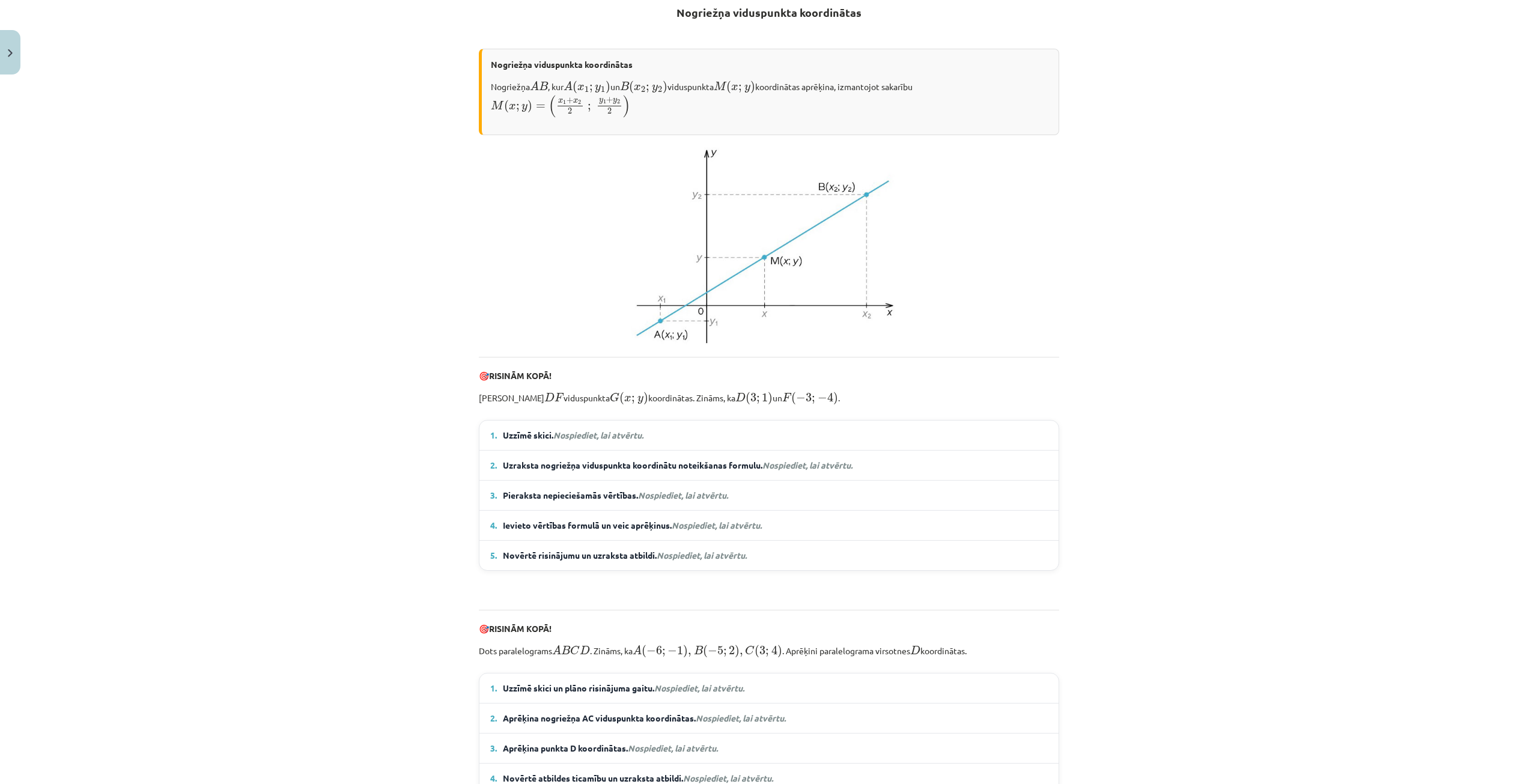
scroll to position [0, 0]
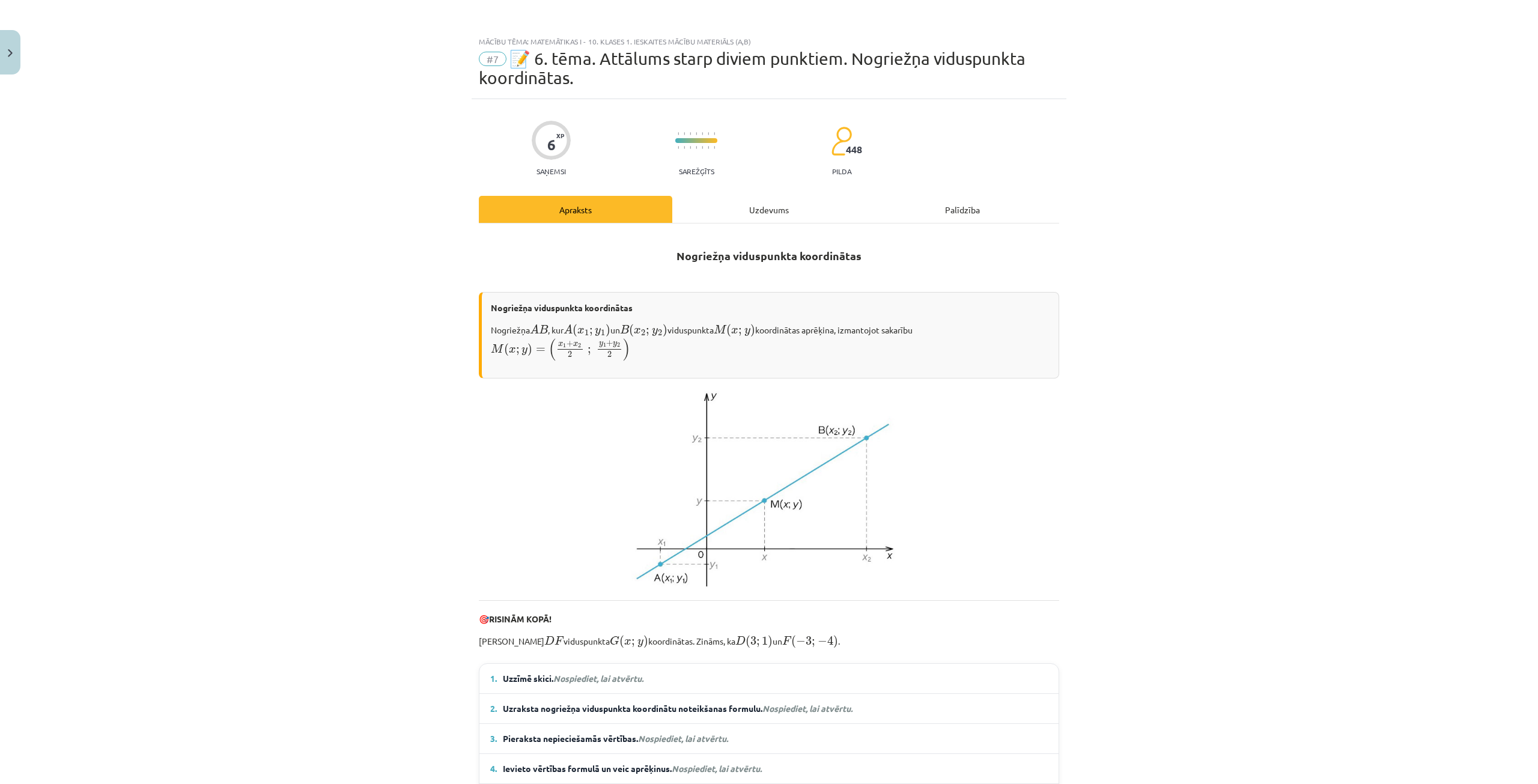
click at [715, 204] on div "Uzdevums" at bounding box center [768, 209] width 194 height 27
